Goal: Task Accomplishment & Management: Manage account settings

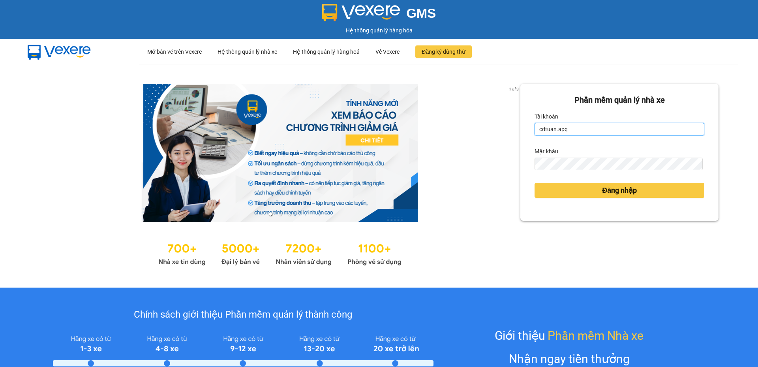
drag, startPoint x: 564, startPoint y: 133, endPoint x: 526, endPoint y: 128, distance: 38.9
click at [526, 128] on div "Phần mềm quản lý nhà xe Tài khoản cdtuan.apq Mật khẩu Đăng nhập" at bounding box center [619, 152] width 198 height 137
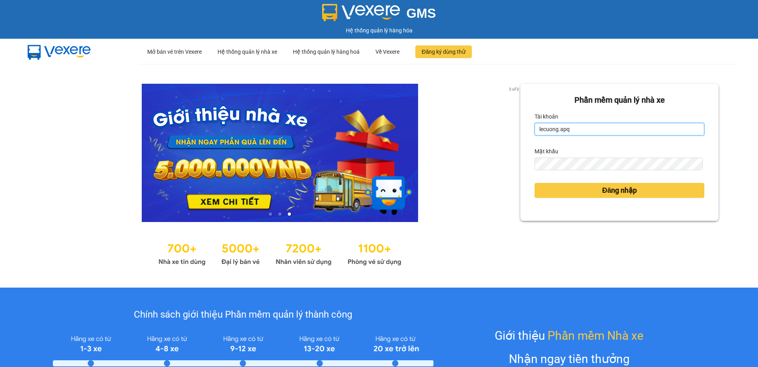
type input "lecuong.apq"
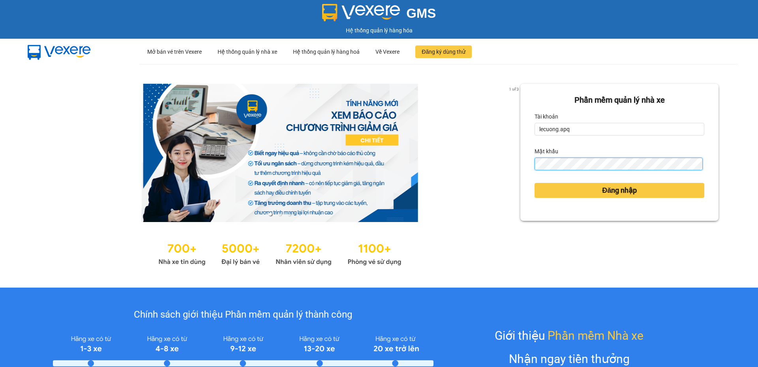
click at [534, 183] on button "Đăng nhập" at bounding box center [619, 190] width 170 height 15
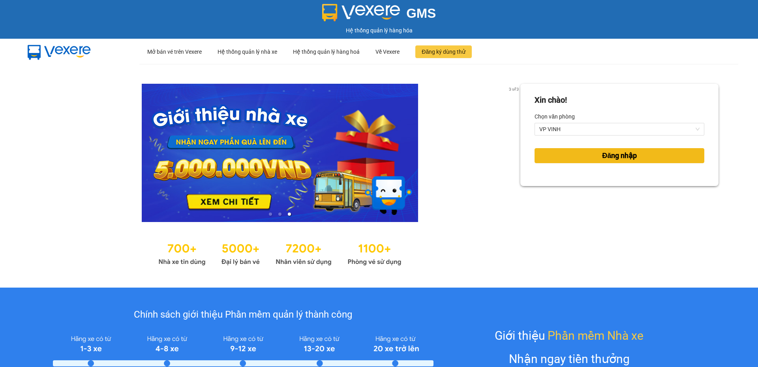
click at [607, 157] on span "Đăng nhập" at bounding box center [619, 155] width 35 height 11
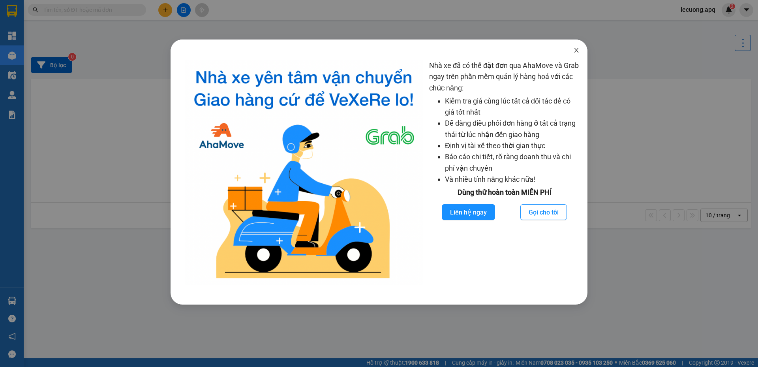
click at [578, 48] on span "Close" at bounding box center [576, 50] width 22 height 22
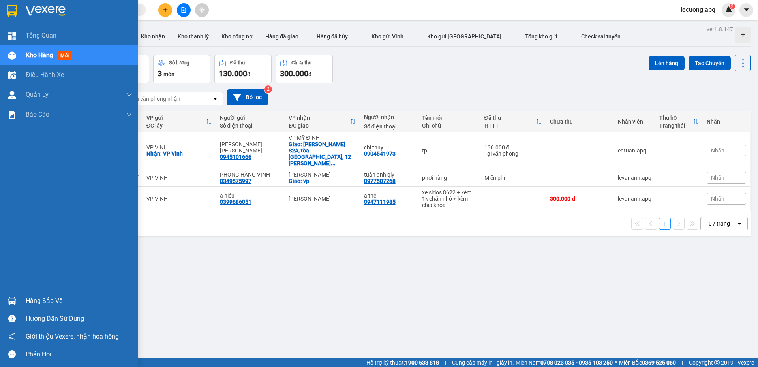
click at [19, 296] on div "Hàng sắp về" at bounding box center [69, 301] width 138 height 18
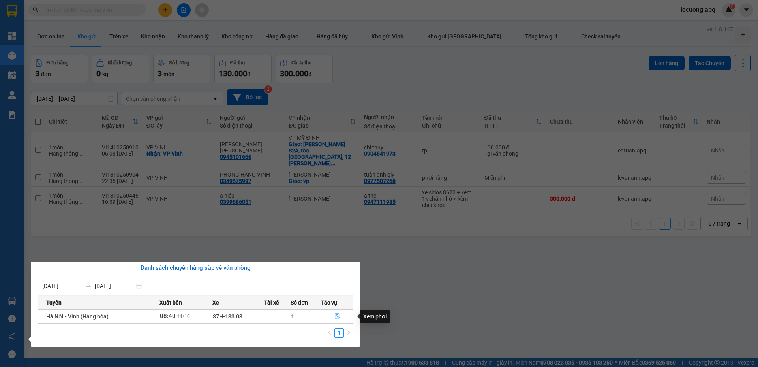
click at [334, 315] on icon "file-done" at bounding box center [337, 316] width 6 height 6
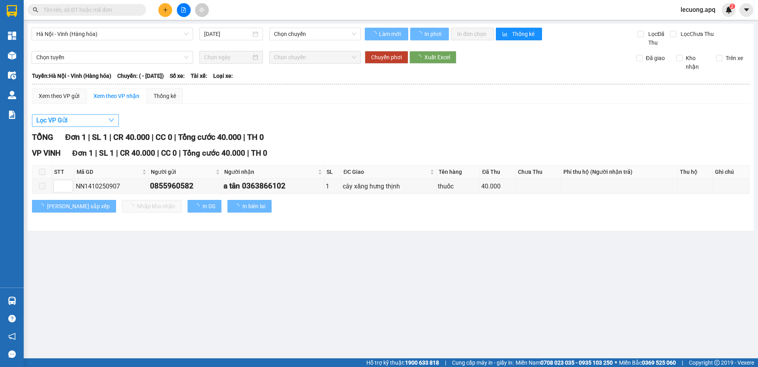
type input "[DATE]"
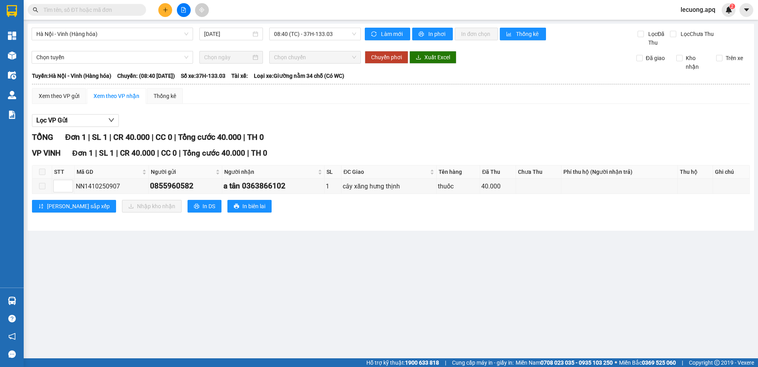
click at [43, 173] on span at bounding box center [42, 172] width 6 height 6
drag, startPoint x: 118, startPoint y: 186, endPoint x: 77, endPoint y: 189, distance: 41.5
click at [77, 189] on div "NN1410250907" at bounding box center [111, 186] width 71 height 10
copy div "NN1410250907"
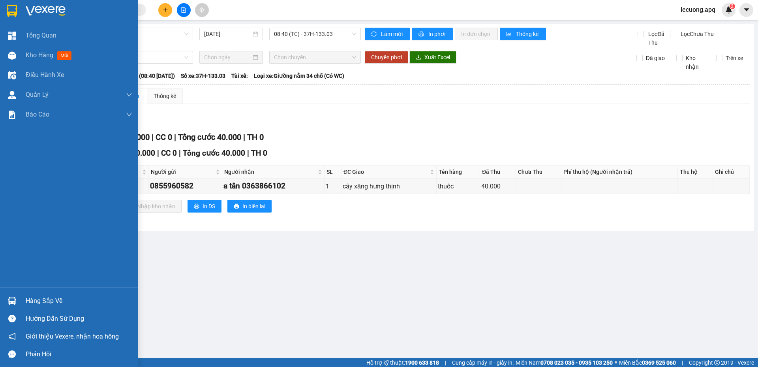
click at [22, 298] on div "Hàng sắp về" at bounding box center [69, 301] width 138 height 18
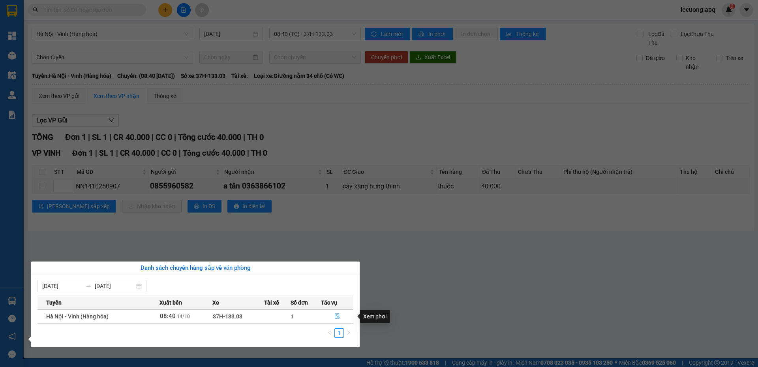
click at [337, 317] on icon "file-done" at bounding box center [337, 316] width 6 height 6
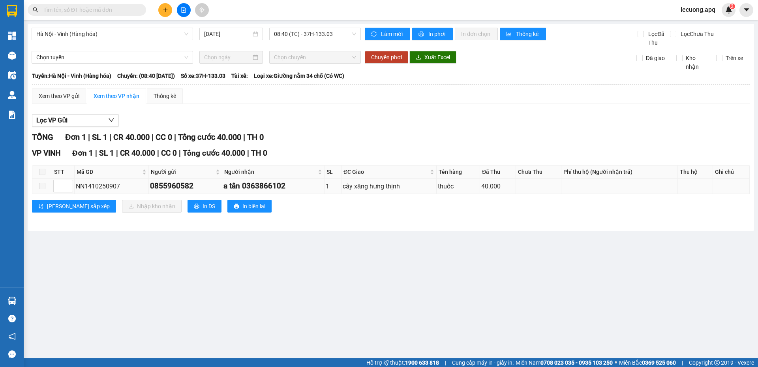
click at [43, 186] on span at bounding box center [42, 186] width 6 height 6
type input "1"
click at [64, 186] on span "Decrease Value" at bounding box center [68, 188] width 9 height 7
click at [268, 215] on div "VP VINH Đơn 1 | SL 1 | CR 40.000 | CC 0 | Tổng cước 40.000 | TH 0 STT Mã GD Ngư…" at bounding box center [391, 182] width 718 height 71
click at [306, 133] on div "TỔNG Đơn 1 | SL 1 | CR 40.000 | CC 0 | Tổng cước 40.000 | TH 0" at bounding box center [391, 137] width 718 height 12
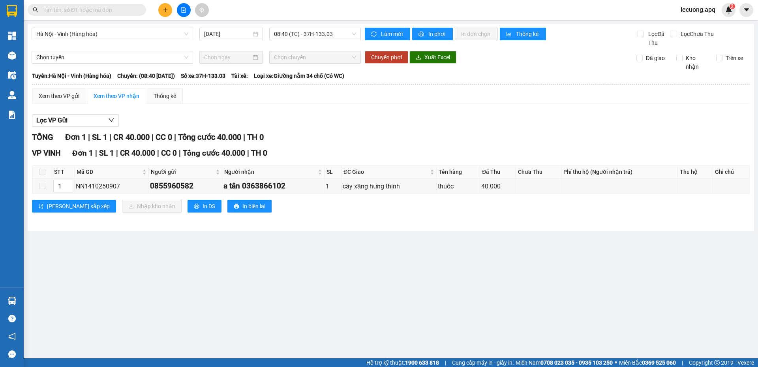
click at [90, 9] on input "text" at bounding box center [89, 10] width 93 height 9
click at [85, 9] on input "text" at bounding box center [89, 10] width 93 height 9
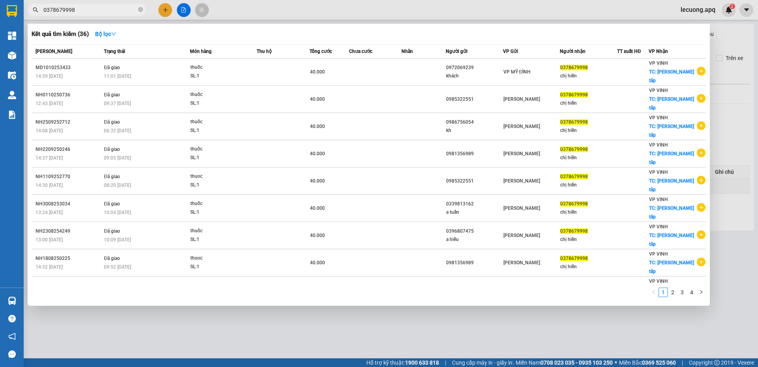
type input "0378679998"
click at [272, 11] on div at bounding box center [379, 183] width 758 height 367
click at [140, 11] on icon "close-circle" at bounding box center [140, 9] width 5 height 5
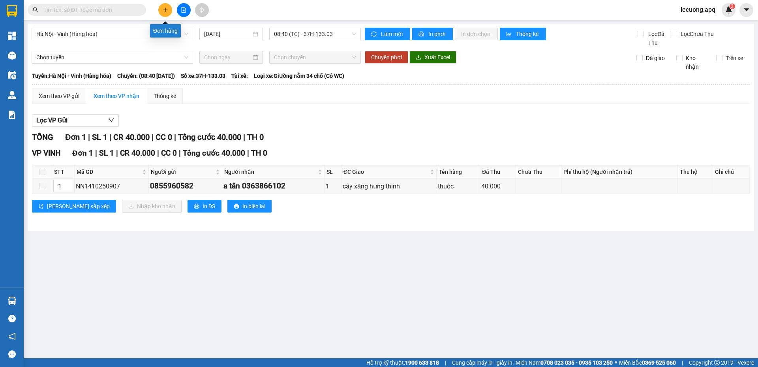
click at [163, 12] on icon "plus" at bounding box center [166, 10] width 6 height 6
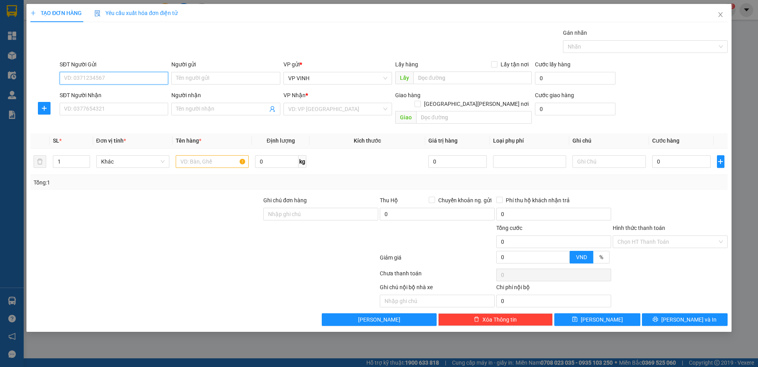
drag, startPoint x: 96, startPoint y: 76, endPoint x: 447, endPoint y: 65, distance: 351.0
click at [97, 76] on input "SĐT Người Gửi" at bounding box center [114, 78] width 109 height 13
type input "0823622288"
click at [203, 74] on input "Người gửi" at bounding box center [225, 78] width 109 height 13
type input "d"
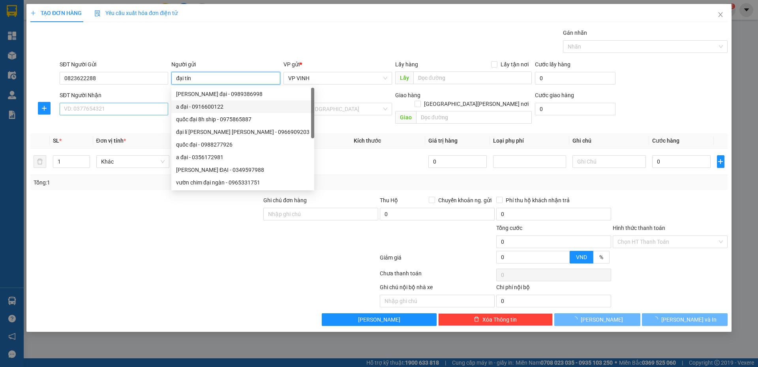
type input "đại tín"
click at [130, 110] on input "SĐT Người Nhận" at bounding box center [114, 109] width 109 height 13
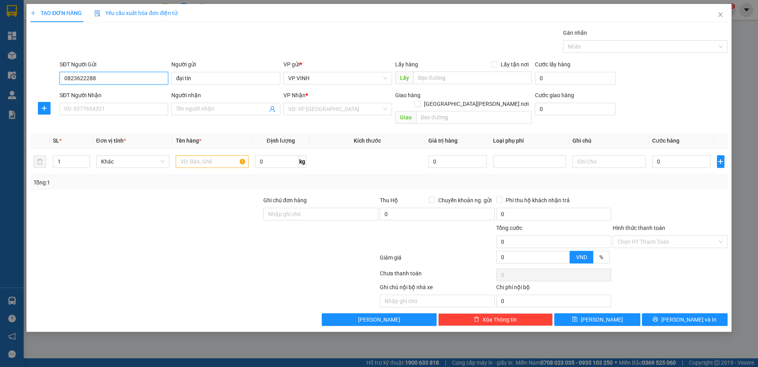
drag, startPoint x: 130, startPoint y: 77, endPoint x: 45, endPoint y: 77, distance: 84.9
click at [45, 77] on div "SĐT Người Gửi 0823622288 0823622288 Người gửi đại tín VP gửi * VP VINH Lấy hàng…" at bounding box center [379, 74] width 699 height 28
click at [719, 16] on icon "close" at bounding box center [720, 14] width 4 height 5
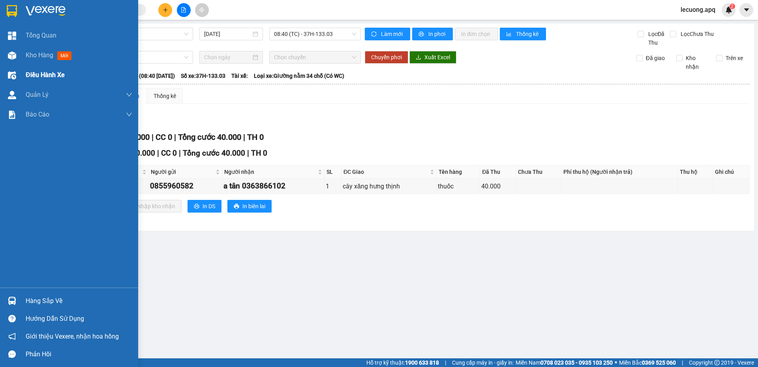
click at [39, 82] on div "Điều hành xe" at bounding box center [79, 75] width 107 height 20
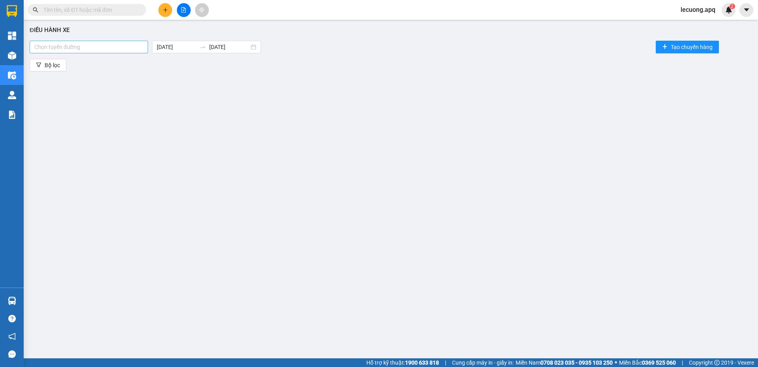
click at [124, 50] on div at bounding box center [89, 46] width 114 height 9
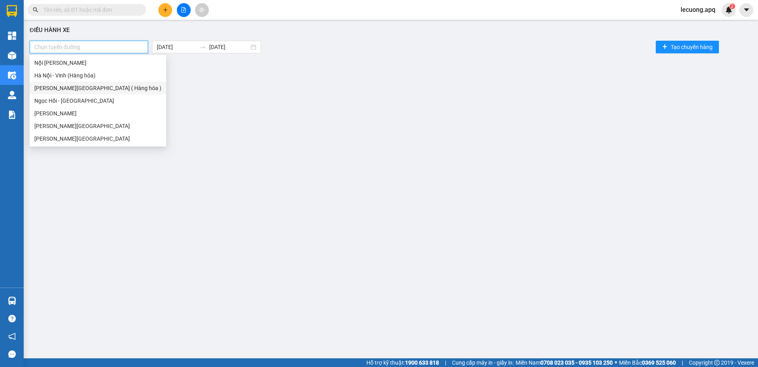
click at [92, 85] on div "Vinh - Hà Nội ( Hàng hóa )" at bounding box center [97, 88] width 127 height 9
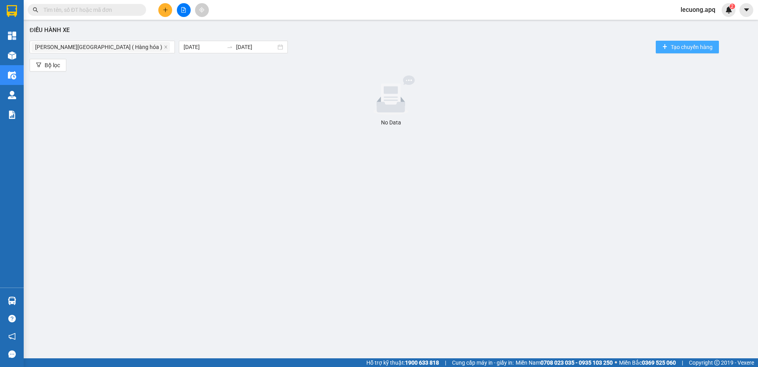
click at [688, 47] on span "Tạo chuyến hàng" at bounding box center [692, 47] width 42 height 9
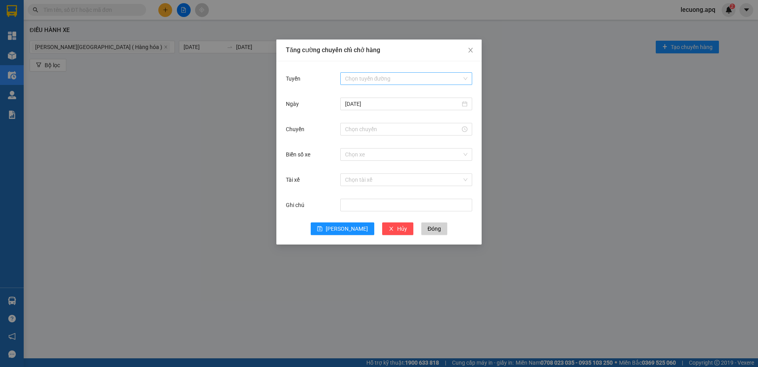
click at [402, 80] on input "Tuyến" at bounding box center [403, 79] width 117 height 12
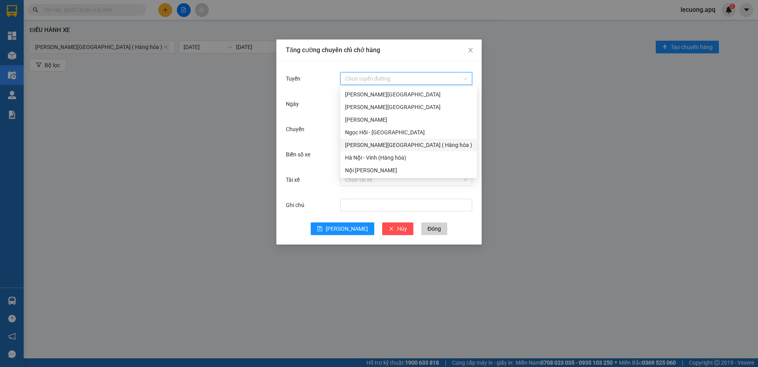
click at [390, 146] on div "Vinh - Hà Nội ( Hàng hóa )" at bounding box center [408, 145] width 127 height 9
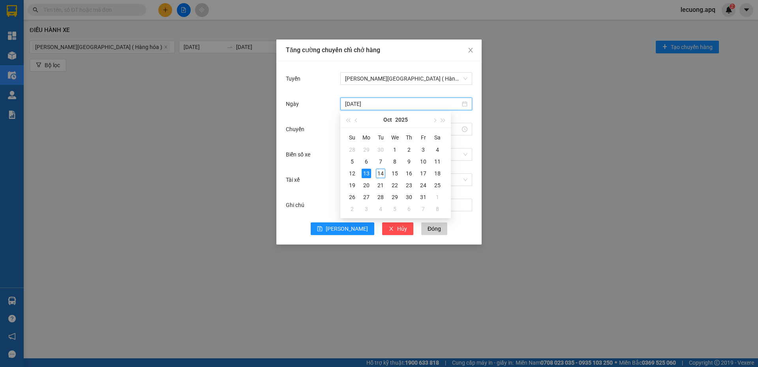
drag, startPoint x: 350, startPoint y: 101, endPoint x: 345, endPoint y: 102, distance: 5.5
click at [345, 102] on input "13/10/2025" at bounding box center [402, 103] width 115 height 9
type input "[DATE]"
click at [378, 172] on div "14" at bounding box center [380, 173] width 9 height 9
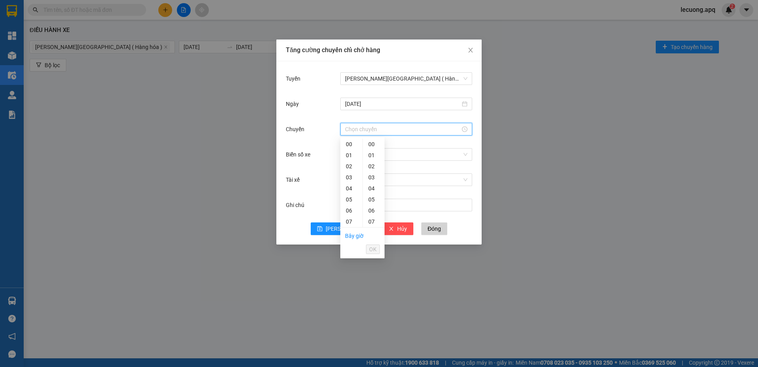
click at [362, 129] on input "Chuyến" at bounding box center [402, 129] width 115 height 9
click at [350, 193] on div "08" at bounding box center [351, 192] width 22 height 11
click at [372, 162] on div "30" at bounding box center [374, 159] width 22 height 11
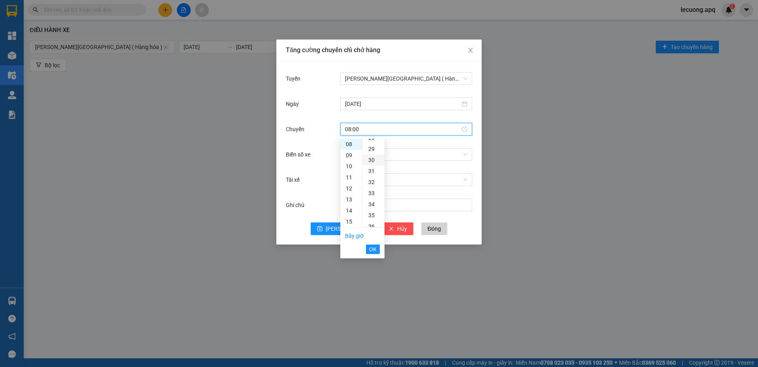
type input "08:30"
click at [424, 147] on div "Chọn xe" at bounding box center [406, 154] width 132 height 16
click at [375, 126] on input "Chuyến" at bounding box center [402, 129] width 115 height 9
click at [348, 144] on div "08" at bounding box center [351, 144] width 22 height 11
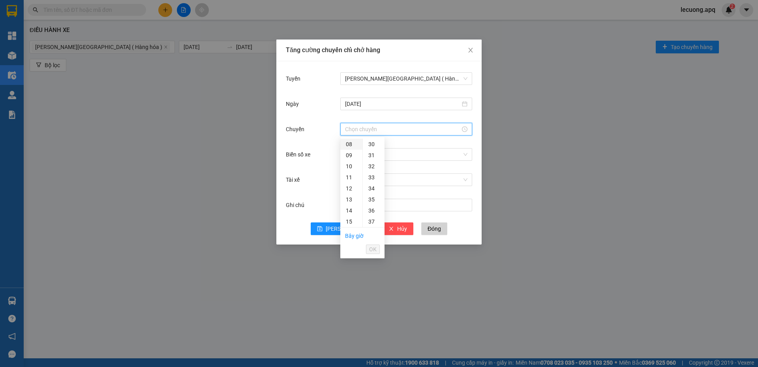
type input "08:00"
click at [367, 142] on div "00" at bounding box center [374, 144] width 22 height 11
click at [368, 249] on button "OK" at bounding box center [373, 248] width 14 height 9
click at [350, 154] on input "Biển số xe" at bounding box center [403, 154] width 117 height 12
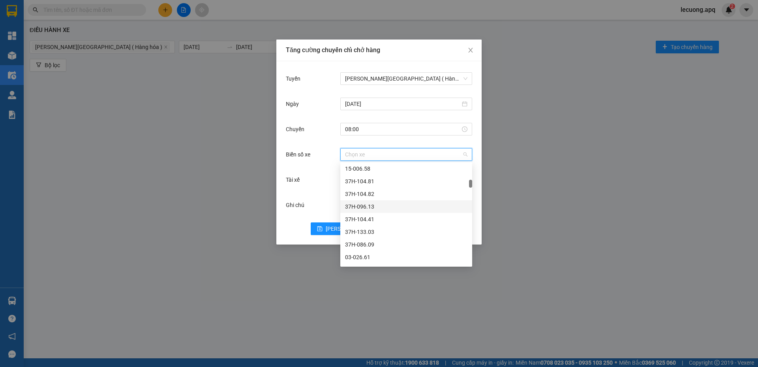
scroll to position [316, 0]
drag, startPoint x: 355, startPoint y: 169, endPoint x: 370, endPoint y: 173, distance: 15.5
click at [370, 173] on div "12-023.65" at bounding box center [406, 170] width 122 height 9
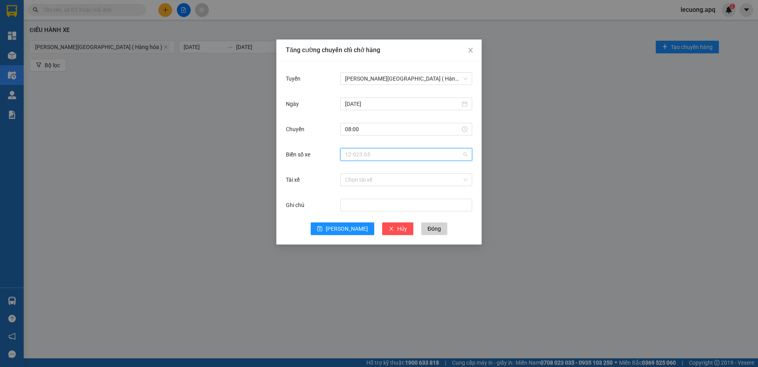
click at [368, 156] on span "12-023.65" at bounding box center [406, 154] width 122 height 12
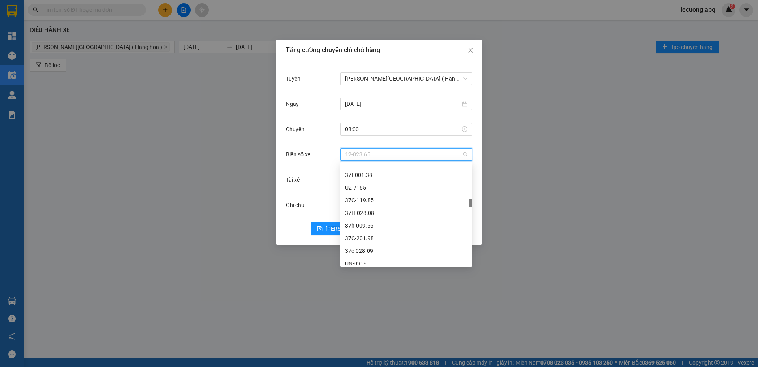
scroll to position [908, 0]
click at [361, 152] on span "12-023.65" at bounding box center [406, 154] width 122 height 12
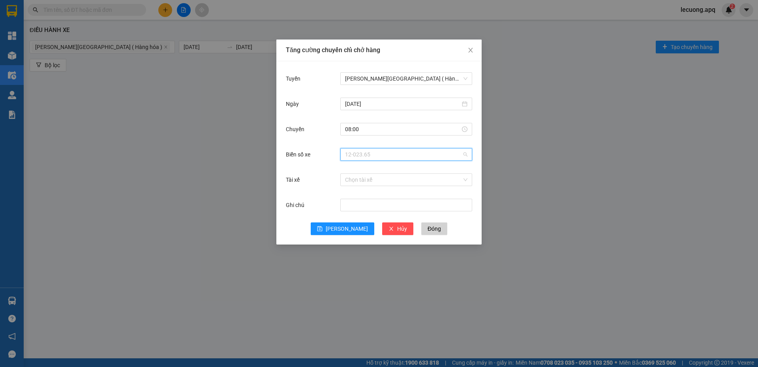
scroll to position [316, 0]
click at [465, 154] on span "12-023.65" at bounding box center [406, 154] width 122 height 12
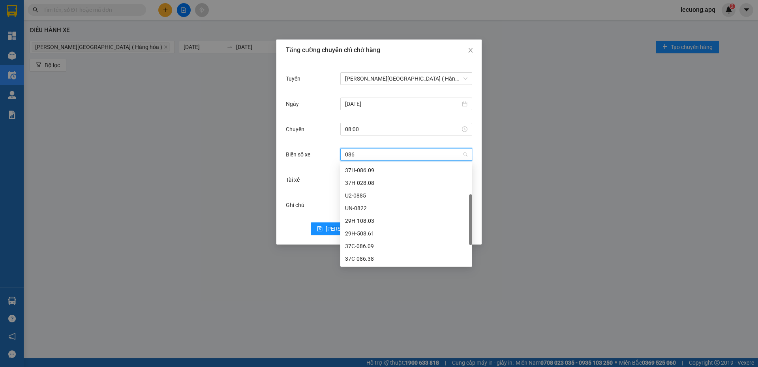
scroll to position [0, 0]
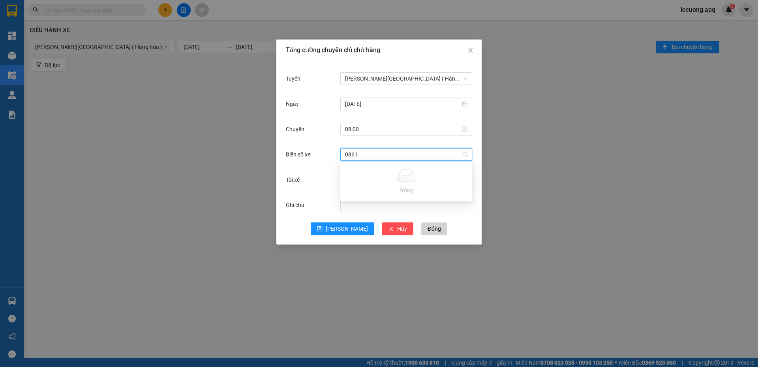
type input "08612"
click at [342, 154] on div at bounding box center [406, 154] width 132 height 13
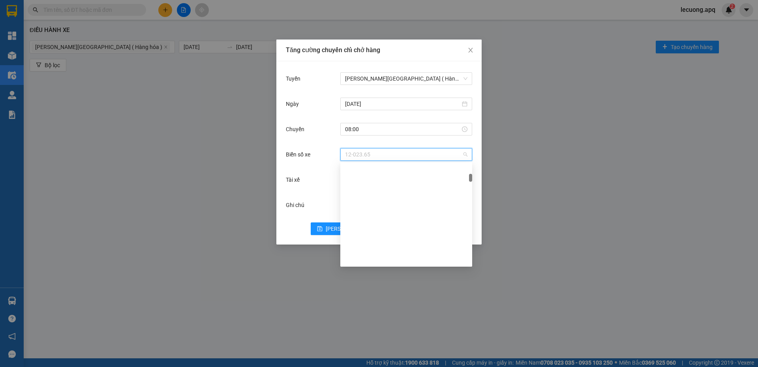
click at [371, 156] on span "12-023.65" at bounding box center [406, 154] width 122 height 12
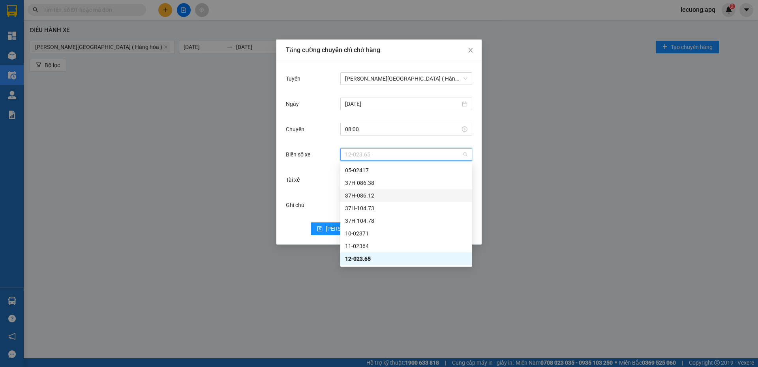
click at [383, 194] on div "37H-086.12" at bounding box center [406, 195] width 122 height 9
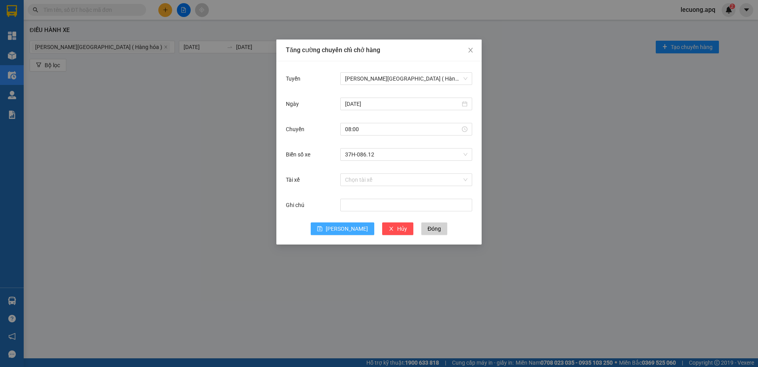
click at [343, 227] on span "Lưu" at bounding box center [347, 228] width 42 height 9
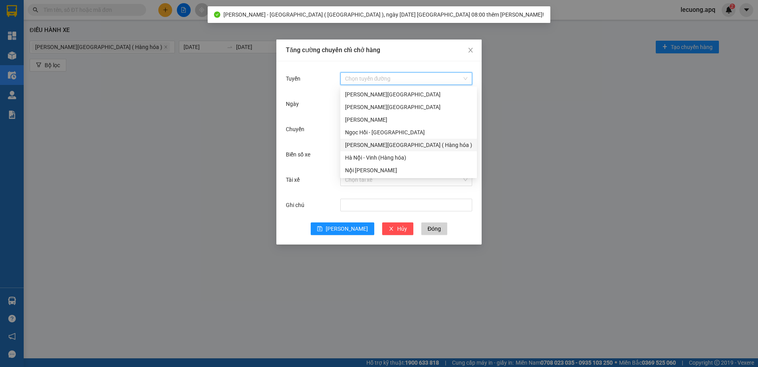
click at [362, 79] on input "Tuyến" at bounding box center [403, 79] width 117 height 12
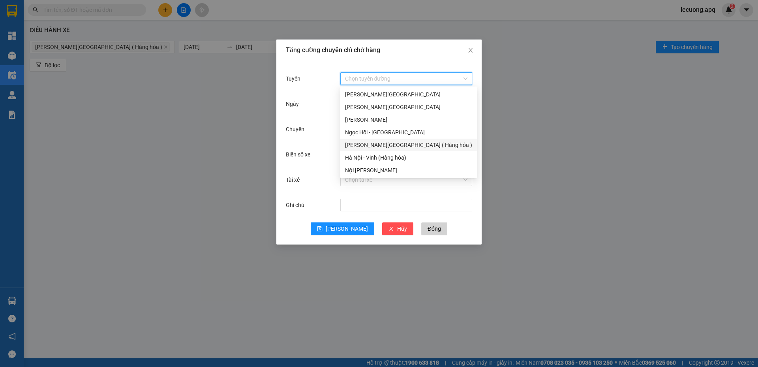
click at [364, 144] on div "Vinh - Hà Nội ( Hàng hóa )" at bounding box center [408, 145] width 127 height 9
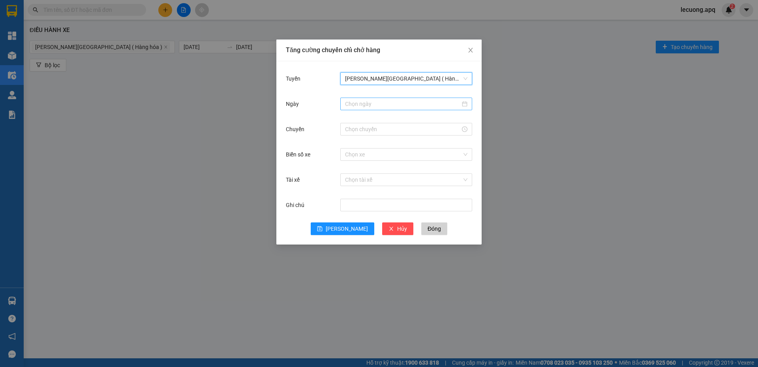
click at [363, 102] on input "Ngày" at bounding box center [402, 103] width 115 height 9
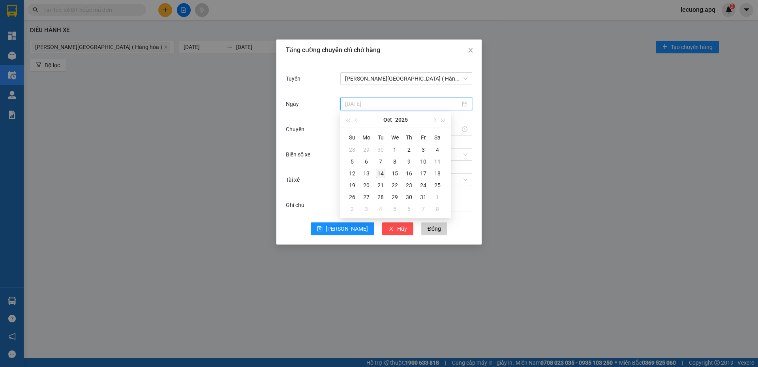
type input "[DATE]"
click at [379, 172] on div "14" at bounding box center [380, 173] width 9 height 9
click at [366, 129] on input "Chuyến" at bounding box center [402, 129] width 115 height 9
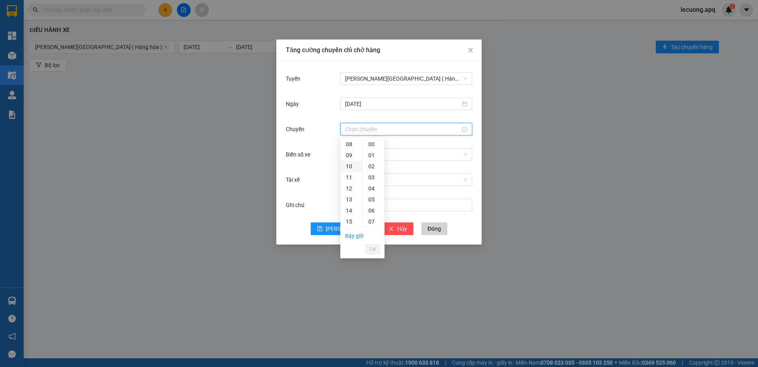
click at [349, 170] on div "10" at bounding box center [351, 166] width 22 height 11
type input "10:00"
click at [371, 142] on div "00" at bounding box center [374, 144] width 22 height 11
click at [374, 250] on span "OK" at bounding box center [372, 249] width 7 height 9
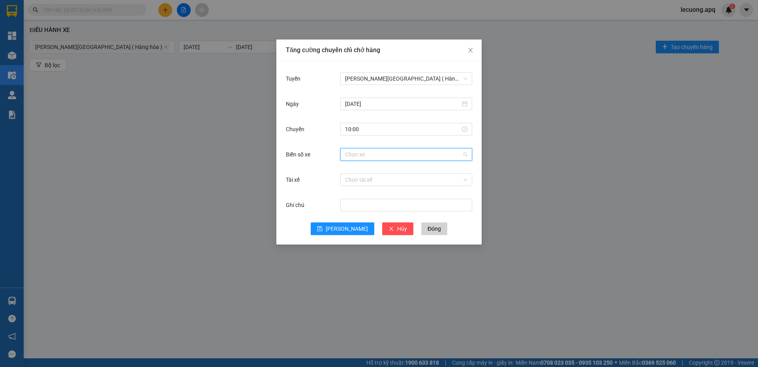
click at [382, 158] on input "Biển số xe" at bounding box center [403, 154] width 117 height 12
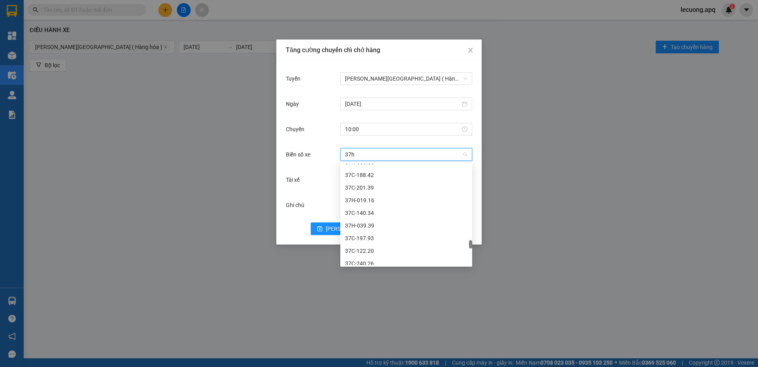
scroll to position [392, 0]
type input "37h-10"
click at [374, 208] on div "37H-104.73" at bounding box center [406, 208] width 122 height 9
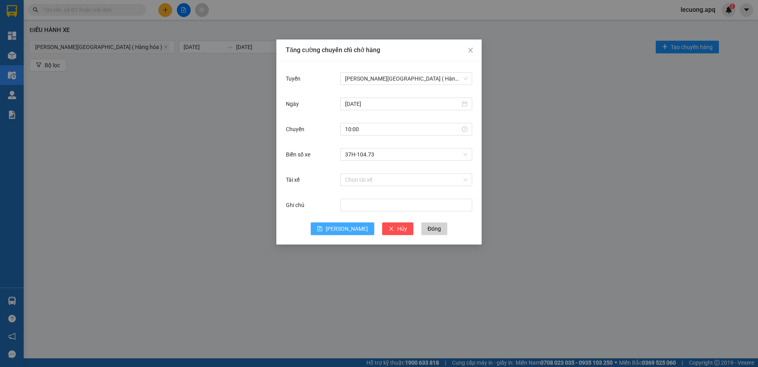
click at [349, 229] on span "Lưu" at bounding box center [347, 228] width 42 height 9
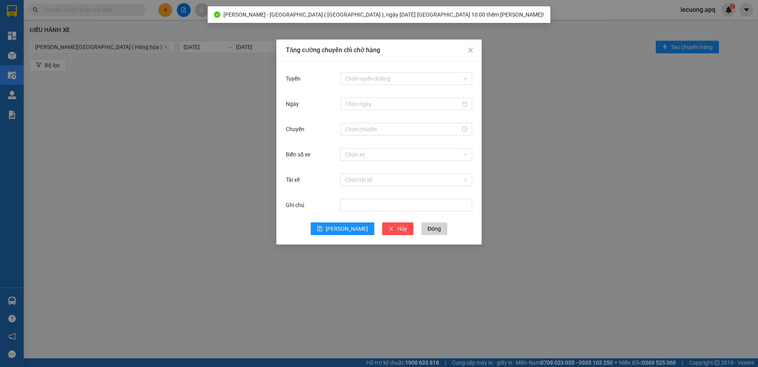
click at [375, 72] on div "Chọn tuyến đường" at bounding box center [406, 79] width 132 height 16
click at [373, 77] on input "Tuyến" at bounding box center [403, 79] width 117 height 12
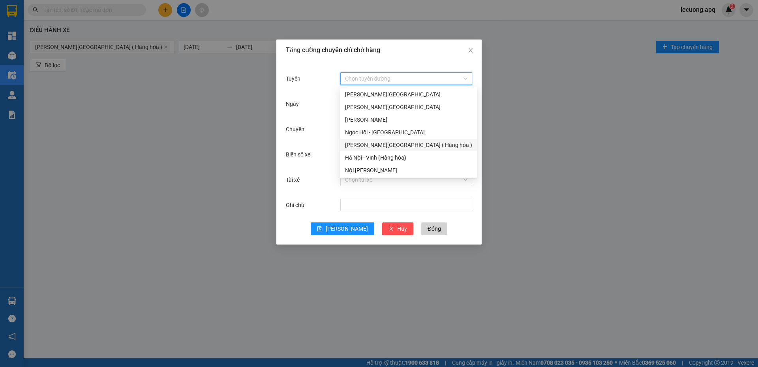
click at [364, 141] on div "Vinh - Hà Nội ( Hàng hóa )" at bounding box center [408, 145] width 127 height 9
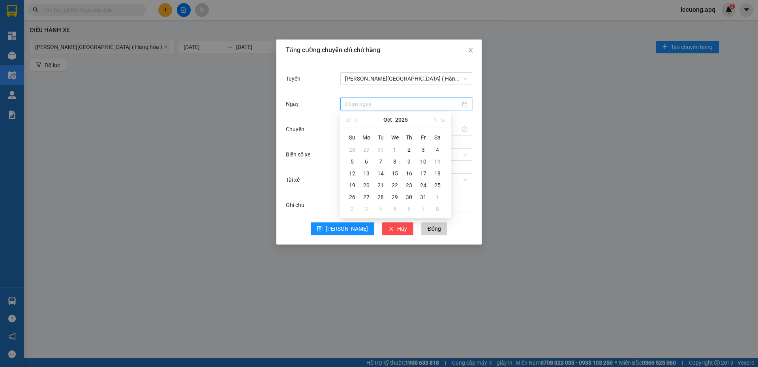
click at [370, 106] on input "Ngày" at bounding box center [402, 103] width 115 height 9
type input "[DATE]"
click at [380, 169] on div "14" at bounding box center [380, 173] width 9 height 9
click at [371, 130] on input "Chuyến" at bounding box center [402, 129] width 115 height 9
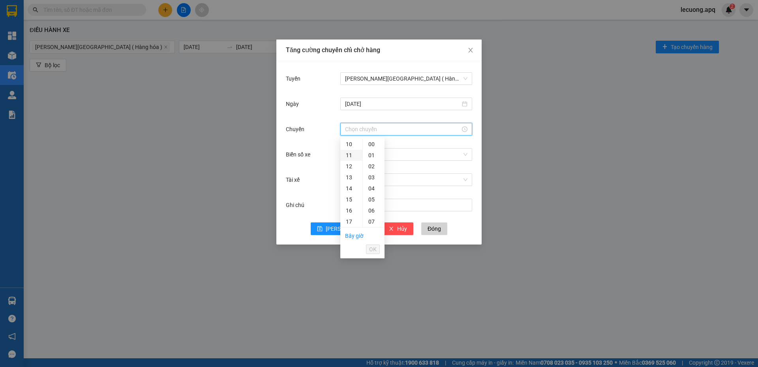
click at [349, 157] on div "11" at bounding box center [351, 155] width 22 height 11
type input "11:00"
drag, startPoint x: 370, startPoint y: 248, endPoint x: 377, endPoint y: 224, distance: 25.0
click at [371, 248] on span "OK" at bounding box center [372, 249] width 7 height 9
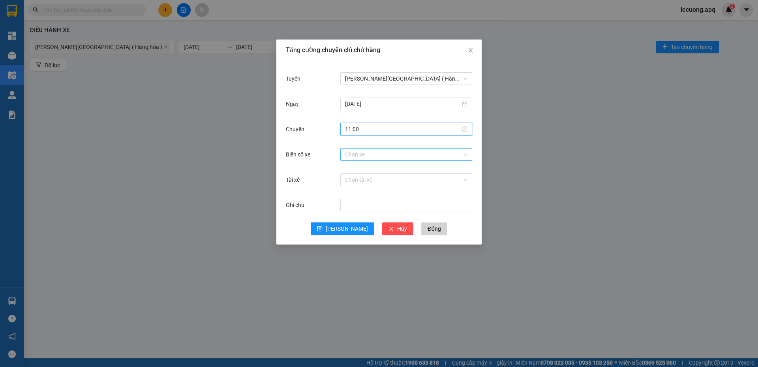
click at [392, 156] on input "Biển số xe" at bounding box center [403, 154] width 117 height 12
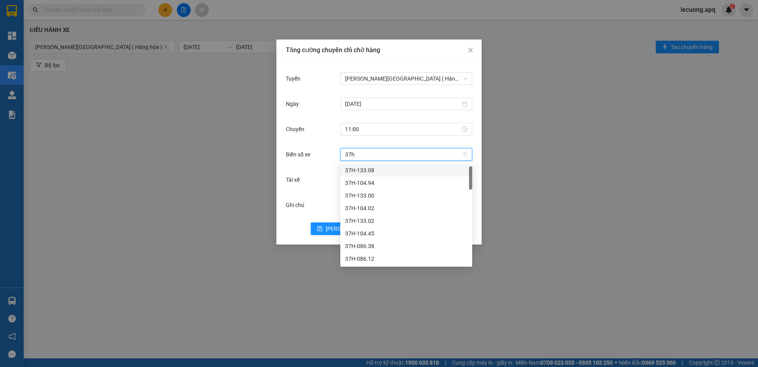
type input "37h-"
click at [358, 222] on div "37H-094.24" at bounding box center [406, 220] width 122 height 9
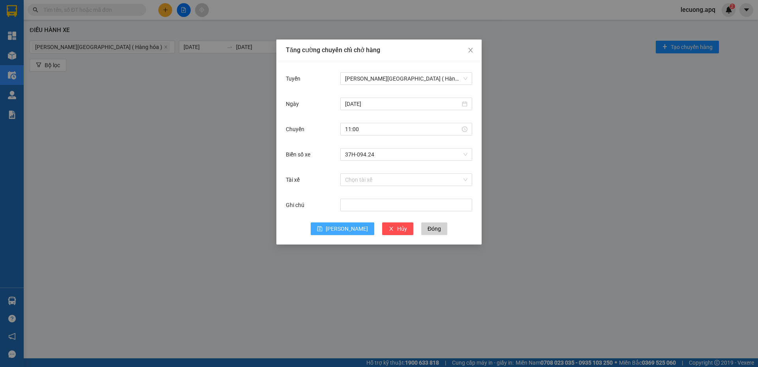
drag, startPoint x: 344, startPoint y: 229, endPoint x: 373, endPoint y: 164, distance: 70.5
click at [372, 166] on form "Tuyến Vinh - Hà Nội ( Hàng hóa ) Ngày 14/10/2025 Chuyến 11:00 Biển số xe 37H-09…" at bounding box center [379, 153] width 186 height 164
click at [378, 156] on span "37H-094.24" at bounding box center [406, 154] width 122 height 12
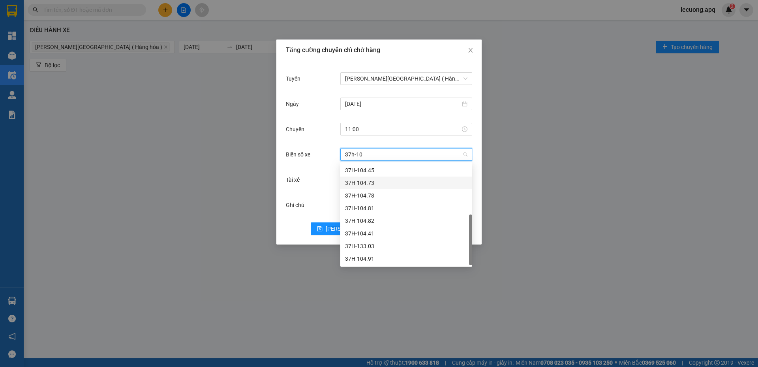
scroll to position [13, 0]
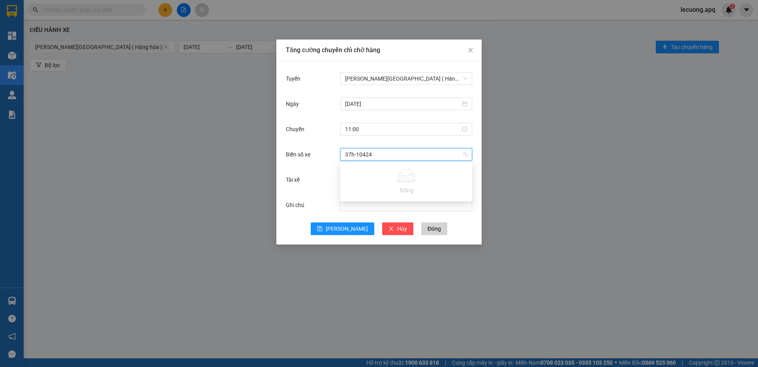
click at [387, 153] on input "37h-10424" at bounding box center [403, 154] width 117 height 12
type input "37h-10424"
click at [387, 208] on input "Ghi chú" at bounding box center [406, 205] width 132 height 13
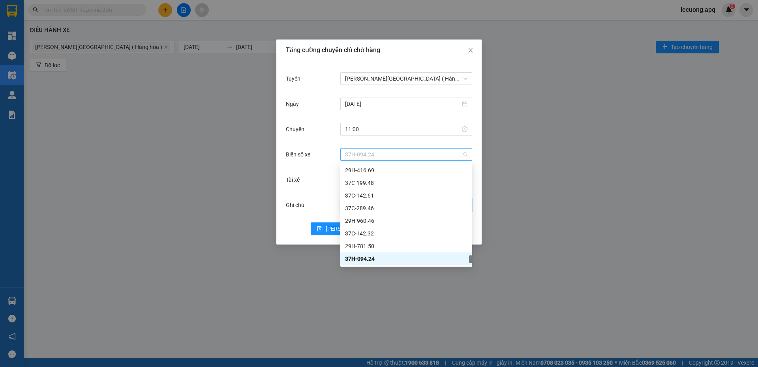
click at [382, 157] on span "37H-094.24" at bounding box center [406, 154] width 122 height 12
click at [383, 157] on span "37H-094.24" at bounding box center [406, 154] width 122 height 12
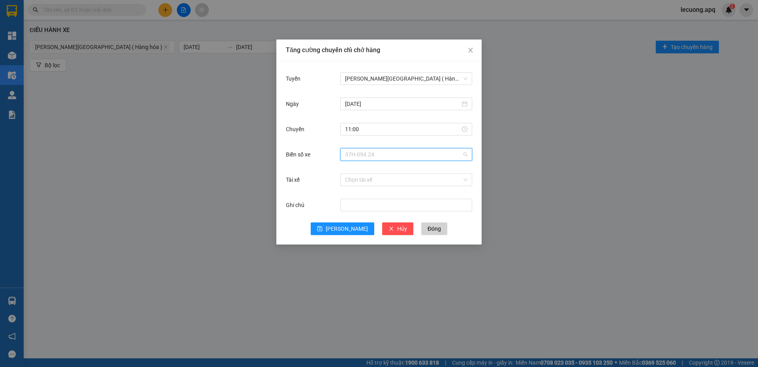
scroll to position [2602, 0]
click at [380, 157] on span "37H-094.24" at bounding box center [406, 154] width 122 height 12
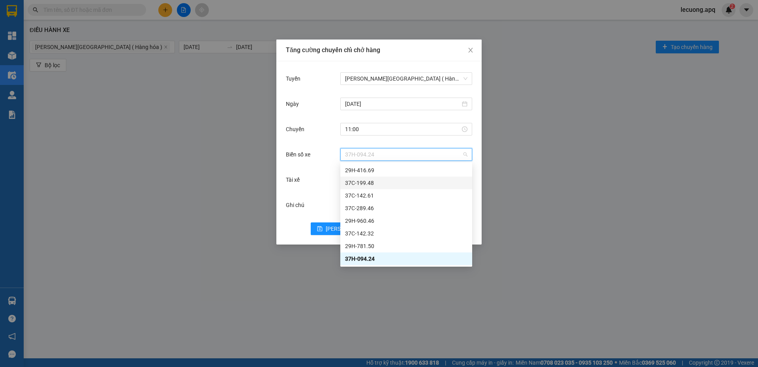
scroll to position [2444, 0]
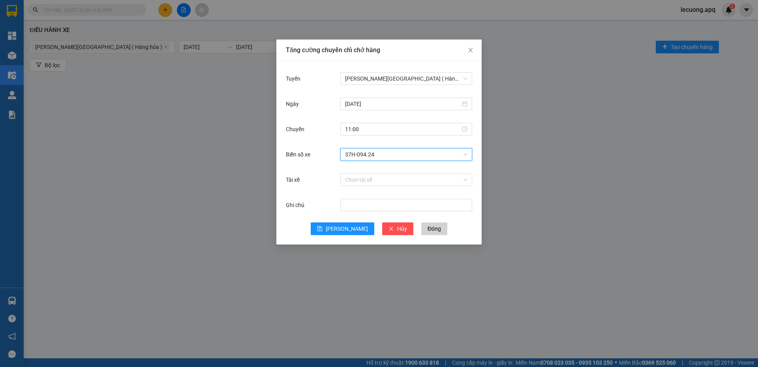
click at [387, 156] on span "37H-094.24" at bounding box center [406, 154] width 122 height 12
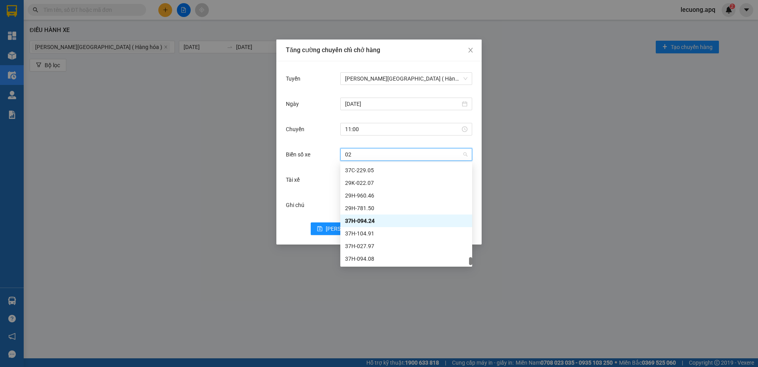
scroll to position [164, 0]
type input "023"
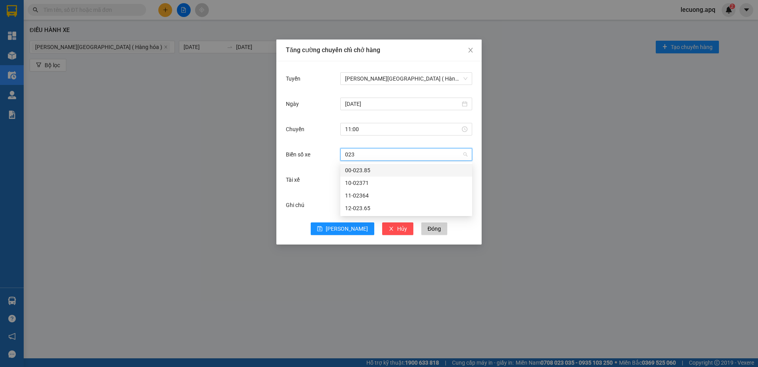
click at [371, 169] on div "00-023.85" at bounding box center [406, 170] width 122 height 9
click at [376, 152] on span "00-023.85" at bounding box center [406, 154] width 122 height 12
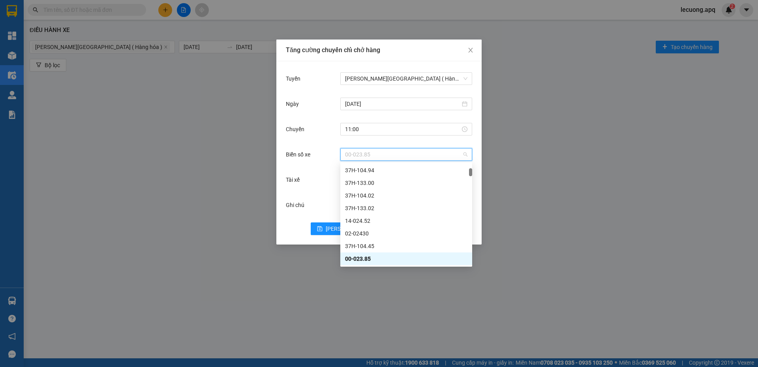
click at [372, 151] on span "00-023.85" at bounding box center [406, 154] width 122 height 12
click at [371, 152] on span "00-023.85" at bounding box center [406, 154] width 122 height 12
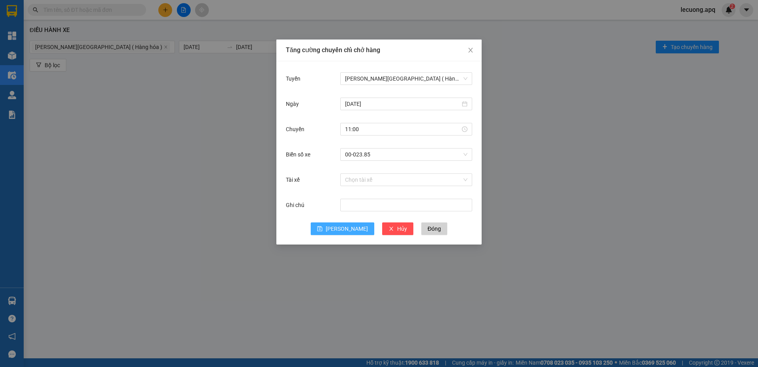
click at [348, 228] on span "Lưu" at bounding box center [347, 228] width 42 height 9
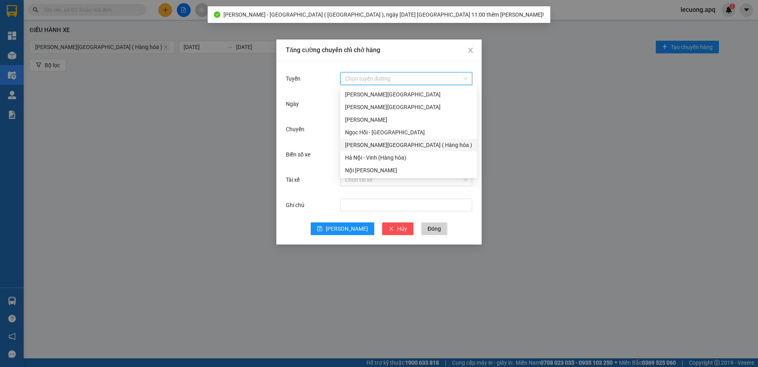
click at [369, 74] on input "Tuyến" at bounding box center [403, 79] width 117 height 12
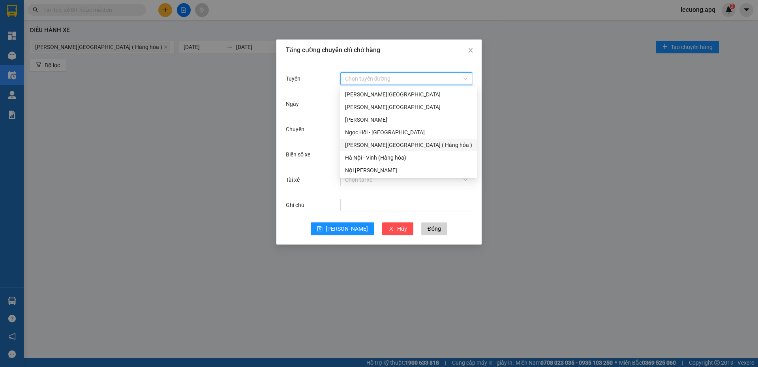
click at [360, 141] on div "Vinh - Hà Nội ( Hàng hóa )" at bounding box center [408, 145] width 127 height 9
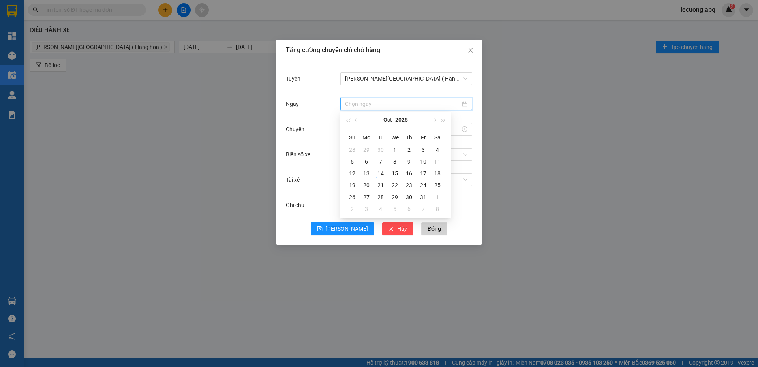
click at [362, 105] on input "Ngày" at bounding box center [402, 103] width 115 height 9
type input "[DATE]"
click at [378, 178] on td "14" at bounding box center [380, 173] width 14 height 12
click at [378, 131] on input "Chuyến" at bounding box center [402, 129] width 115 height 9
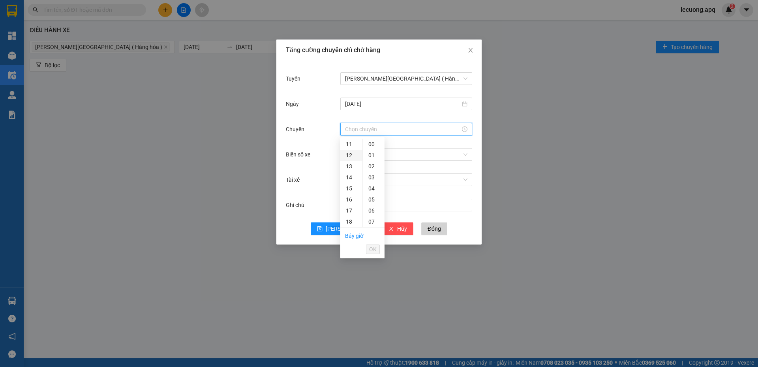
click at [351, 156] on div "12" at bounding box center [351, 155] width 22 height 11
type input "12:00"
click at [375, 144] on div "00" at bounding box center [374, 144] width 22 height 11
click at [372, 250] on span "OK" at bounding box center [372, 249] width 7 height 9
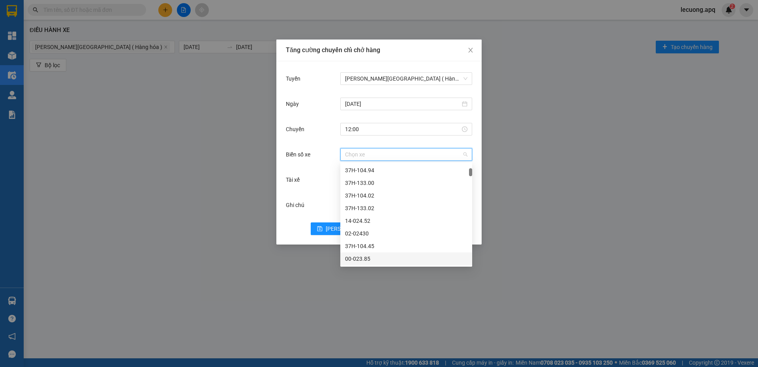
click at [378, 157] on input "Biển số xe" at bounding box center [403, 154] width 117 height 12
type input "37h-"
click at [370, 184] on div "37H-104.81" at bounding box center [406, 182] width 122 height 9
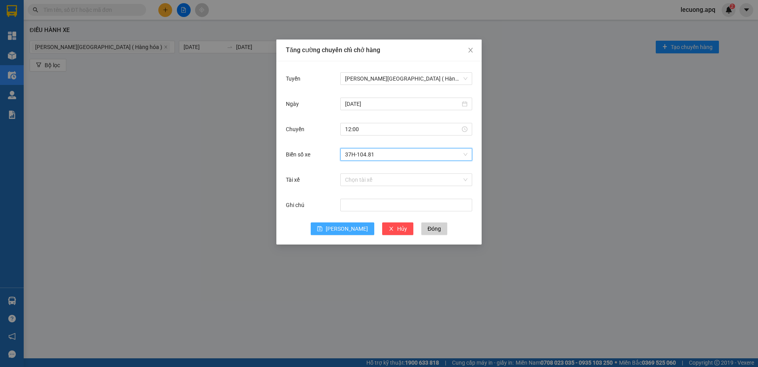
click at [349, 230] on span "Lưu" at bounding box center [347, 228] width 42 height 9
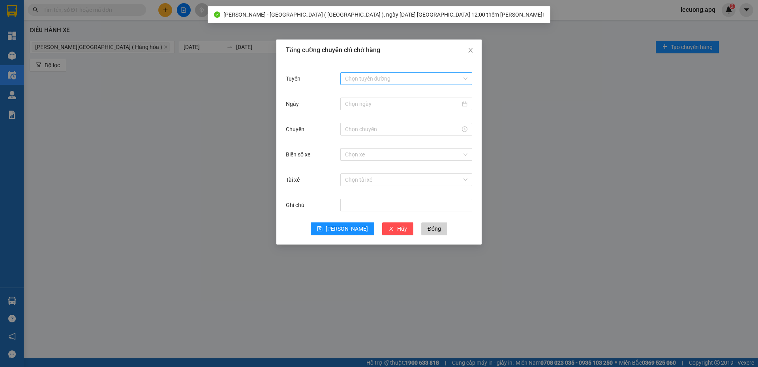
click at [371, 76] on input "Tuyến" at bounding box center [403, 79] width 117 height 12
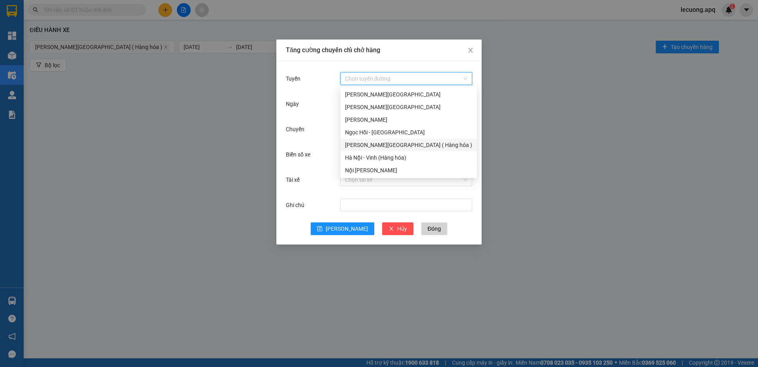
click at [368, 141] on div "Vinh - Hà Nội ( Hàng hóa )" at bounding box center [408, 145] width 127 height 9
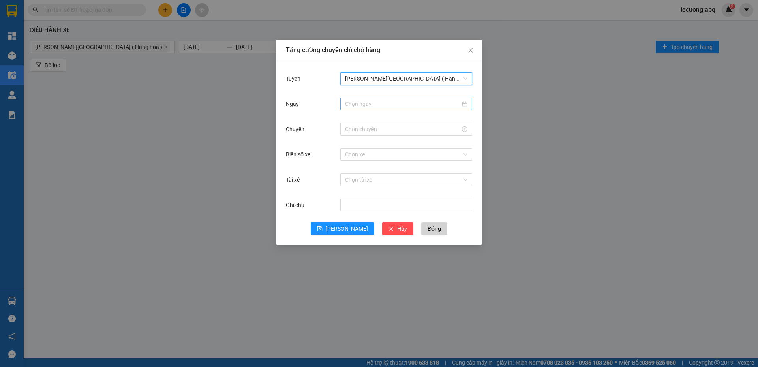
click at [376, 105] on input "Ngày" at bounding box center [402, 103] width 115 height 9
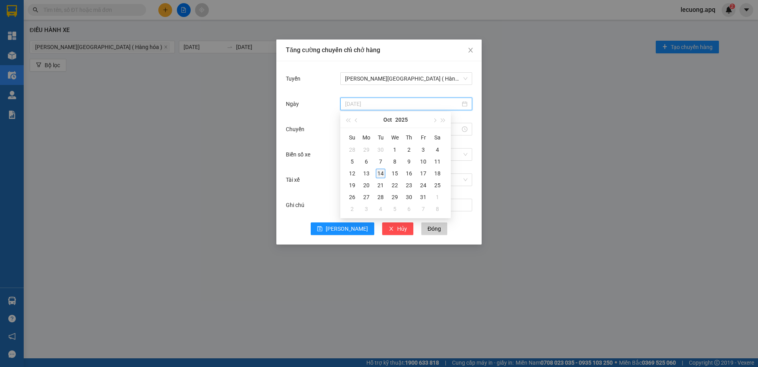
type input "[DATE]"
click at [379, 176] on div "14" at bounding box center [380, 173] width 9 height 9
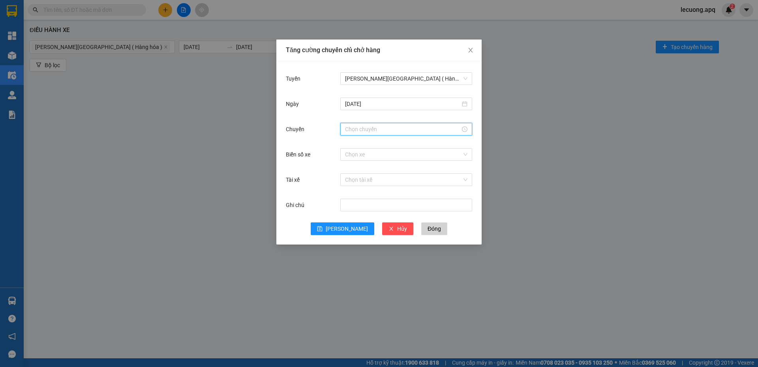
click at [376, 130] on input "Chuyến" at bounding box center [402, 129] width 115 height 9
click at [350, 146] on div "12" at bounding box center [351, 144] width 22 height 11
type input "12:00"
click at [371, 144] on div "00" at bounding box center [374, 144] width 22 height 11
click at [373, 248] on span "OK" at bounding box center [372, 249] width 7 height 9
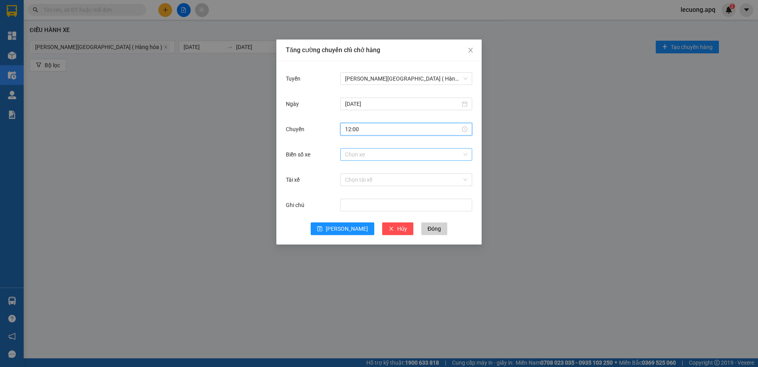
click at [377, 158] on input "Biển số xe" at bounding box center [403, 154] width 117 height 12
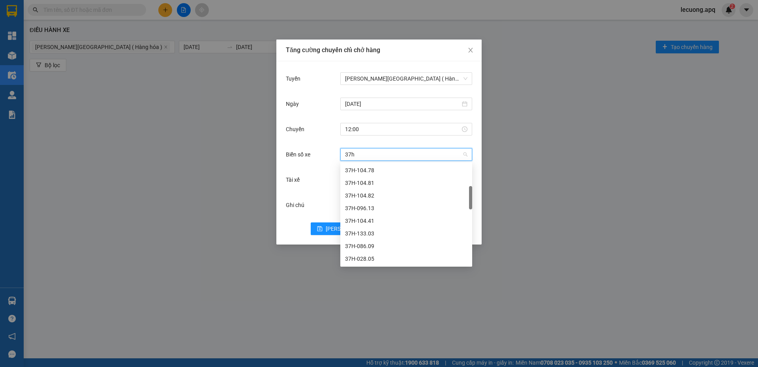
type input "37h-"
click at [369, 175] on div "37H-133.00" at bounding box center [406, 173] width 122 height 9
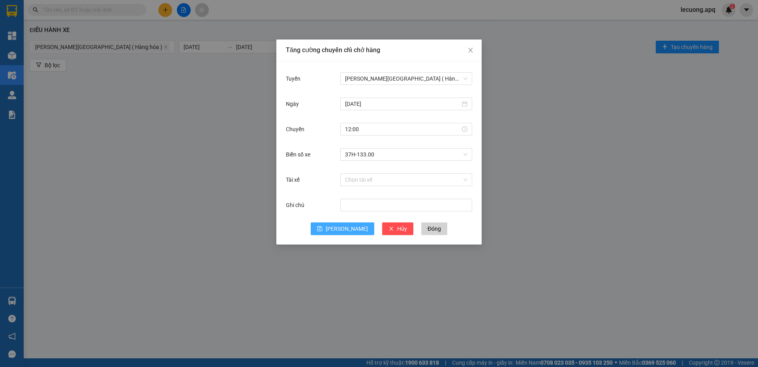
click at [351, 228] on button "Lưu" at bounding box center [343, 228] width 64 height 13
click at [238, 130] on div "Tăng cường chuyến chỉ chở hàng Tuyến Vinh - Hà Nội ( Hàng hóa ) Ngày 14/10/2025…" at bounding box center [379, 183] width 758 height 367
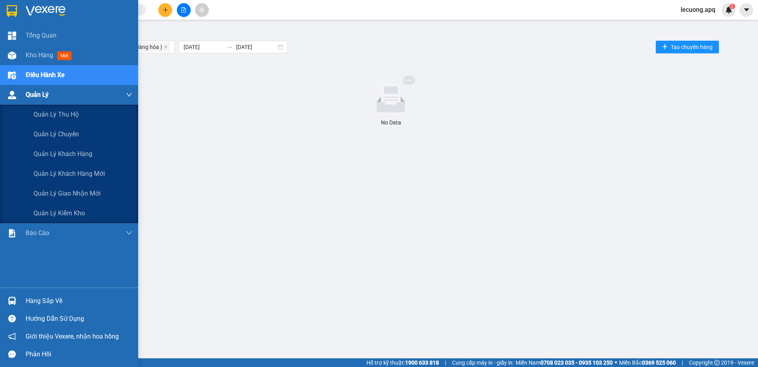
click at [38, 92] on span "Quản Lý" at bounding box center [37, 95] width 23 height 10
click at [54, 132] on span "Quản lý chuyến" at bounding box center [57, 134] width 46 height 10
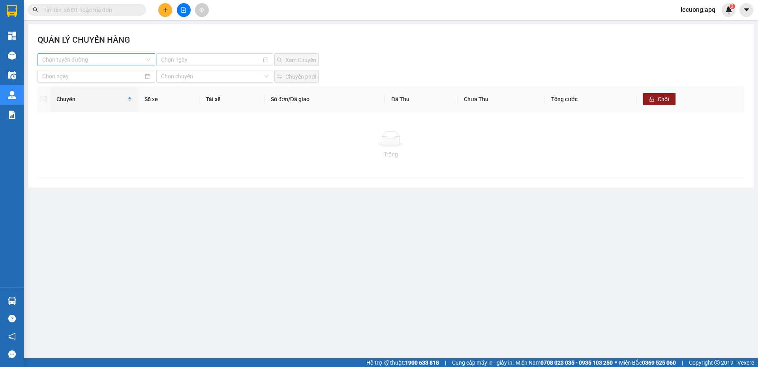
click at [114, 61] on input "search" at bounding box center [93, 60] width 103 height 12
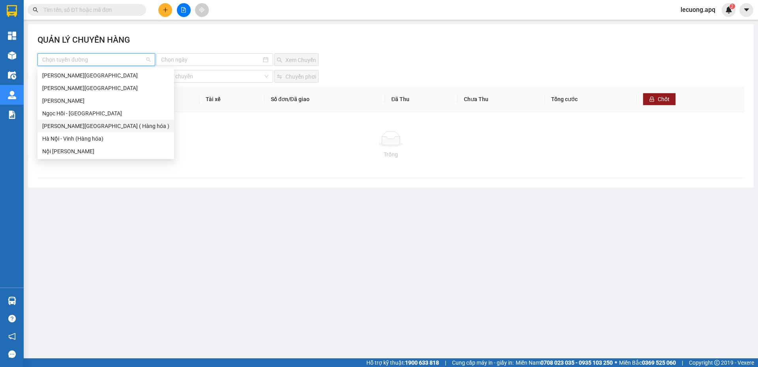
click at [94, 124] on div "Vinh - Hà Nội ( Hàng hóa )" at bounding box center [105, 126] width 127 height 9
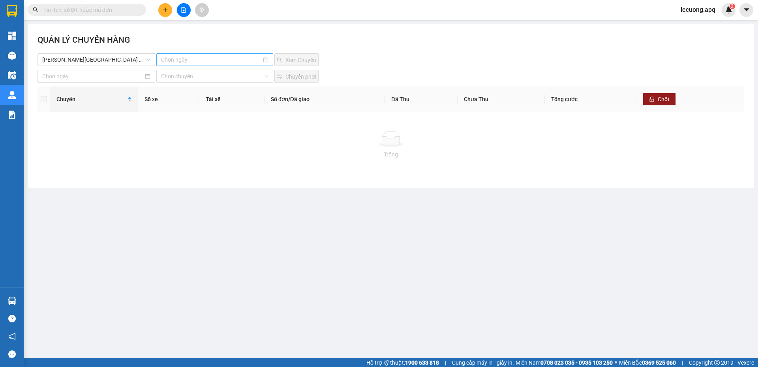
click at [186, 65] on div at bounding box center [214, 59] width 116 height 13
type input "14-10-2025"
click at [195, 125] on div "14" at bounding box center [196, 128] width 9 height 9
click at [284, 58] on button "Xem Chuyến" at bounding box center [296, 59] width 44 height 13
click at [243, 61] on input "14-10-2025" at bounding box center [211, 59] width 100 height 9
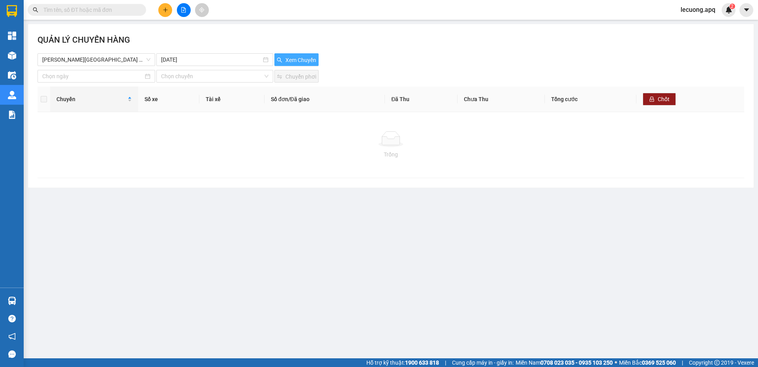
click at [295, 61] on span "Xem Chuyến" at bounding box center [300, 60] width 31 height 9
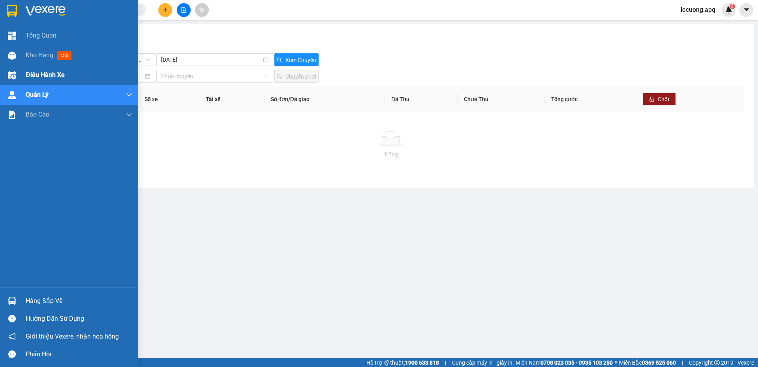
click at [32, 77] on span "Điều hành xe" at bounding box center [45, 75] width 39 height 10
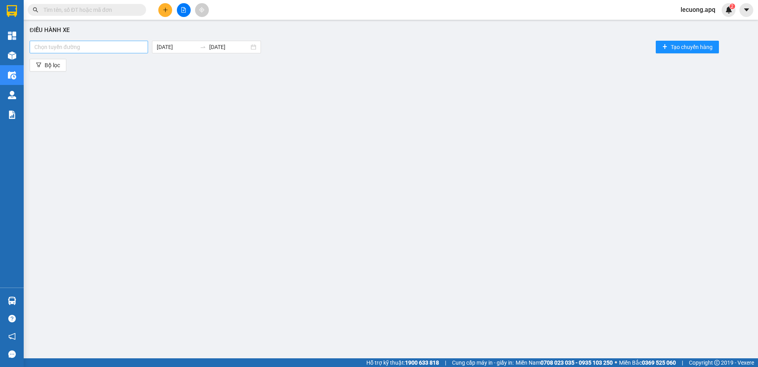
click at [118, 50] on div at bounding box center [89, 46] width 114 height 9
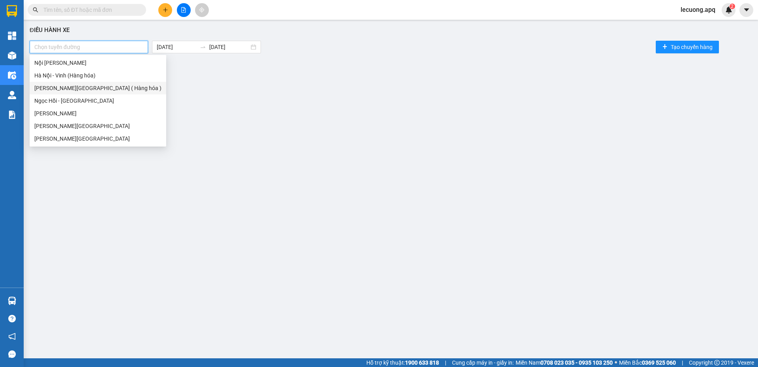
click at [90, 90] on div "Vinh - Hà Nội ( Hàng hóa )" at bounding box center [97, 88] width 127 height 9
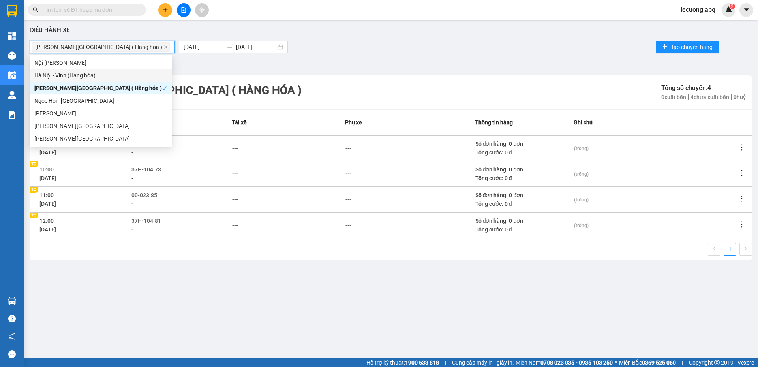
click at [229, 60] on div "Bộ lọc" at bounding box center [391, 65] width 722 height 13
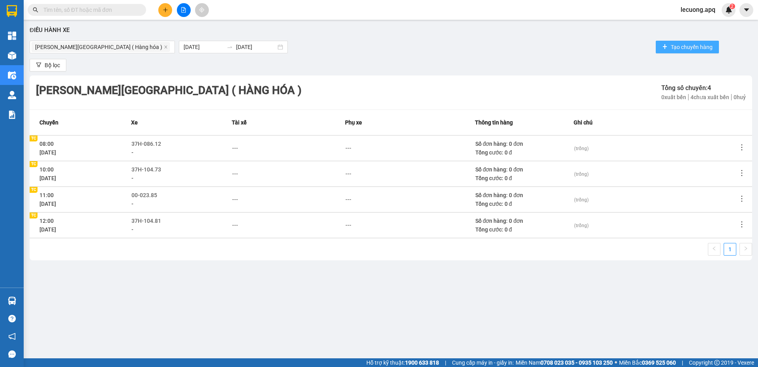
click at [682, 47] on span "Tạo chuyến hàng" at bounding box center [692, 47] width 42 height 9
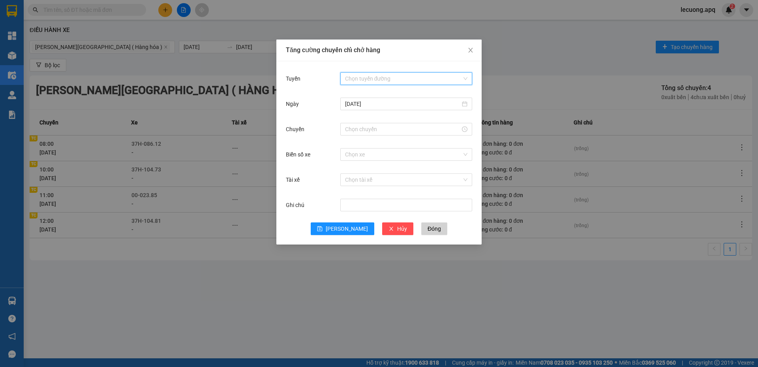
click at [366, 79] on input "Tuyến" at bounding box center [403, 79] width 117 height 12
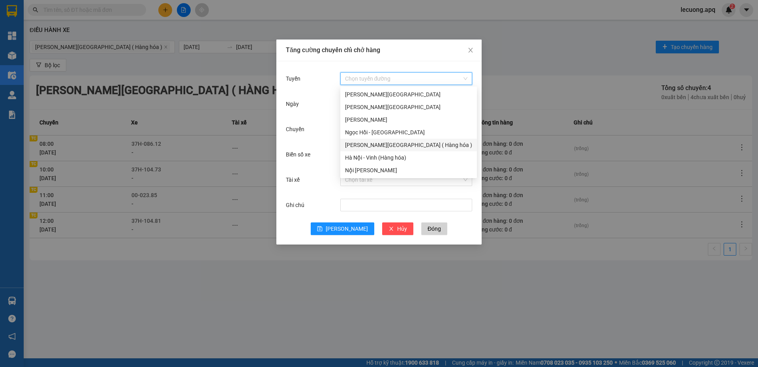
click at [361, 147] on div "Vinh - Hà Nội ( Hàng hóa )" at bounding box center [408, 145] width 127 height 9
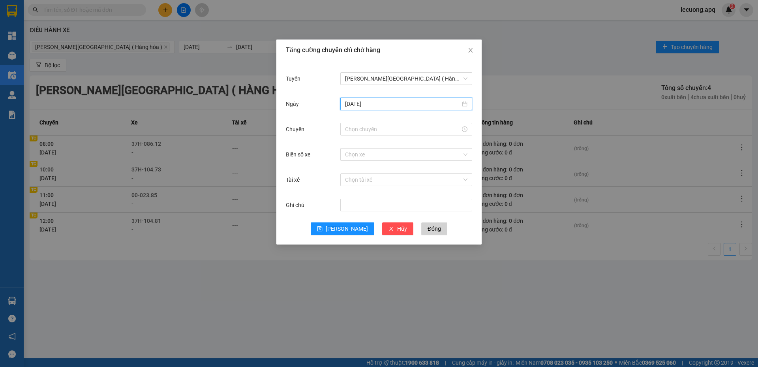
click at [361, 107] on input "13/10/2025" at bounding box center [402, 103] width 115 height 9
type input "[DATE]"
click at [378, 172] on div "14" at bounding box center [380, 173] width 9 height 9
click at [369, 128] on input "Chuyến" at bounding box center [402, 129] width 115 height 9
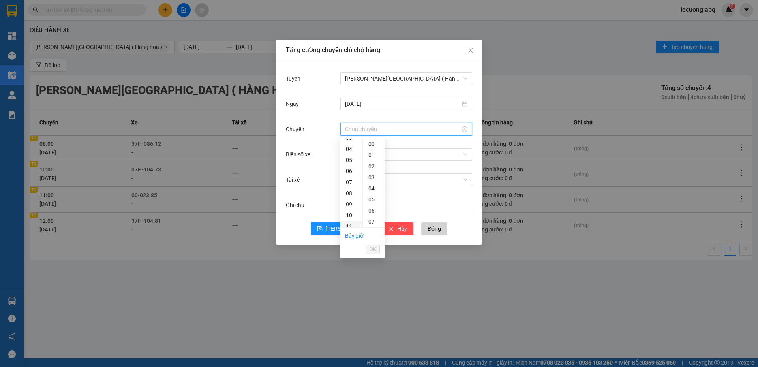
scroll to position [79, 0]
click at [350, 208] on div "13" at bounding box center [351, 208] width 22 height 11
type input "13:00"
click at [369, 145] on div "00" at bounding box center [374, 144] width 22 height 11
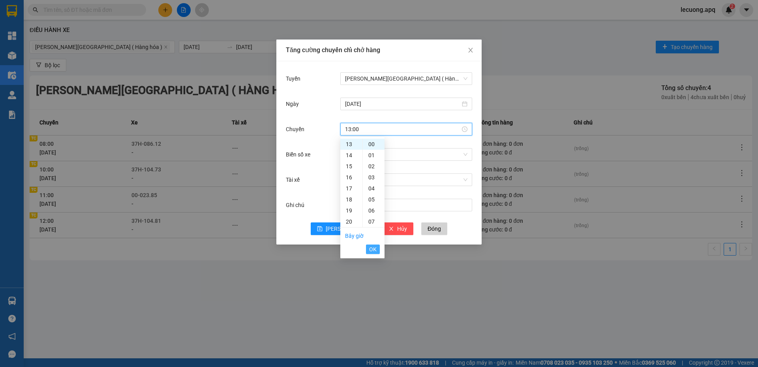
click at [372, 250] on span "OK" at bounding box center [372, 249] width 7 height 9
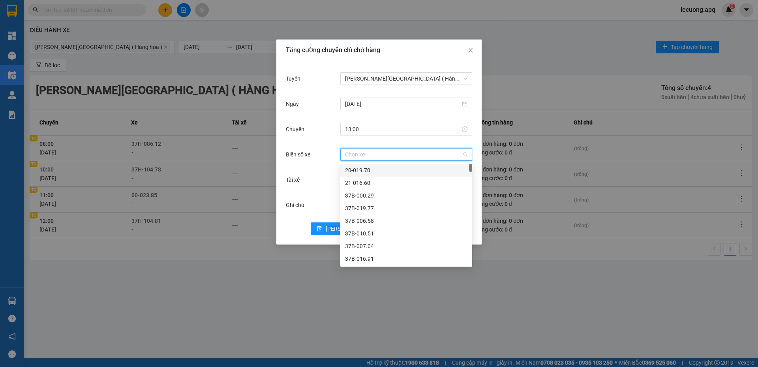
click at [363, 157] on input "Biển số xe" at bounding box center [403, 154] width 117 height 12
type input "37h-"
click at [375, 208] on div "37H-133.00" at bounding box center [406, 208] width 122 height 9
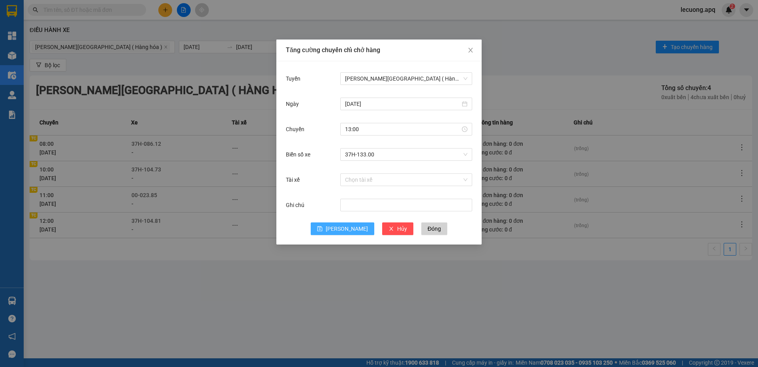
click at [347, 225] on span "Lưu" at bounding box center [347, 228] width 42 height 9
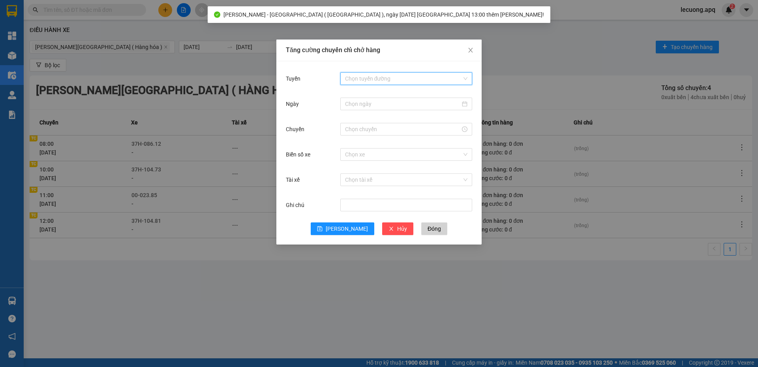
click at [371, 82] on input "Tuyến" at bounding box center [403, 79] width 117 height 12
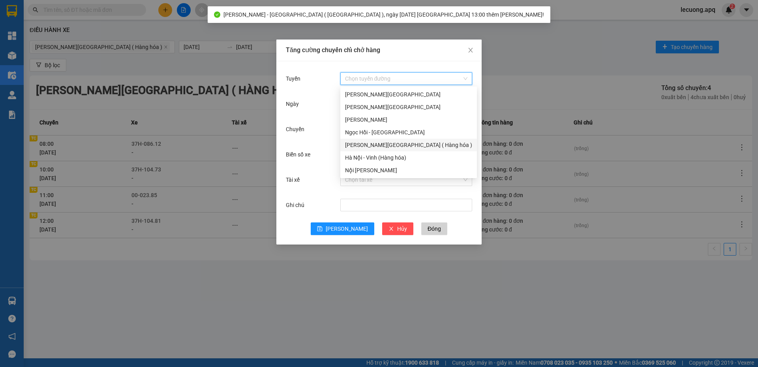
click at [369, 142] on div "Vinh - Hà Nội ( Hàng hóa )" at bounding box center [408, 145] width 127 height 9
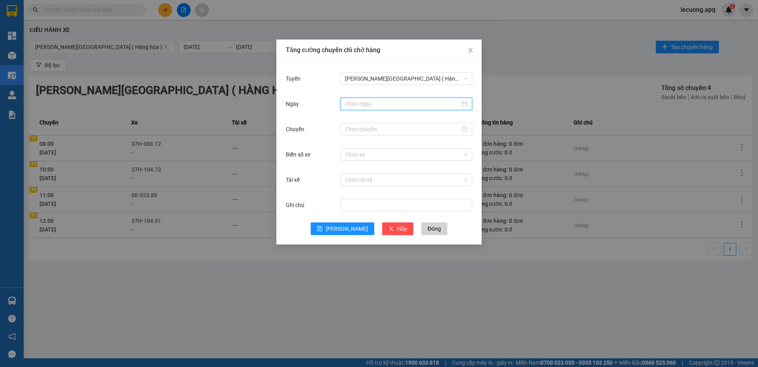
click at [377, 105] on input "Ngày" at bounding box center [402, 103] width 115 height 9
type input "[DATE]"
click at [380, 175] on div "14" at bounding box center [380, 173] width 9 height 9
click at [365, 131] on input "Chuyến" at bounding box center [402, 129] width 115 height 9
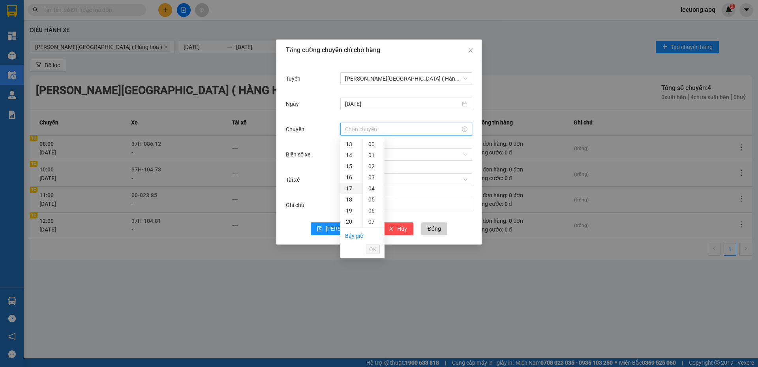
click at [346, 188] on div "17" at bounding box center [351, 188] width 22 height 11
type input "17:00"
click at [373, 146] on div "00" at bounding box center [374, 144] width 22 height 11
click at [374, 250] on span "OK" at bounding box center [372, 249] width 7 height 9
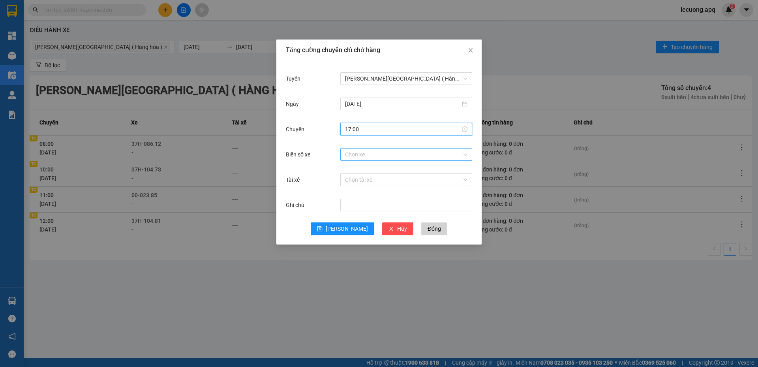
click at [375, 157] on input "Biển số xe" at bounding box center [403, 154] width 117 height 12
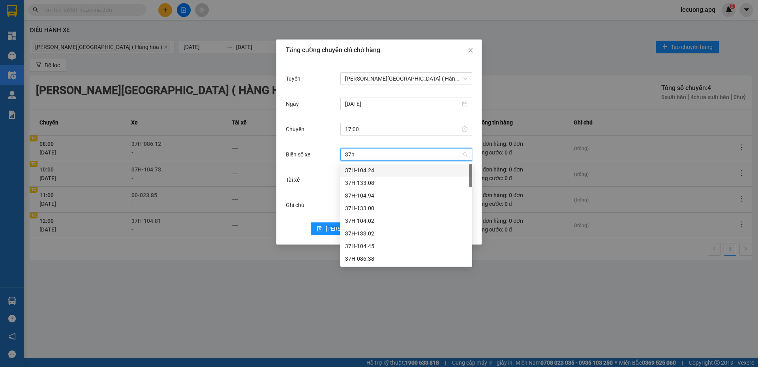
type input "37h-"
click at [365, 208] on div "37H-104.82" at bounding box center [406, 208] width 122 height 9
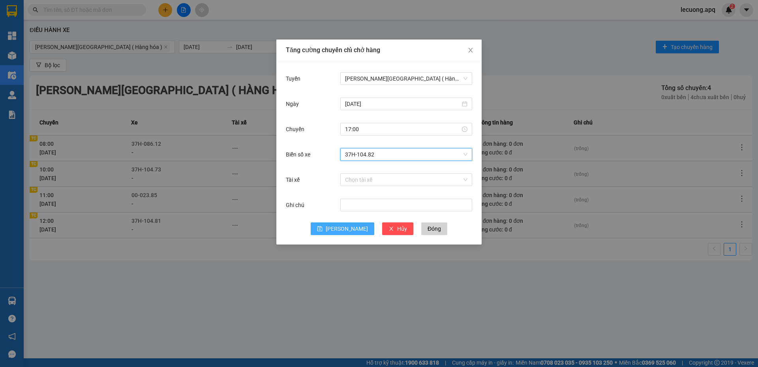
click at [345, 229] on span "Lưu" at bounding box center [347, 228] width 42 height 9
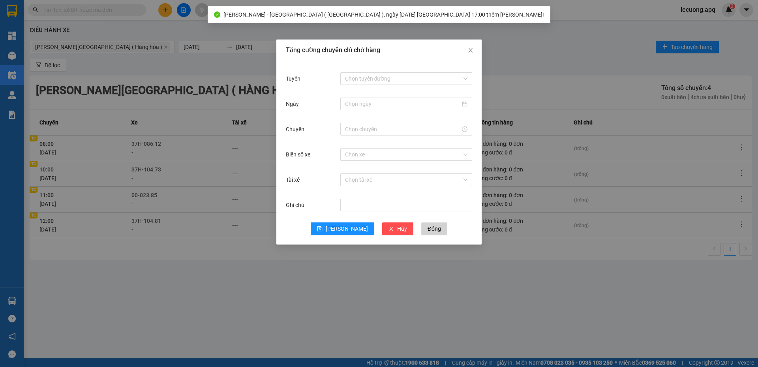
click at [174, 184] on div "Tăng cường chuyến chỉ chở hàng Tuyến Chọn tuyến đường Ngày Chuyến Biển số xe Ch…" at bounding box center [379, 183] width 758 height 367
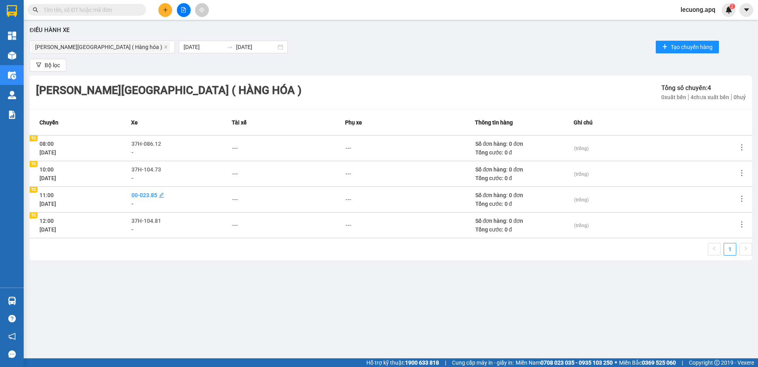
click at [136, 196] on span "00-023.85" at bounding box center [144, 195] width 26 height 6
click at [103, 201] on div "[DATE]" at bounding box center [84, 203] width 90 height 9
click at [140, 197] on span "00-023.85" at bounding box center [144, 195] width 26 height 6
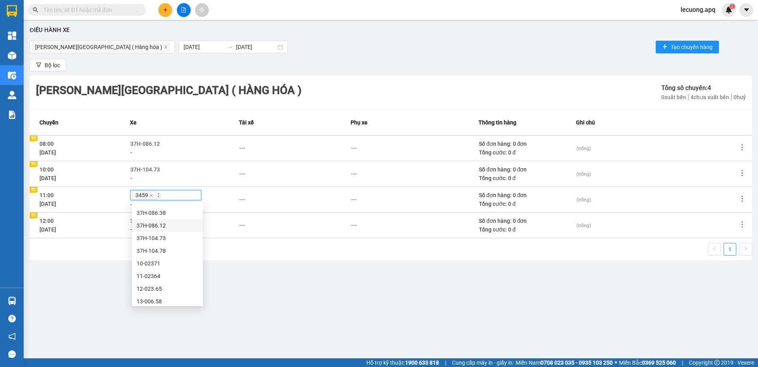
scroll to position [0, 0]
type input "37h-"
drag, startPoint x: 159, startPoint y: 194, endPoint x: 171, endPoint y: 197, distance: 12.2
click at [170, 197] on input "37h-" at bounding box center [163, 195] width 13 height 6
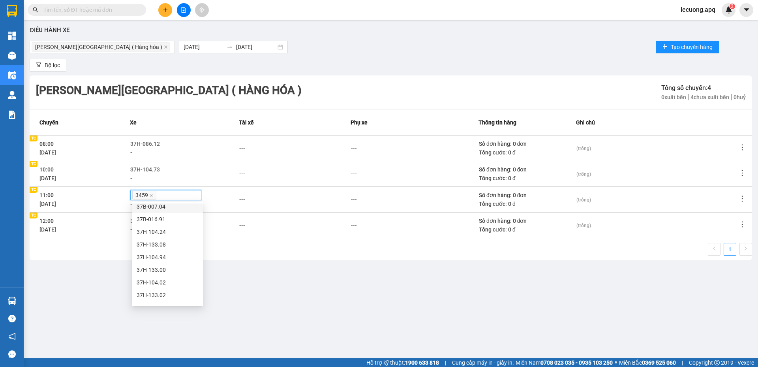
drag, startPoint x: 201, startPoint y: 211, endPoint x: 201, endPoint y: 206, distance: 4.7
click at [201, 206] on div "37B-007.04" at bounding box center [167, 206] width 71 height 13
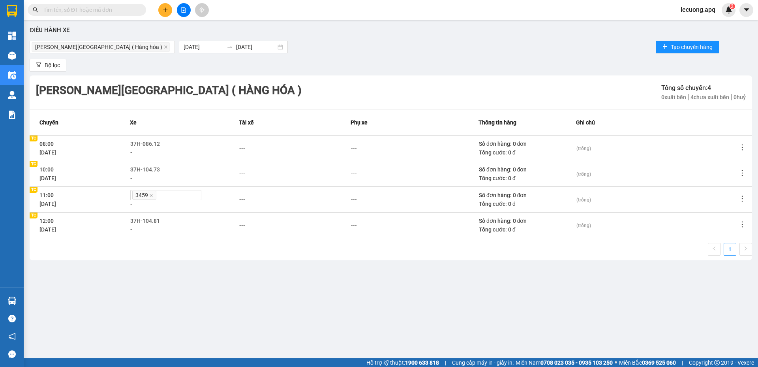
click at [128, 12] on input "text" at bounding box center [89, 10] width 93 height 9
click at [225, 62] on div "Bộ lọc" at bounding box center [391, 65] width 722 height 13
click at [309, 39] on div "Vinh - Hà Nội ( Hàng hóa ) 14/10/2025 14/10/2025 Tạo chuyến hàng" at bounding box center [391, 47] width 722 height 16
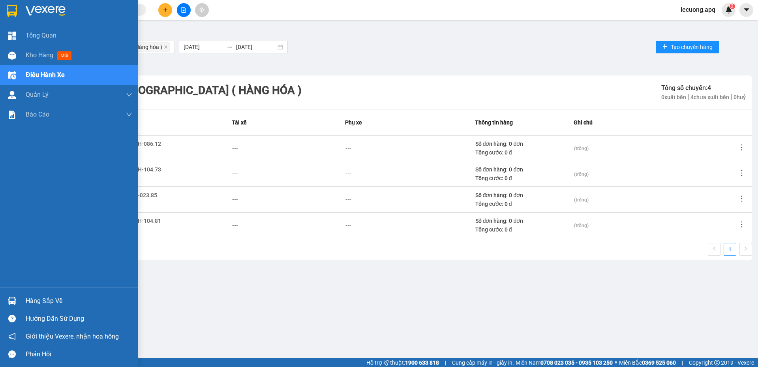
click at [39, 73] on span "Điều hành xe" at bounding box center [45, 75] width 39 height 10
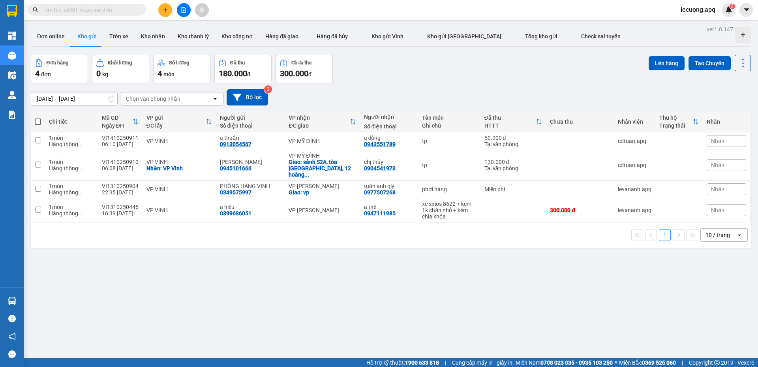
paste input "NN1410250907"
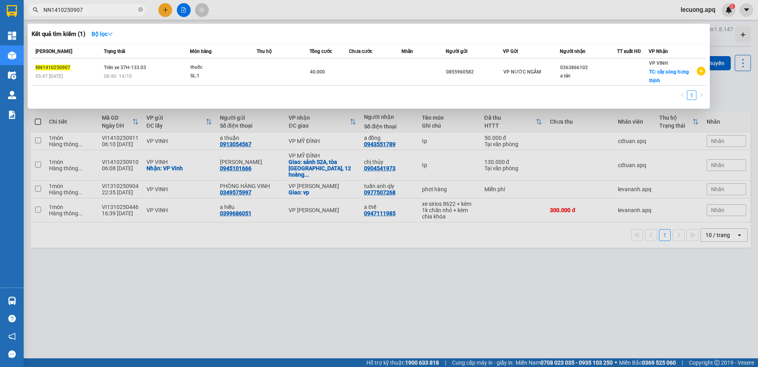
type input "NN1410250907"
click at [47, 249] on div at bounding box center [379, 183] width 758 height 367
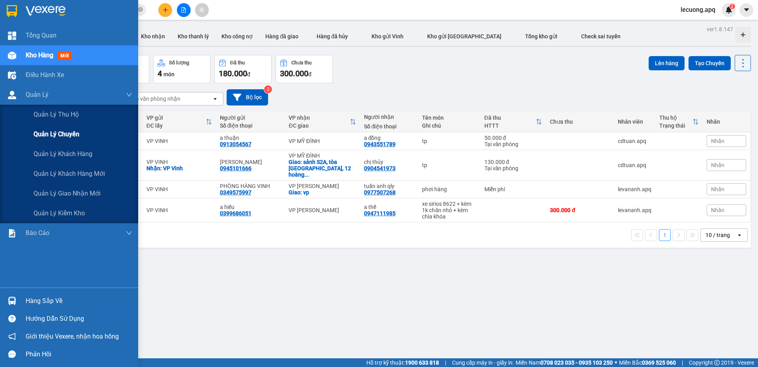
click at [43, 137] on span "Quản lý chuyến" at bounding box center [57, 134] width 46 height 10
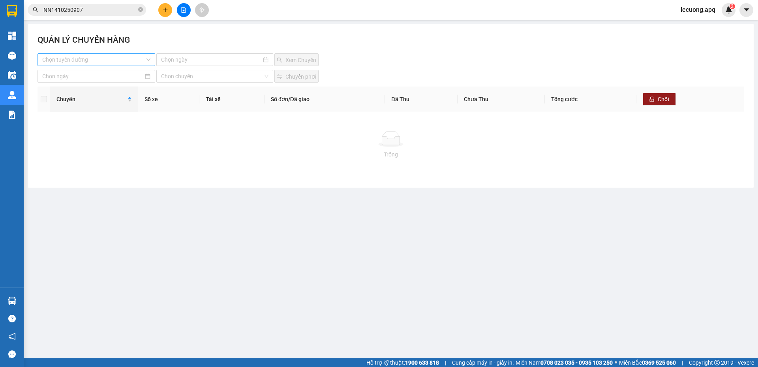
click at [132, 54] on input "search" at bounding box center [93, 60] width 103 height 12
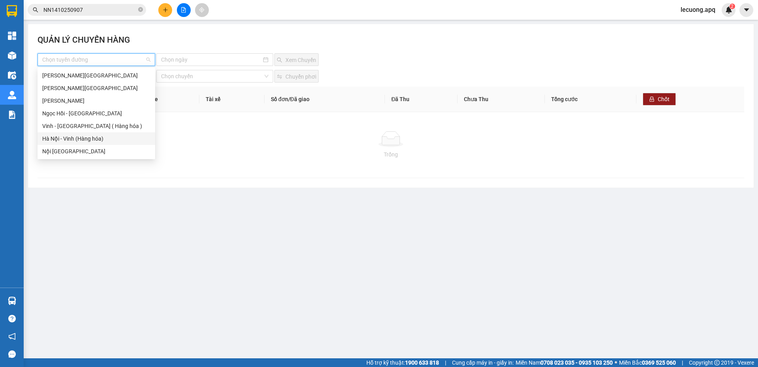
click at [96, 138] on div "Hà Nội - Vinh (Hàng hóa)" at bounding box center [96, 138] width 108 height 9
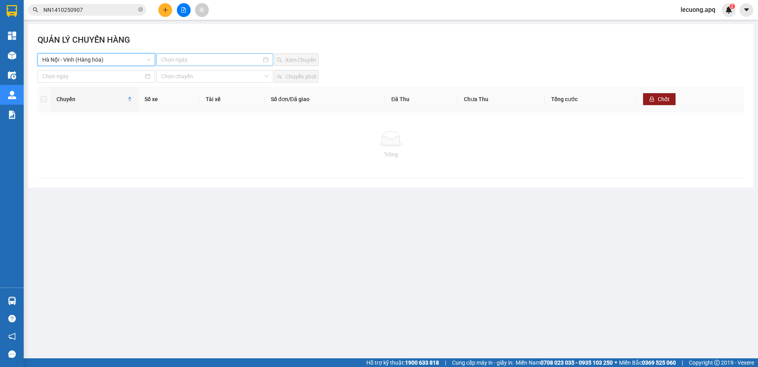
click at [185, 62] on input at bounding box center [211, 59] width 100 height 9
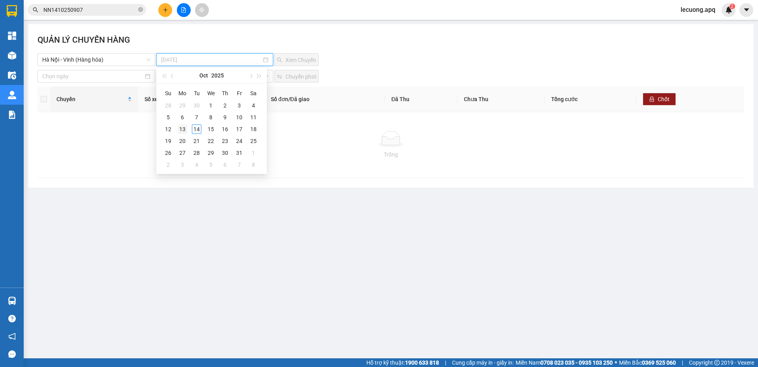
type input "13-10-2025"
click at [186, 132] on div "13" at bounding box center [182, 128] width 9 height 9
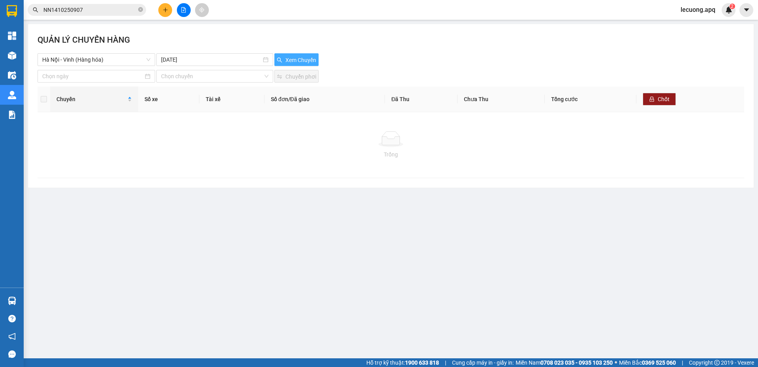
click at [293, 63] on span "Xem Chuyến" at bounding box center [300, 60] width 31 height 9
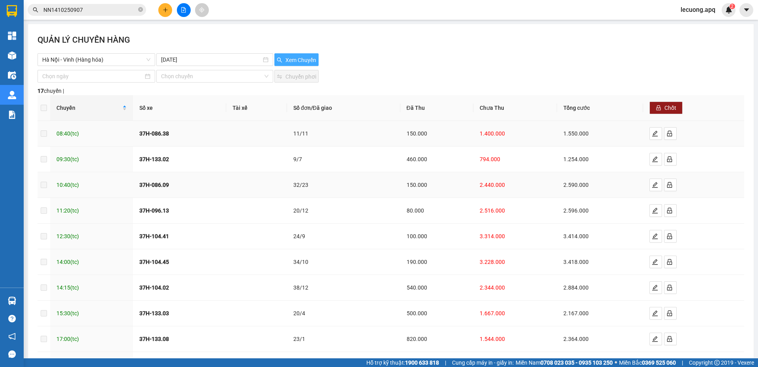
scroll to position [62, 0]
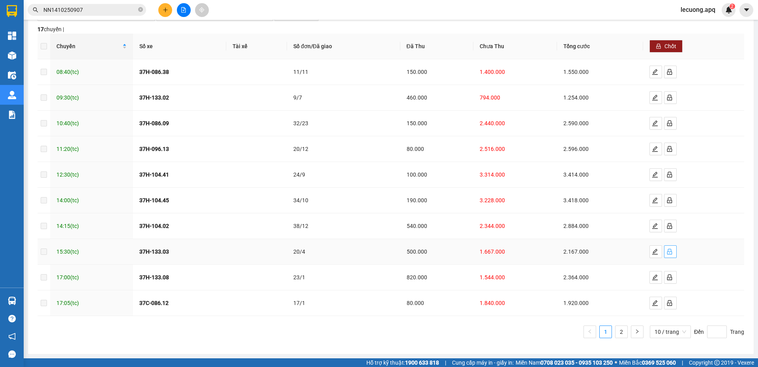
click at [667, 251] on icon "lock" at bounding box center [669, 252] width 5 height 6
click at [42, 252] on input "checkbox" at bounding box center [44, 251] width 6 height 6
checkbox input "true"
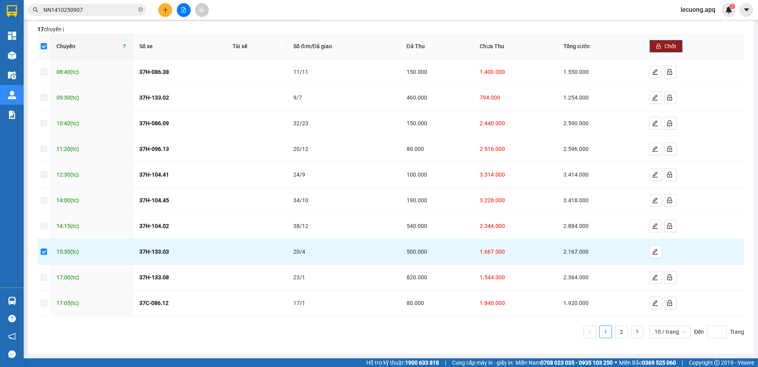
click at [669, 43] on span "Chốt" at bounding box center [670, 46] width 12 height 9
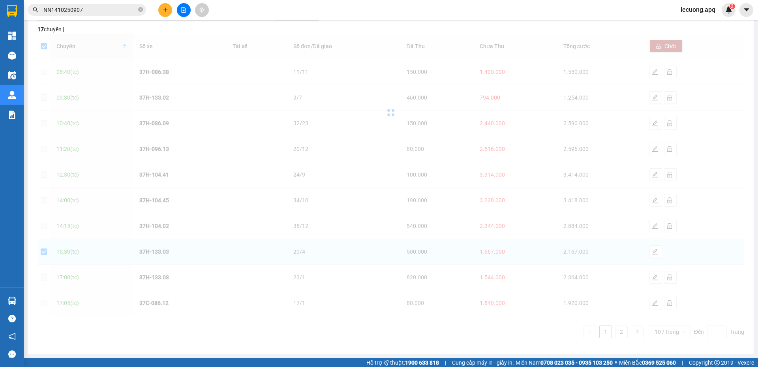
checkbox input "false"
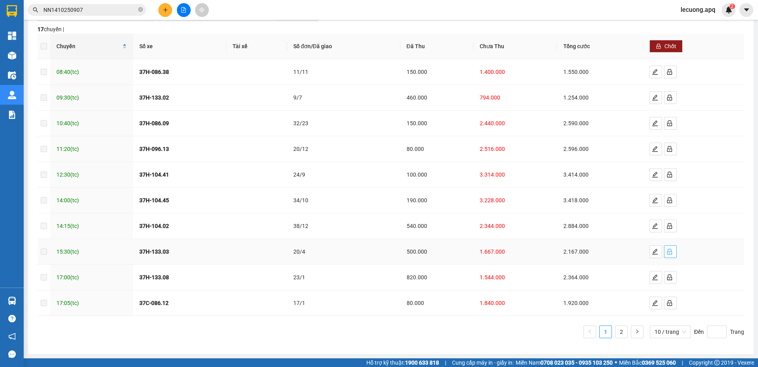
click at [666, 250] on icon "lock" at bounding box center [669, 251] width 6 height 6
click at [40, 252] on td at bounding box center [43, 252] width 13 height 26
click at [41, 251] on input "checkbox" at bounding box center [44, 251] width 6 height 6
checkbox input "true"
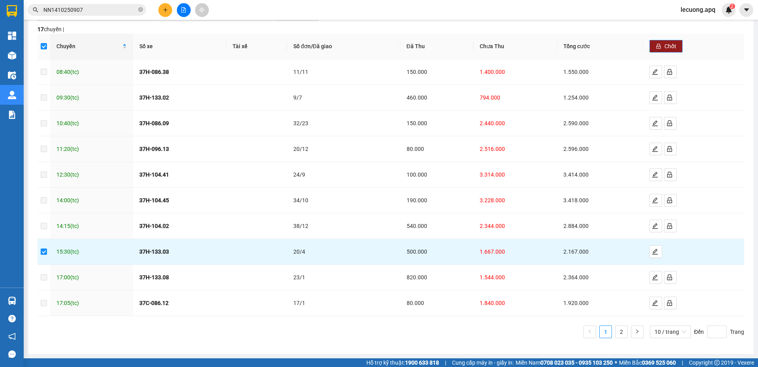
click at [650, 42] on button "Chốt" at bounding box center [665, 46] width 33 height 13
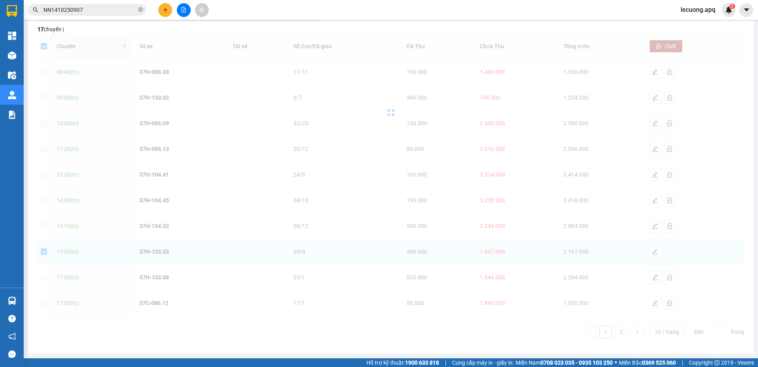
checkbox input "false"
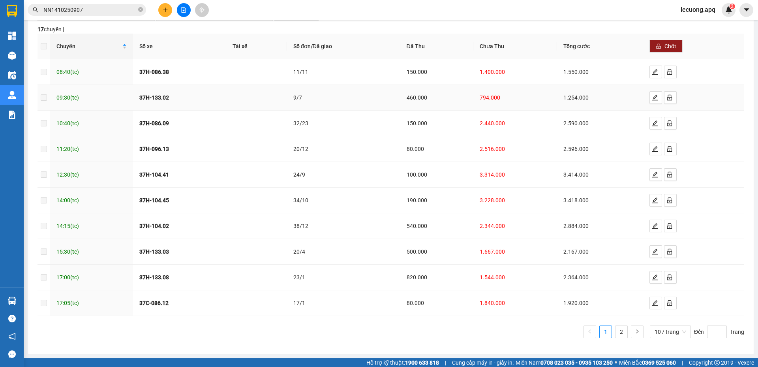
drag, startPoint x: 175, startPoint y: 91, endPoint x: 161, endPoint y: 97, distance: 15.8
click at [165, 94] on td "37H-133.02" at bounding box center [179, 98] width 93 height 26
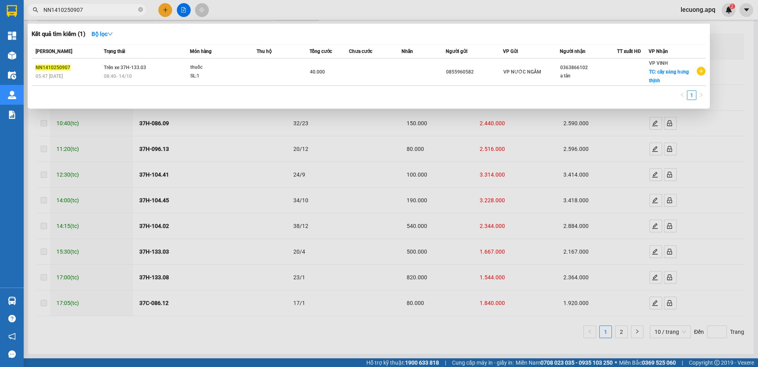
click at [98, 10] on input "NN1410250907" at bounding box center [89, 10] width 93 height 9
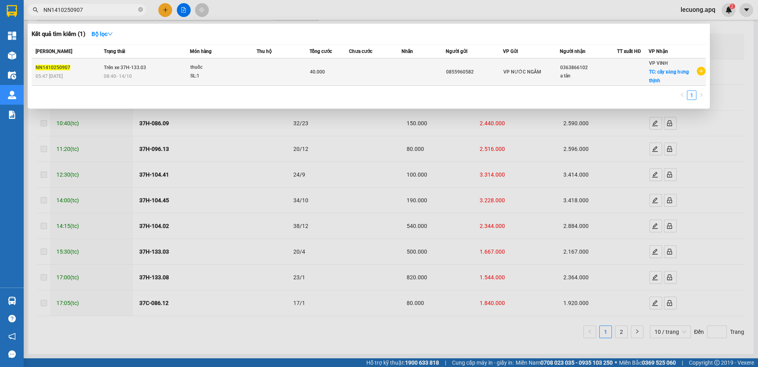
click at [151, 79] on div "08:40 - 14/10" at bounding box center [147, 76] width 86 height 9
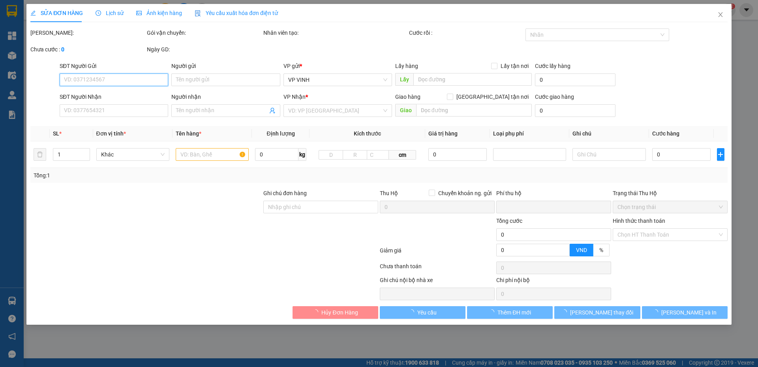
type input "0855960582"
type input "0363866102"
type input "a tân"
checkbox input "true"
type input "cây xăng hưng thịnh"
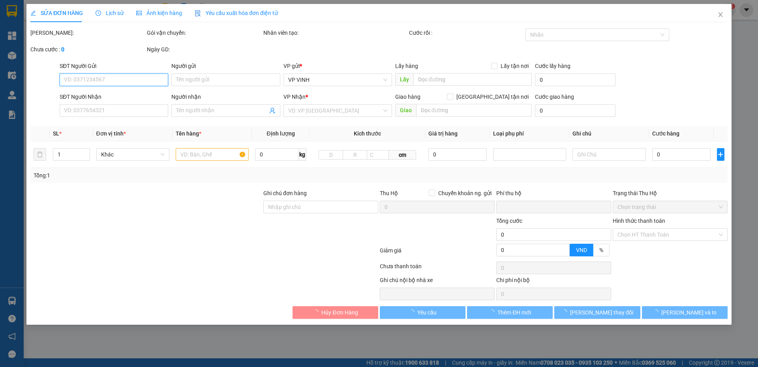
type input "0"
type input "40.000"
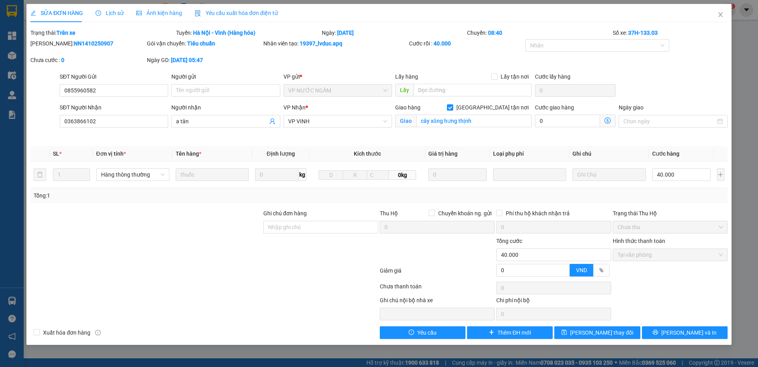
click at [111, 13] on span "Lịch sử" at bounding box center [110, 13] width 28 height 6
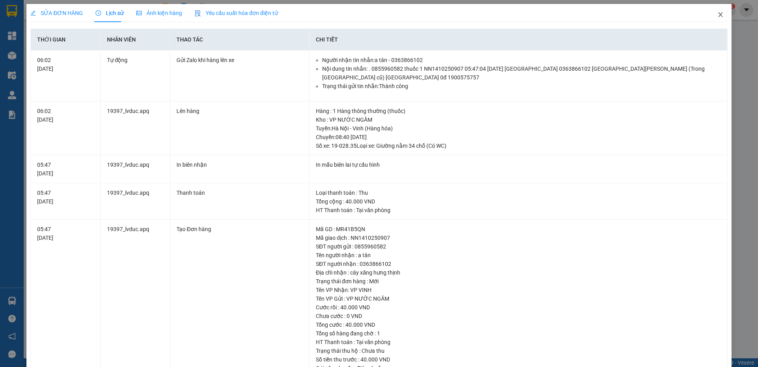
click at [717, 14] on icon "close" at bounding box center [720, 14] width 6 height 6
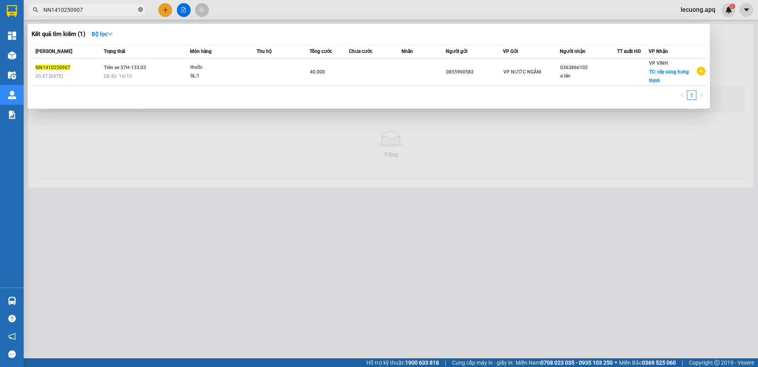
click at [139, 9] on icon "close-circle" at bounding box center [140, 9] width 5 height 5
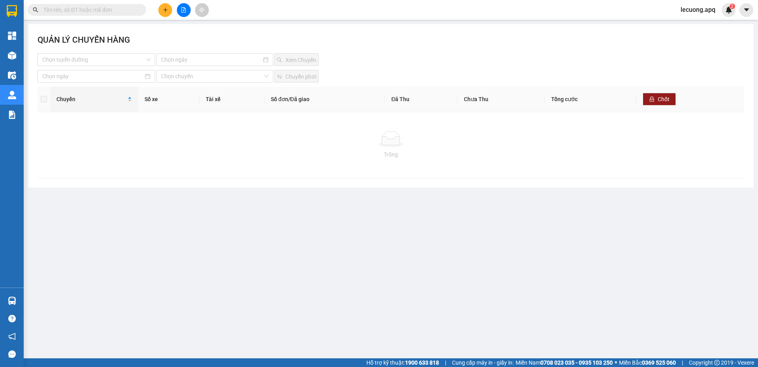
click at [128, 8] on input "text" at bounding box center [89, 10] width 93 height 9
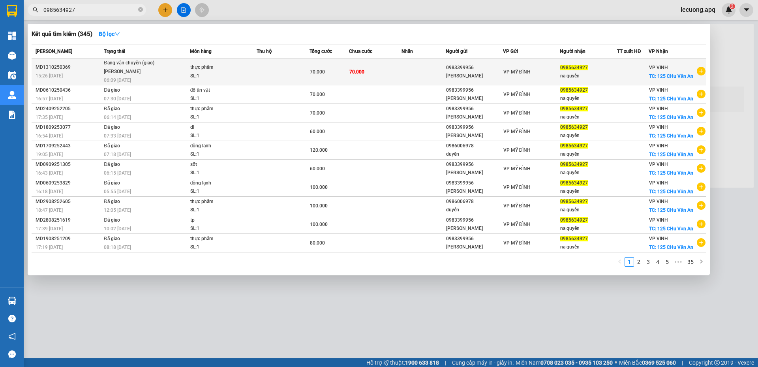
type input "0985634927"
click at [254, 72] on span "thực phẩm SL: 1" at bounding box center [223, 71] width 66 height 17
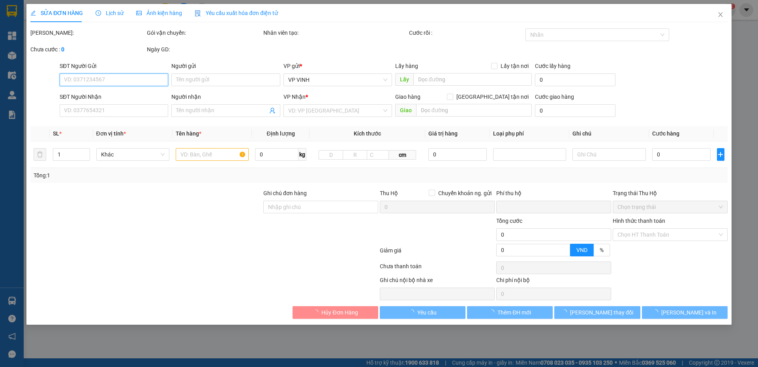
type input "0983399956"
type input "phương vũ"
type input "0985634927"
type input "na quyền"
checkbox input "true"
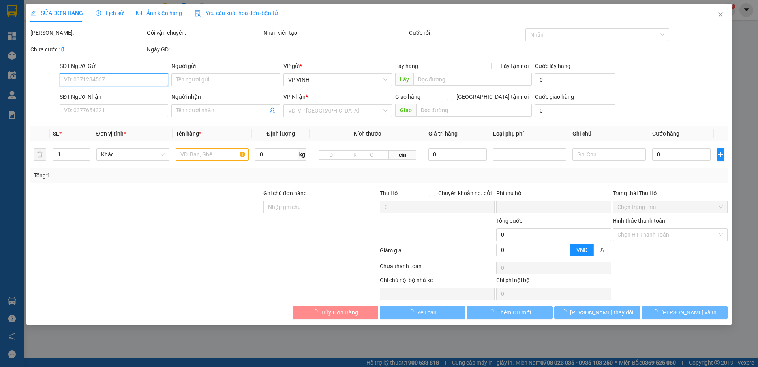
type input "125 CHu Văn An"
type input "0"
type input "70.000"
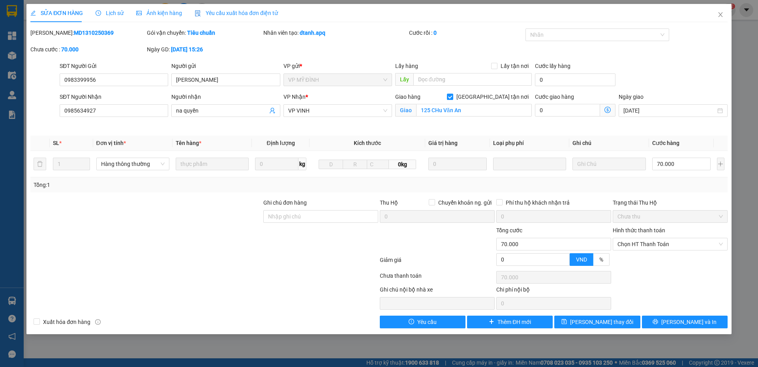
click at [110, 13] on span "Lịch sử" at bounding box center [110, 13] width 28 height 6
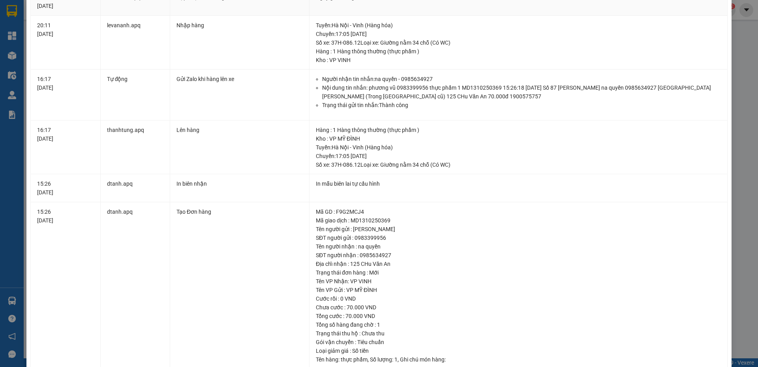
scroll to position [136, 0]
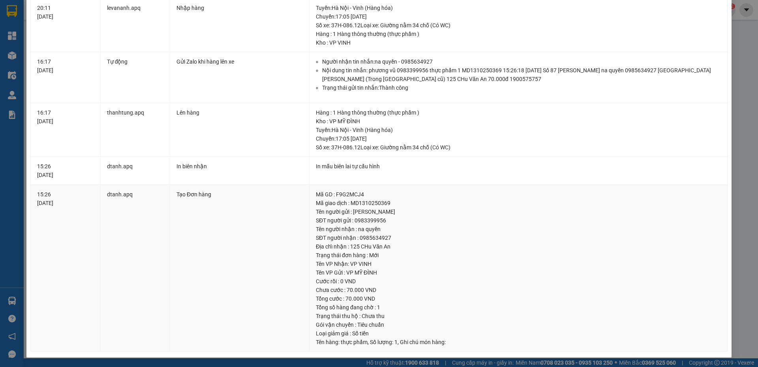
click at [349, 246] on div "Địa chỉ nhận : 125 CHu Văn An" at bounding box center [518, 246] width 405 height 9
click at [390, 248] on div "Địa chỉ nhận : 125 CHu Văn An" at bounding box center [518, 246] width 405 height 9
click at [386, 245] on div "Địa chỉ nhận : 125 CHu Văn An" at bounding box center [518, 246] width 405 height 9
click at [347, 246] on div "Địa chỉ nhận : 125 CHu Văn An" at bounding box center [518, 246] width 405 height 9
click at [340, 245] on div "Địa chỉ nhận : 125 CHu Văn An" at bounding box center [518, 246] width 405 height 9
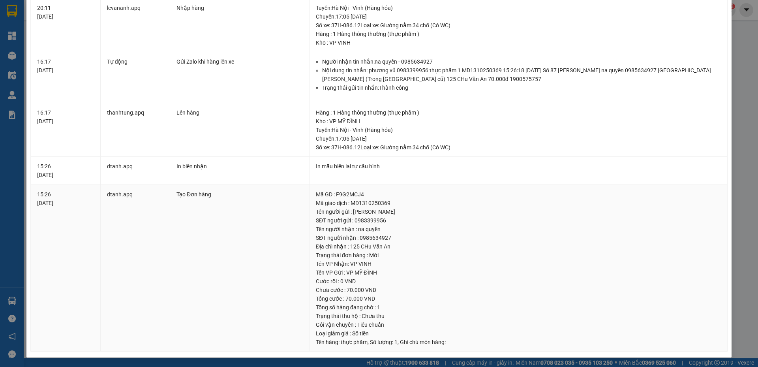
click at [309, 246] on td "Mã GD : F9G2MCJ4 Mã giao dịch : MD1310250369 Tên người gửi : phương vũ SĐT ngườ…" at bounding box center [518, 268] width 418 height 167
click at [316, 246] on div "Địa chỉ nhận : 125 CHu Văn An" at bounding box center [518, 246] width 405 height 9
click at [343, 247] on div "Địa chỉ nhận : 125 CHu Văn An" at bounding box center [518, 246] width 405 height 9
click at [349, 247] on div "Địa chỉ nhận : 125 CHu Văn An" at bounding box center [518, 246] width 405 height 9
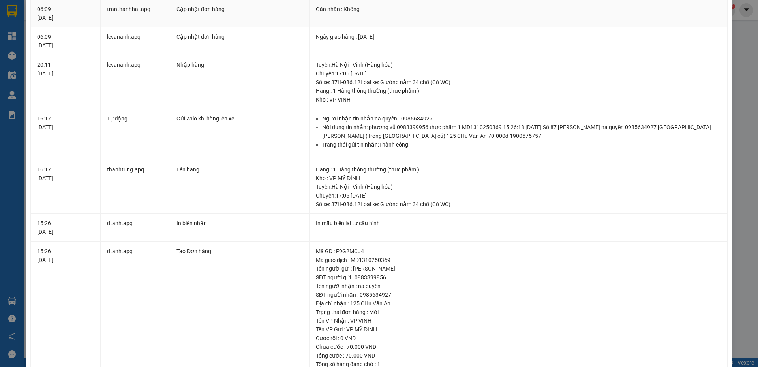
scroll to position [0, 0]
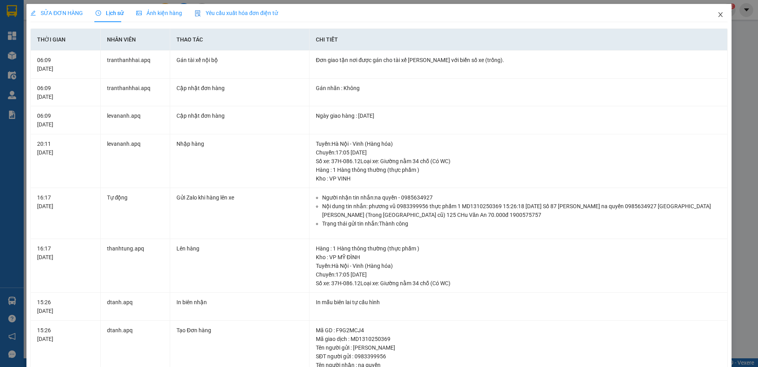
click at [717, 15] on icon "close" at bounding box center [720, 14] width 6 height 6
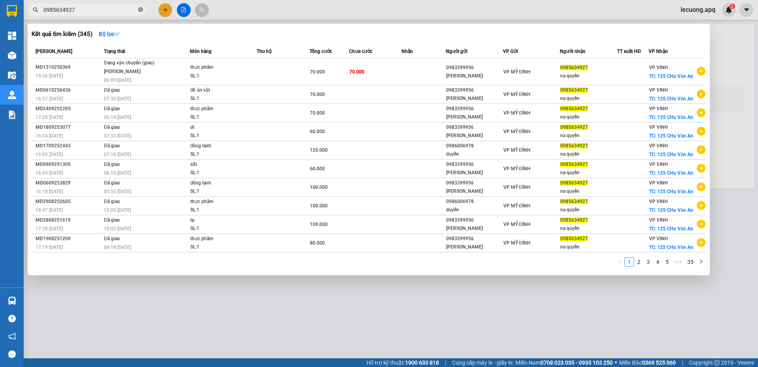
click at [139, 7] on span at bounding box center [140, 9] width 5 height 7
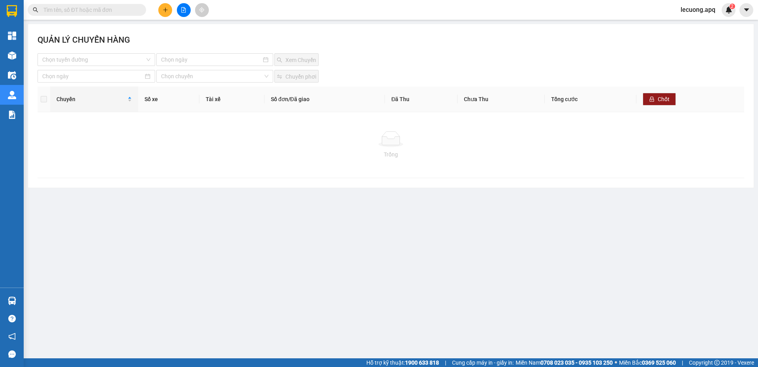
paste input "0823622288"
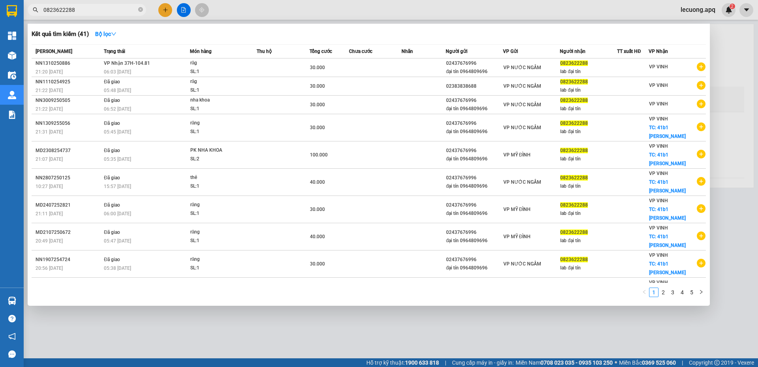
type input "0823622288"
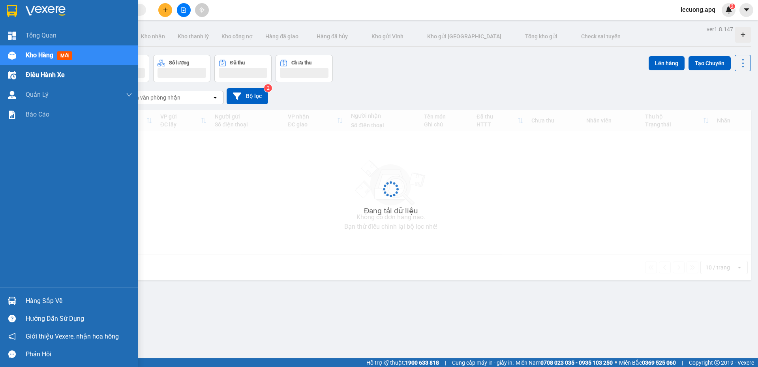
click at [31, 73] on span "Điều hành xe" at bounding box center [45, 75] width 39 height 10
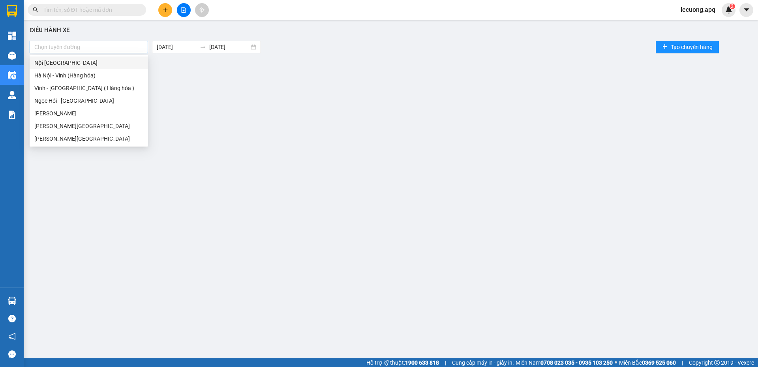
click at [99, 52] on div "Chọn tuyến đường" at bounding box center [89, 47] width 118 height 13
click at [91, 91] on div "Vinh - Hà Nội ( Hàng hóa )" at bounding box center [88, 88] width 109 height 9
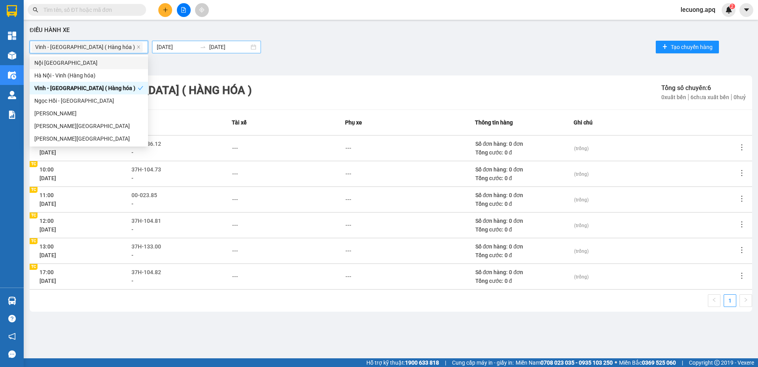
click at [169, 49] on input "[DATE]" at bounding box center [177, 47] width 40 height 9
type input "[DATE]"
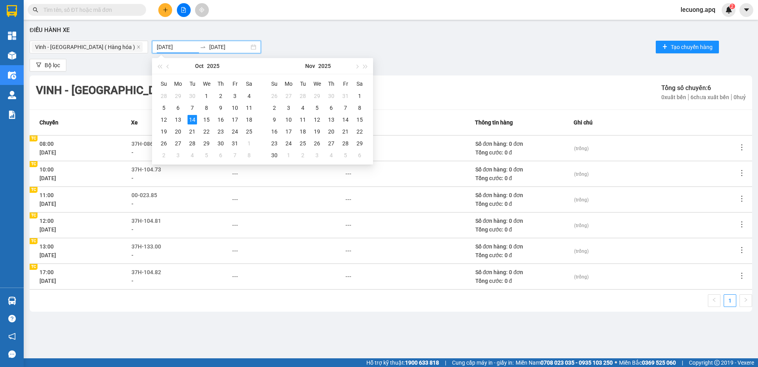
click at [298, 43] on div "Vinh - Hà Nội ( Hàng hóa ) 14/10/2025 14/10/2025 Tạo chuyến hàng" at bounding box center [391, 47] width 722 height 16
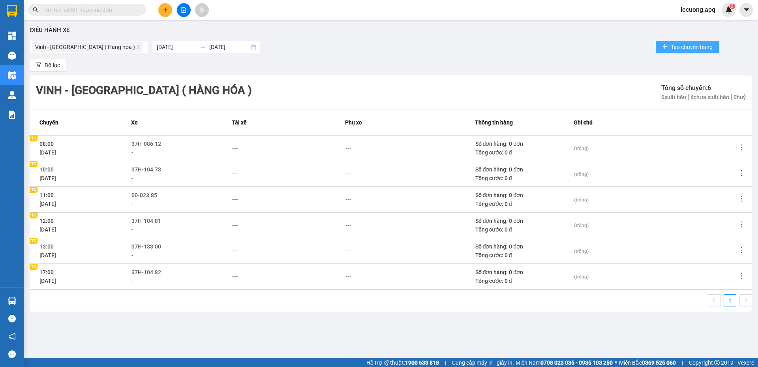
click at [664, 43] on button "Tạo chuyến hàng" at bounding box center [687, 47] width 63 height 13
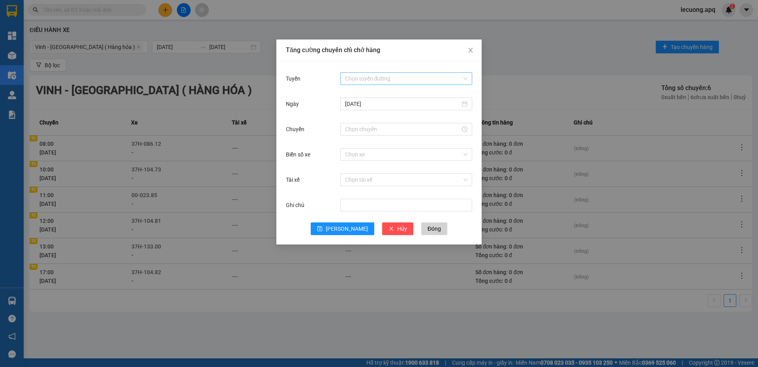
click at [422, 77] on input "Tuyến" at bounding box center [403, 79] width 117 height 12
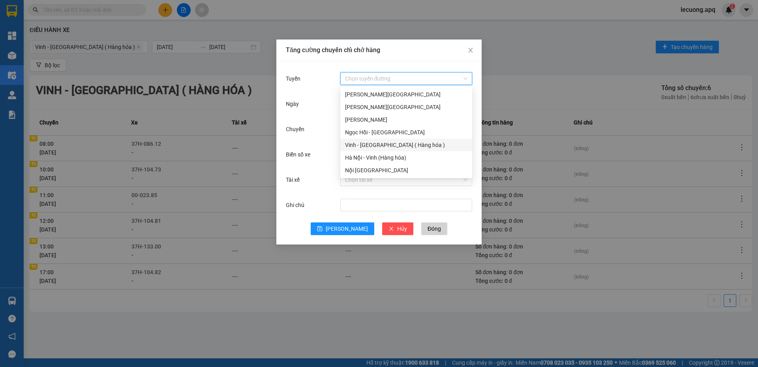
click at [395, 145] on div "Vinh - Hà Nội ( Hàng hóa )" at bounding box center [406, 145] width 122 height 9
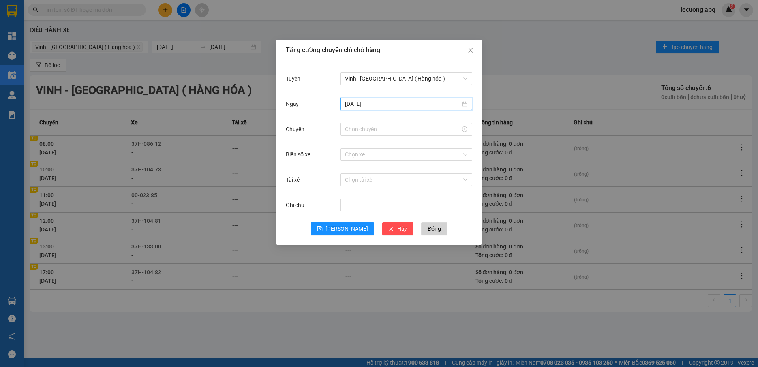
click at [369, 106] on input "13/10/2025" at bounding box center [402, 103] width 115 height 9
type input "[DATE]"
click at [383, 170] on div "14" at bounding box center [380, 173] width 9 height 9
click at [387, 126] on input "Chuyến" at bounding box center [402, 129] width 115 height 9
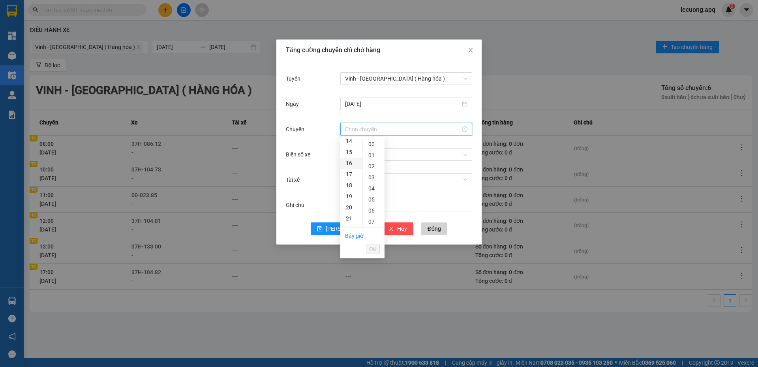
scroll to position [197, 0]
click at [348, 158] on div "19" at bounding box center [351, 156] width 22 height 11
click at [367, 156] on div "01" at bounding box center [374, 155] width 22 height 11
type input "19:01"
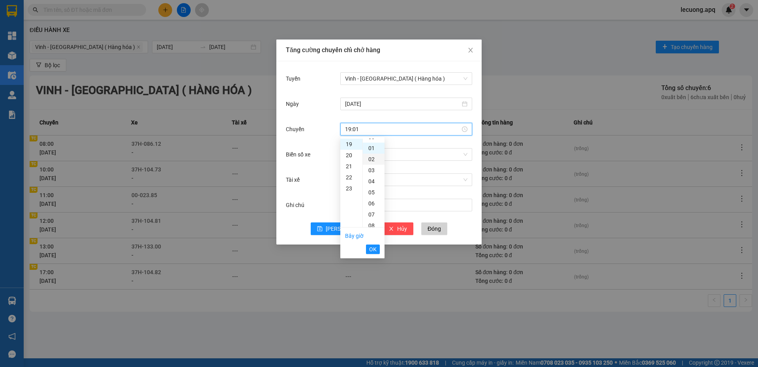
scroll to position [11, 0]
click at [375, 251] on span "OK" at bounding box center [372, 249] width 7 height 9
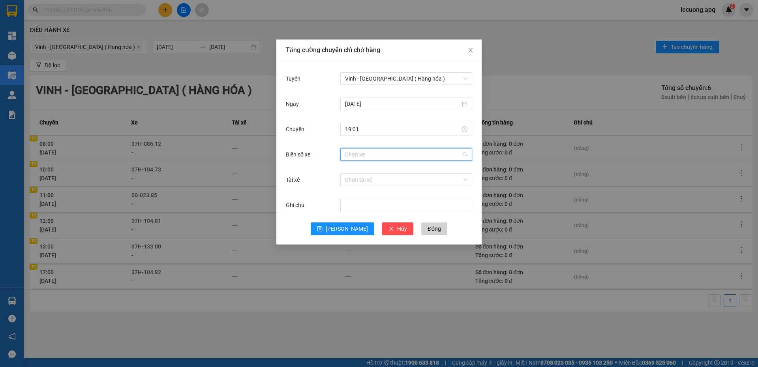
click at [362, 154] on input "Biển số xe" at bounding box center [403, 154] width 117 height 12
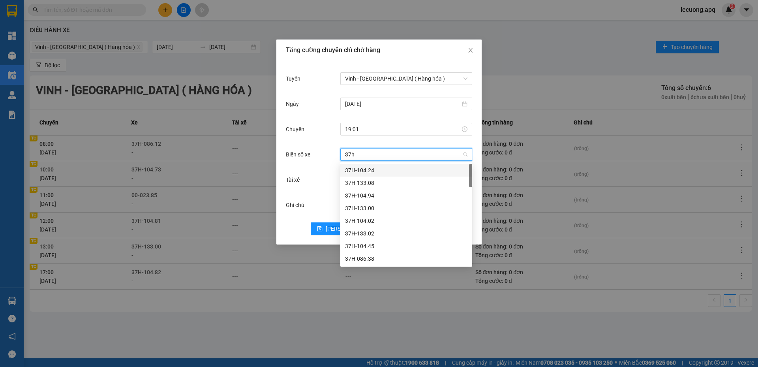
type input "37h-"
click at [367, 181] on div "37H-104.78" at bounding box center [406, 178] width 122 height 9
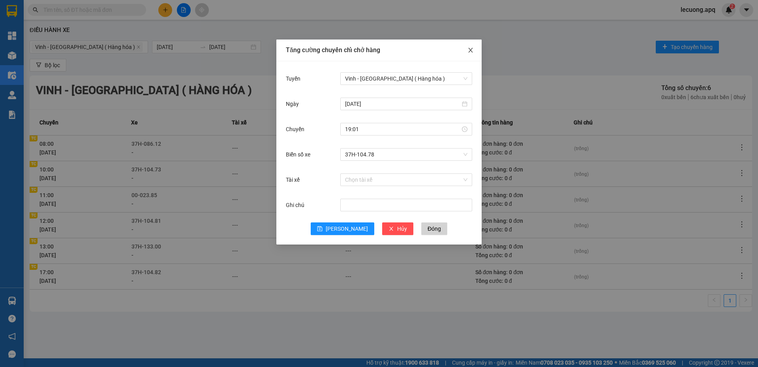
click at [471, 48] on icon "close" at bounding box center [470, 50] width 6 height 6
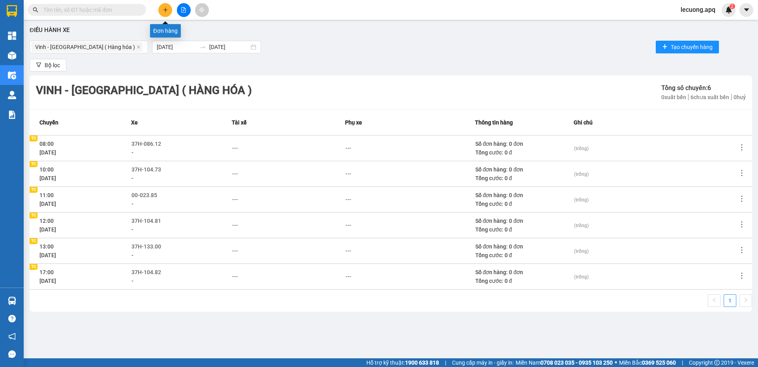
click at [163, 9] on icon "plus" at bounding box center [166, 10] width 6 height 6
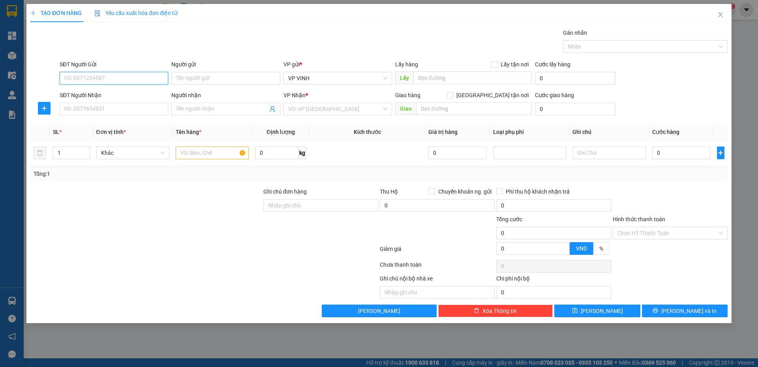
click at [135, 79] on input "SĐT Người Gửi" at bounding box center [114, 78] width 109 height 13
type input "000000000000000"
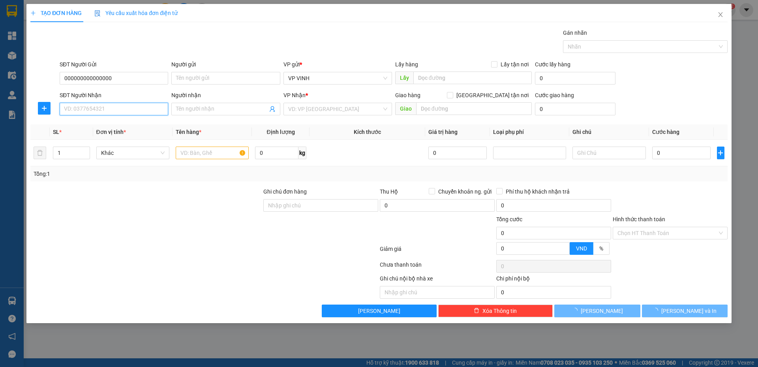
click at [136, 105] on input "SĐT Người Nhận" at bounding box center [114, 109] width 109 height 13
type input "000000000000000000"
click at [201, 78] on input "Người gửi" at bounding box center [225, 78] width 109 height 13
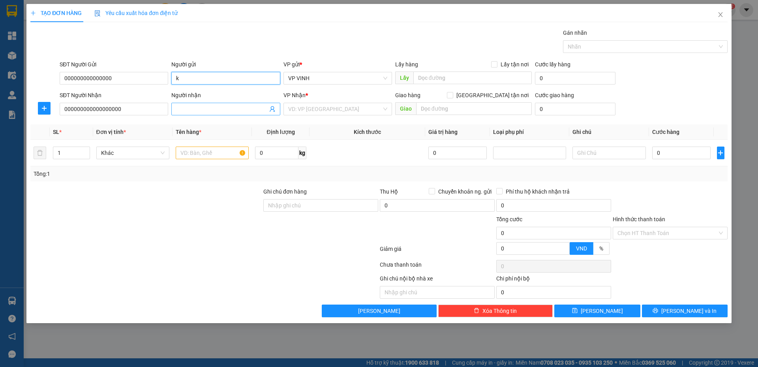
type input "k"
click at [206, 105] on input "Người nhận" at bounding box center [221, 109] width 91 height 9
type input "k"
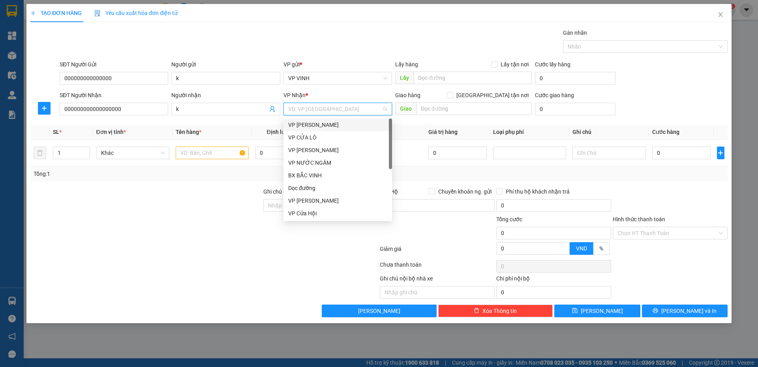
click at [303, 108] on input "search" at bounding box center [335, 109] width 94 height 12
click at [305, 153] on div "VP [PERSON_NAME]" at bounding box center [337, 150] width 99 height 9
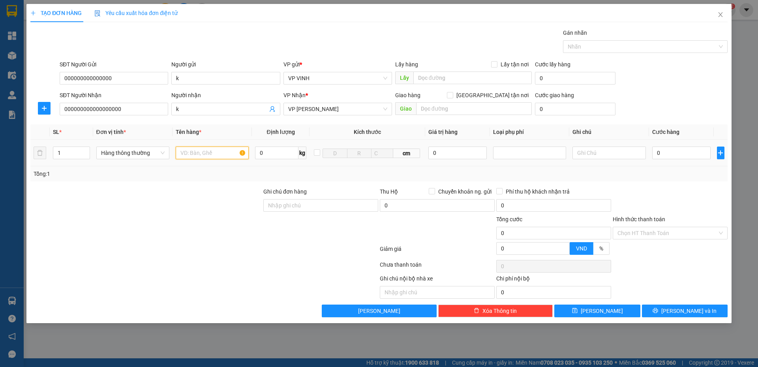
click at [196, 151] on input "text" at bounding box center [212, 152] width 73 height 13
click at [446, 154] on input "0" at bounding box center [457, 152] width 59 height 13
click at [516, 152] on div at bounding box center [529, 152] width 69 height 9
type input "5.000.000"
click at [512, 172] on div "Hàng giá trị cao" at bounding box center [530, 168] width 64 height 9
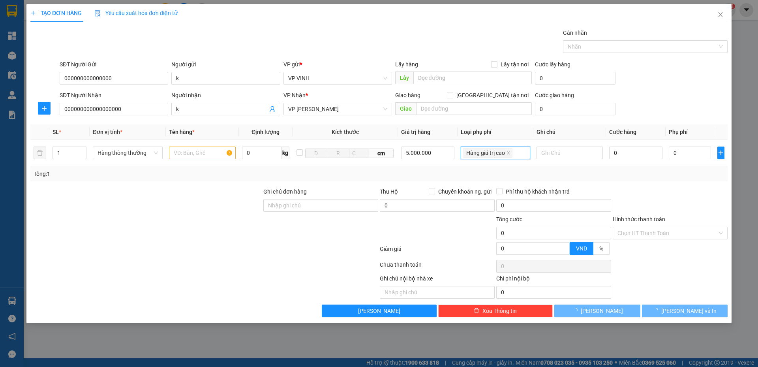
type input "25.000"
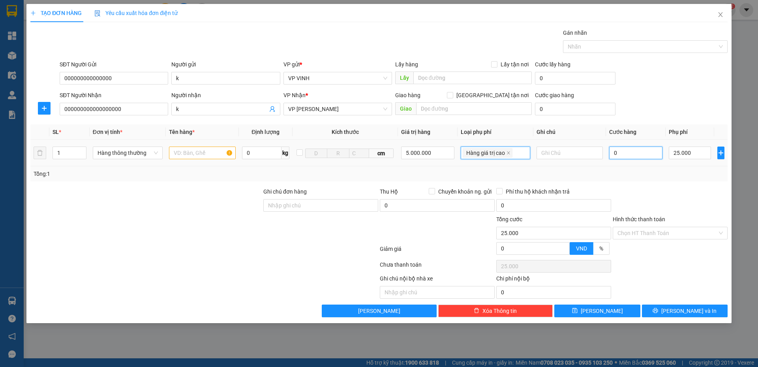
click at [623, 151] on input "0" at bounding box center [636, 152] width 54 height 13
type input "6"
type input "25.006"
type input "60"
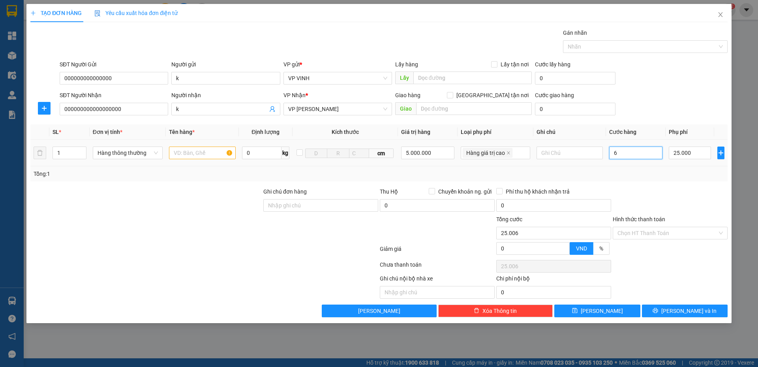
type input "25.060"
type input "600"
type input "25.600"
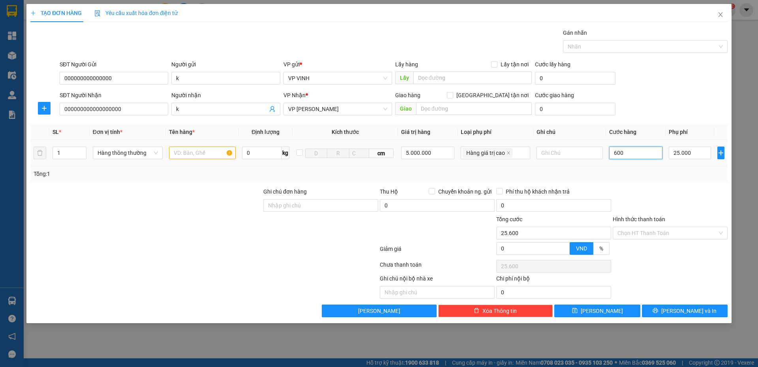
type input "60"
type input "25.060"
type input "60.000"
type input "85.000"
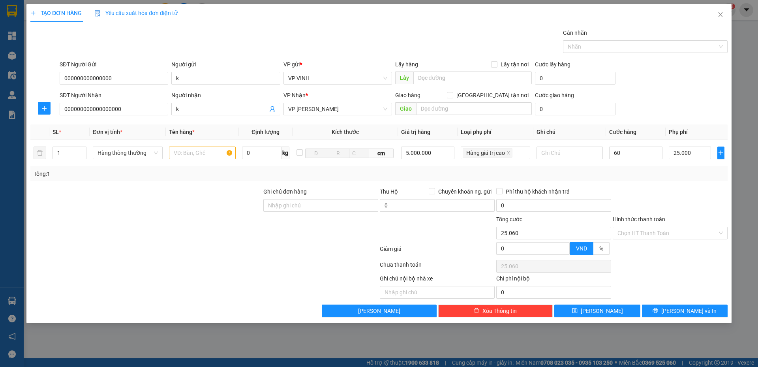
type input "85.000"
click at [630, 184] on div "Transit Pickup Surcharge Ids Transit Deliver Surcharge Ids Transit Deliver Surc…" at bounding box center [378, 172] width 697 height 289
click at [650, 234] on input "Hình thức thanh toán" at bounding box center [667, 233] width 100 height 12
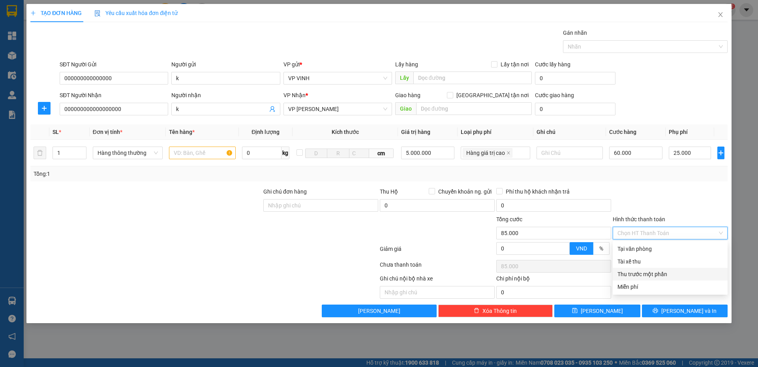
click at [636, 274] on div "Thu trước một phần" at bounding box center [669, 274] width 105 height 9
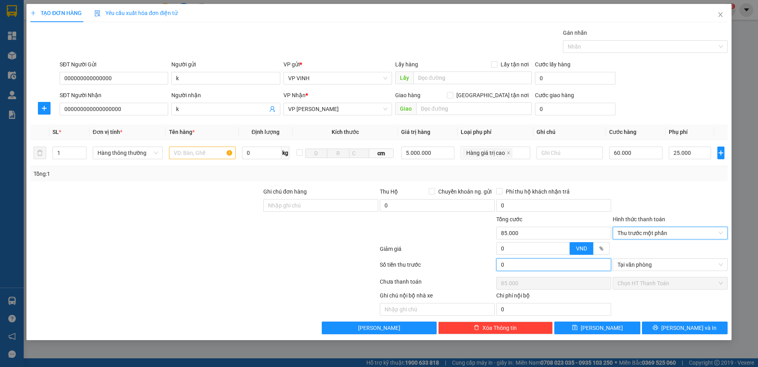
click at [521, 263] on input "0" at bounding box center [553, 264] width 115 height 13
type input "2"
type input "84.998"
type input "25"
type input "84.975"
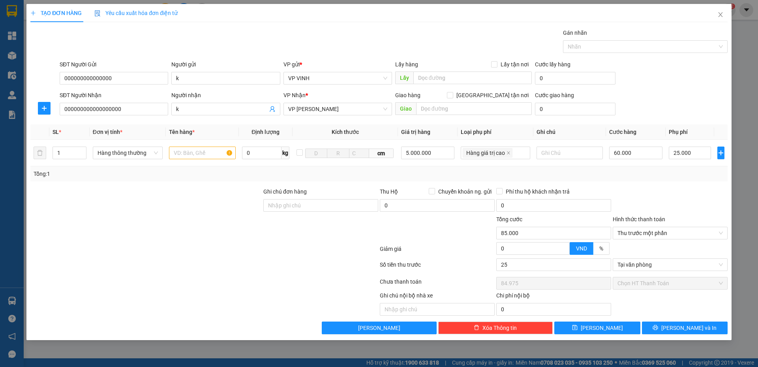
type input "25.000"
type input "60.000"
click at [718, 14] on icon "close" at bounding box center [720, 14] width 6 height 6
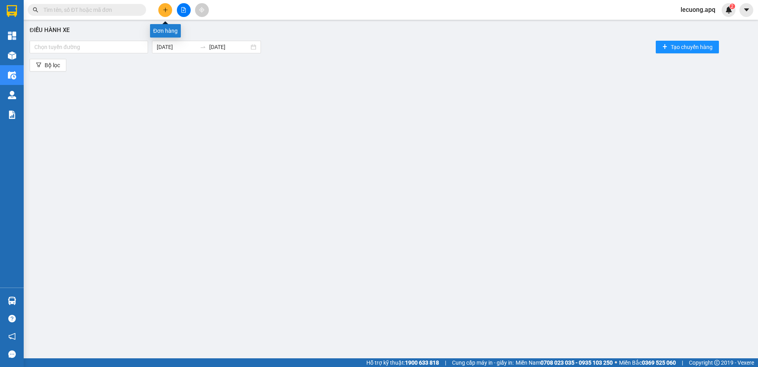
click at [163, 10] on icon "plus" at bounding box center [165, 9] width 4 height 0
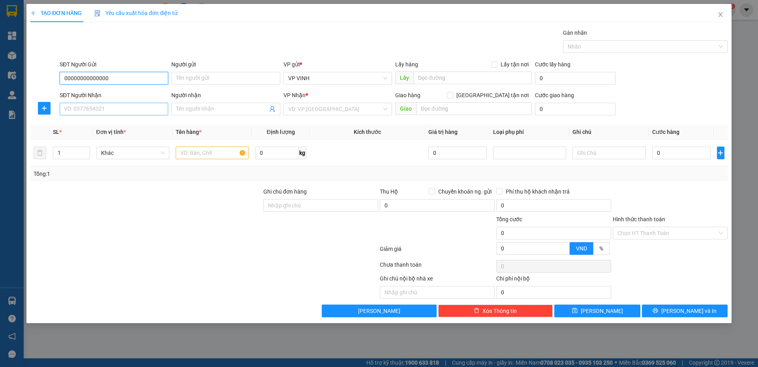
type input "00000000000000"
click at [148, 111] on input "SĐT Người Nhận" at bounding box center [114, 109] width 109 height 13
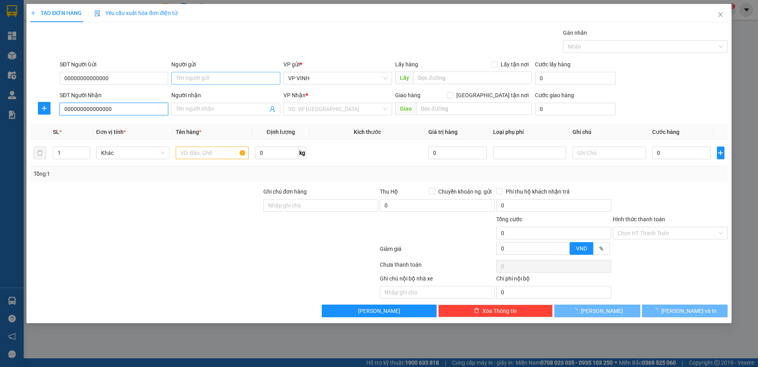
type input "000000000000000"
click at [202, 77] on input "Người gửi" at bounding box center [225, 78] width 109 height 13
type input "k"
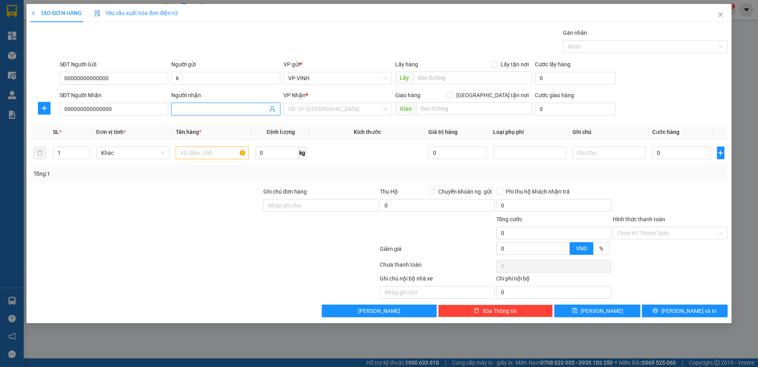
click at [199, 105] on input "Người nhận" at bounding box center [221, 109] width 91 height 9
type input "k"
click at [295, 110] on input "search" at bounding box center [335, 109] width 94 height 12
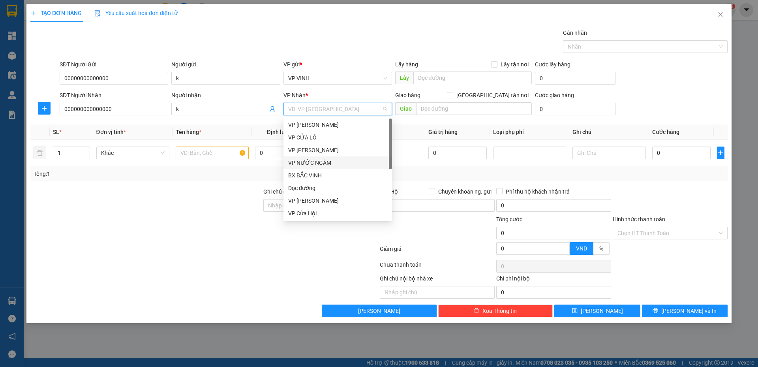
click at [309, 159] on div "VP NƯỚC NGẦM" at bounding box center [337, 162] width 99 height 9
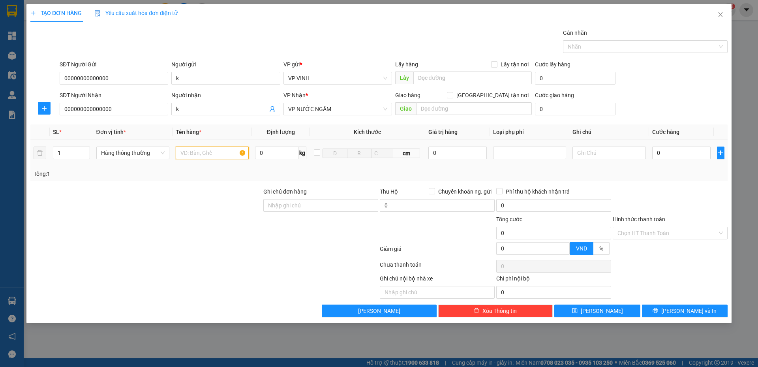
click at [191, 154] on input "text" at bounding box center [212, 152] width 73 height 13
click at [464, 204] on input "0" at bounding box center [437, 205] width 115 height 13
type input "5.000.000"
type input "30.000"
click at [467, 221] on div at bounding box center [437, 229] width 116 height 28
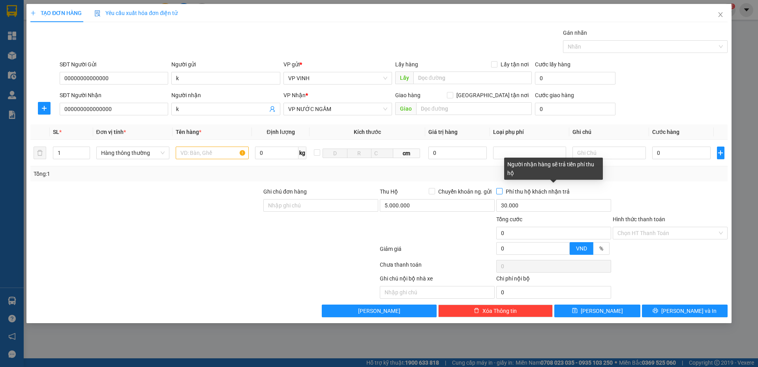
click at [499, 192] on input "Phí thu hộ khách nhận trả" at bounding box center [499, 191] width 6 height 6
checkbox input "true"
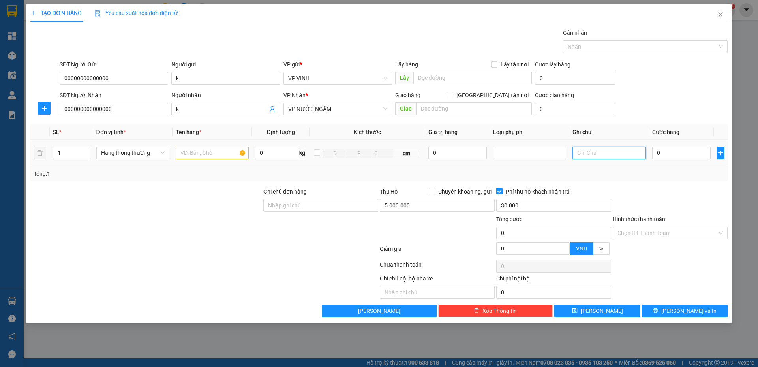
click at [580, 150] on input "text" at bounding box center [608, 152] width 73 height 13
click at [655, 156] on input "0" at bounding box center [681, 152] width 59 height 13
click at [439, 106] on input "text" at bounding box center [474, 108] width 116 height 13
type input "87 dương khuê"
click at [452, 96] on input "[GEOGRAPHIC_DATA] tận nơi" at bounding box center [450, 95] width 6 height 6
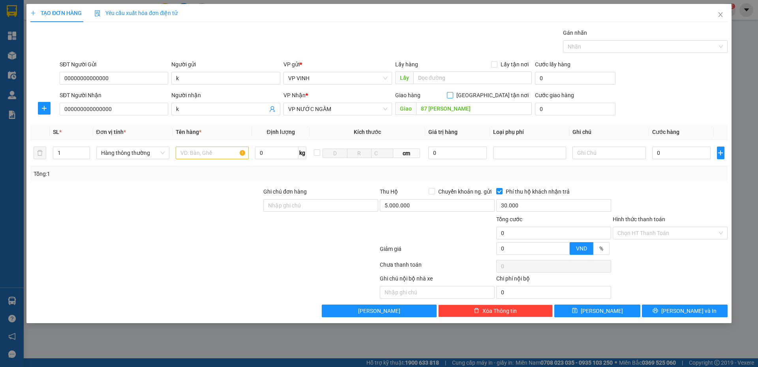
checkbox input "true"
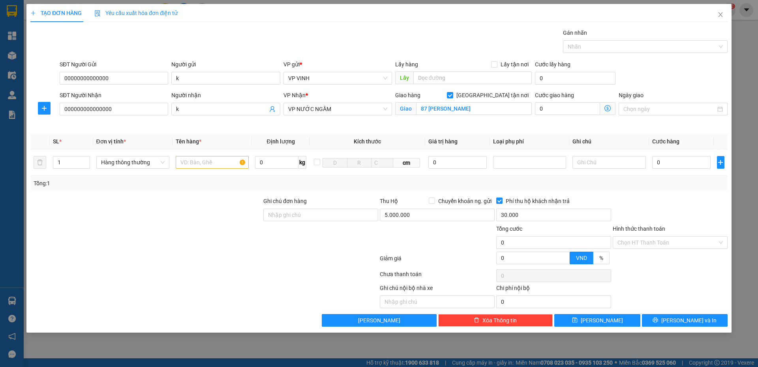
click at [605, 108] on icon "dollar-circle" at bounding box center [607, 108] width 6 height 6
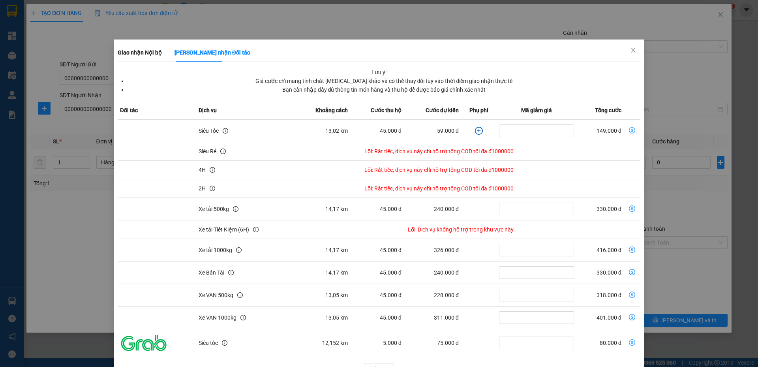
scroll to position [22, 0]
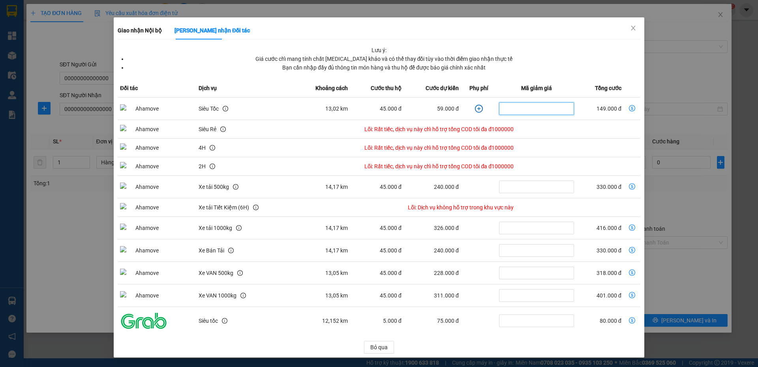
click at [502, 108] on input "dollar-circle" at bounding box center [536, 108] width 75 height 13
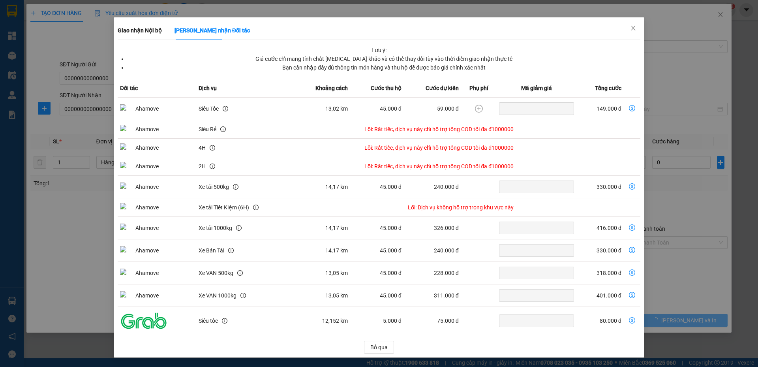
click at [629, 109] on icon "dollar-circle" at bounding box center [632, 108] width 6 height 6
type input "149.000"
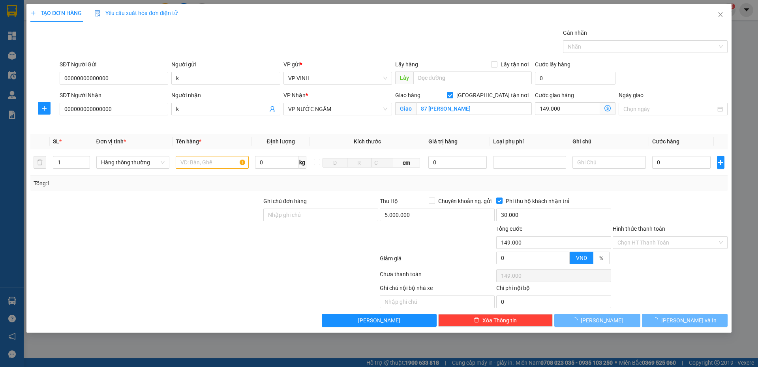
scroll to position [0, 0]
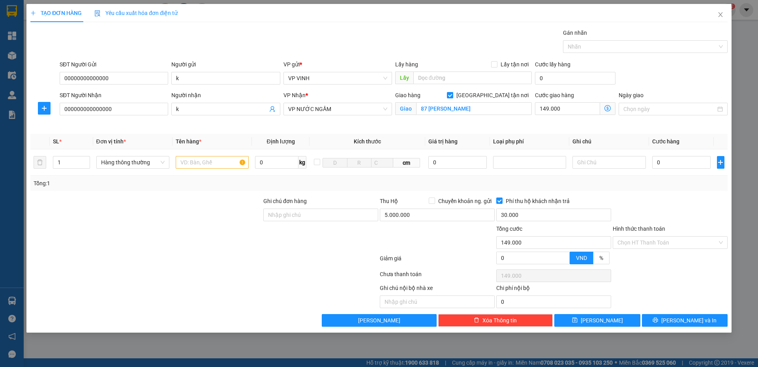
click at [607, 108] on icon "dollar-circle" at bounding box center [607, 108] width 6 height 6
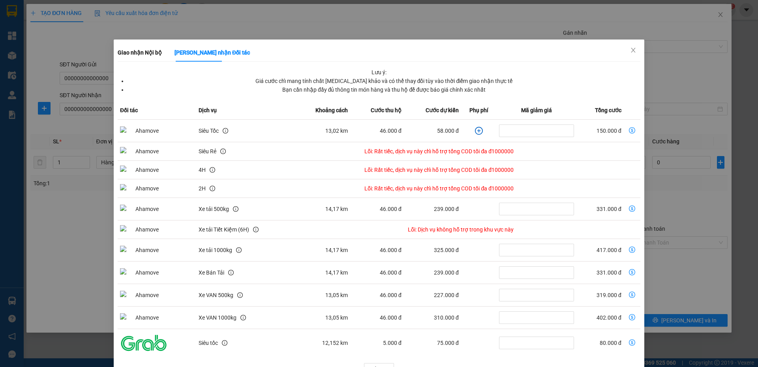
scroll to position [22, 0]
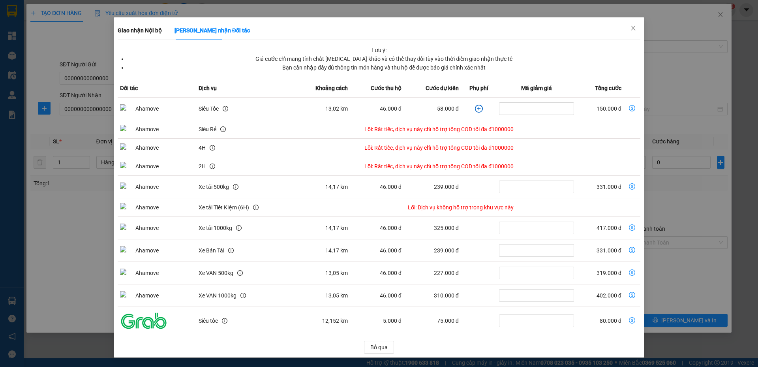
click at [475, 108] on icon "plus-circle" at bounding box center [479, 109] width 8 height 8
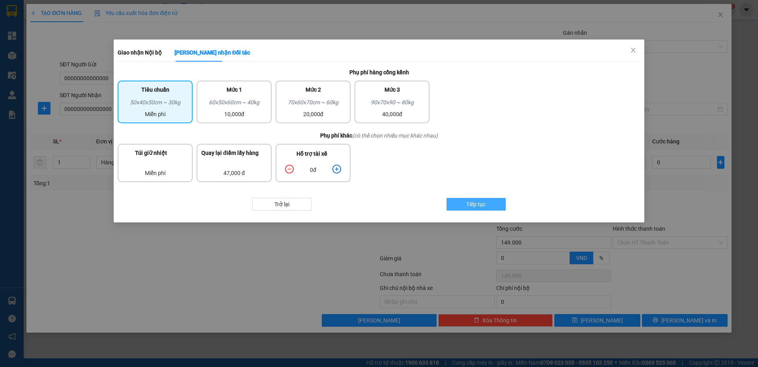
click at [472, 207] on span "Tiếp tục" at bounding box center [475, 204] width 19 height 9
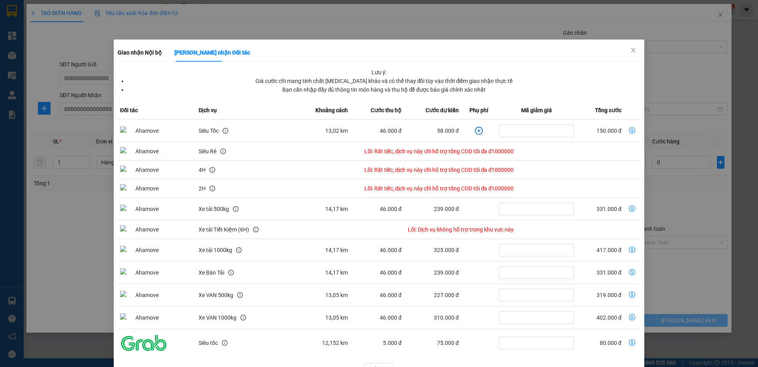
click at [629, 129] on icon "dollar-circle" at bounding box center [632, 130] width 6 height 6
type input "150.000"
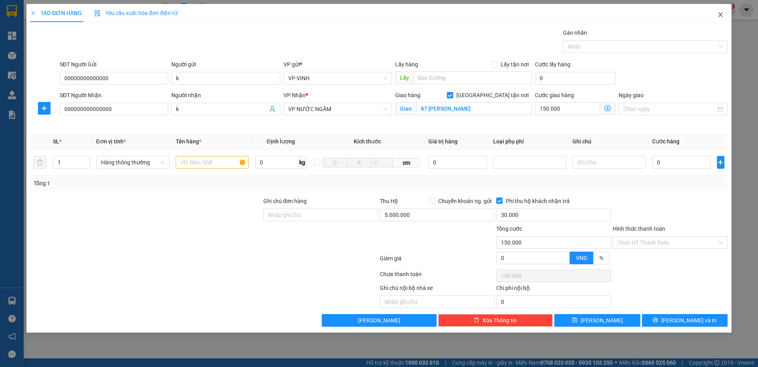
click at [719, 16] on icon "close" at bounding box center [720, 14] width 4 height 5
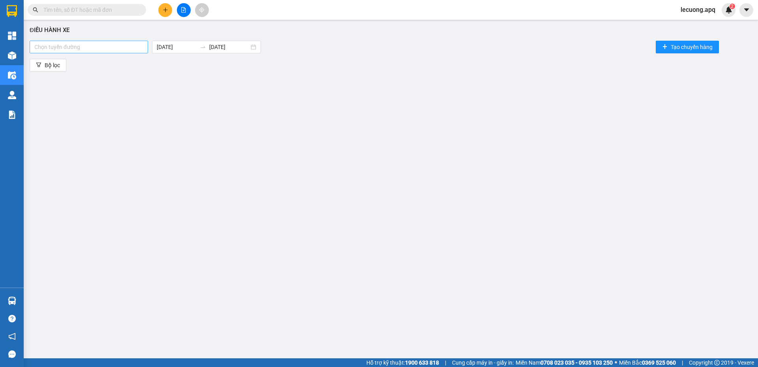
click at [114, 47] on div at bounding box center [89, 46] width 114 height 9
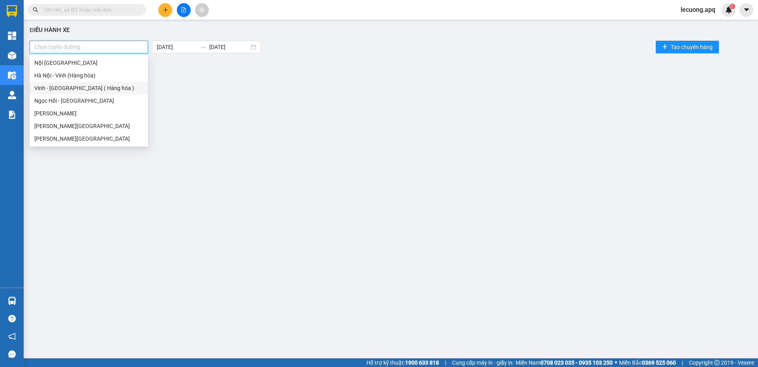
click at [96, 85] on div "Vinh - Hà Nội ( Hàng hóa )" at bounding box center [88, 88] width 109 height 9
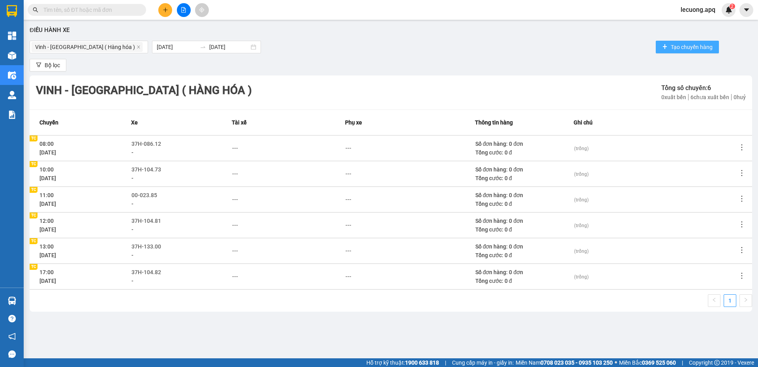
click at [661, 43] on button "Tạo chuyến hàng" at bounding box center [687, 47] width 63 height 13
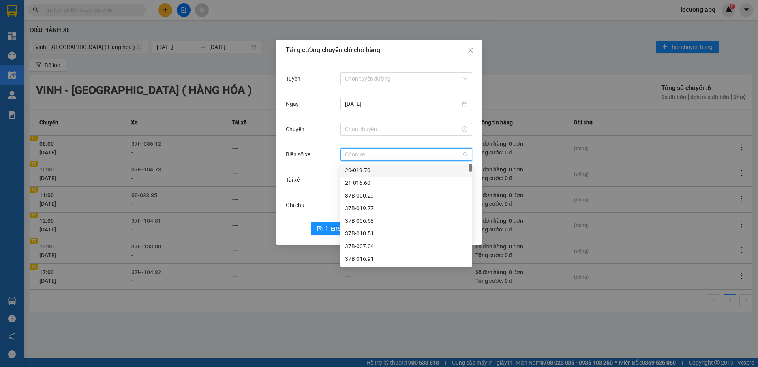
click at [388, 152] on input "Biển số xe" at bounding box center [403, 154] width 117 height 12
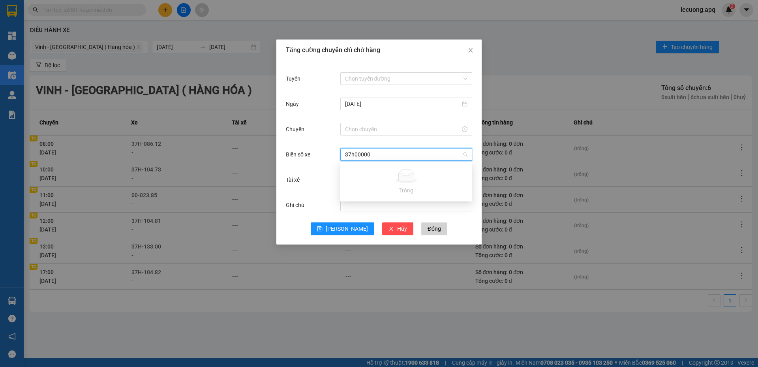
click at [354, 155] on input "37h00000" at bounding box center [403, 154] width 117 height 12
type input "37h-00000"
click at [510, 101] on div "Tăng cường chuyến chỉ chở hàng Tuyến Chọn tuyến đường Ngày 13/10/2025 Chuyến Bi…" at bounding box center [379, 183] width 758 height 367
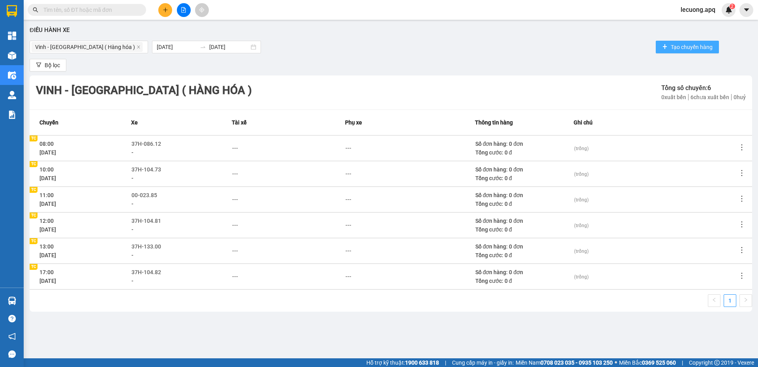
click at [663, 47] on icon "plus" at bounding box center [665, 47] width 6 height 6
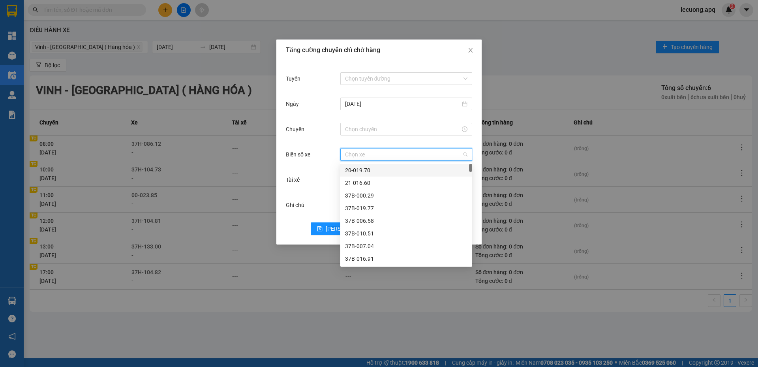
click at [368, 154] on input "Biển số xe" at bounding box center [403, 154] width 117 height 12
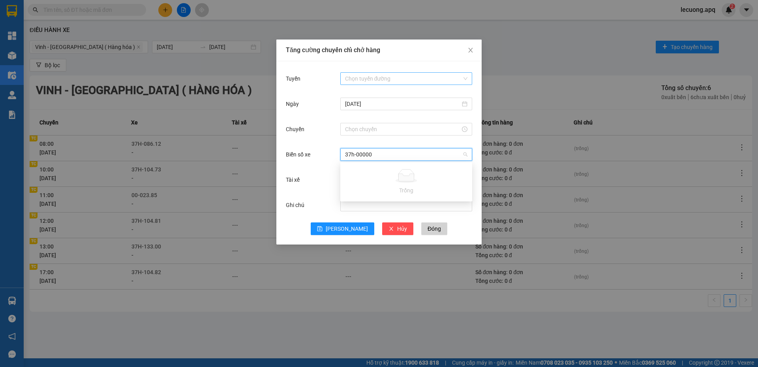
type input "37h-00000"
click at [365, 82] on input "Tuyến" at bounding box center [403, 79] width 117 height 12
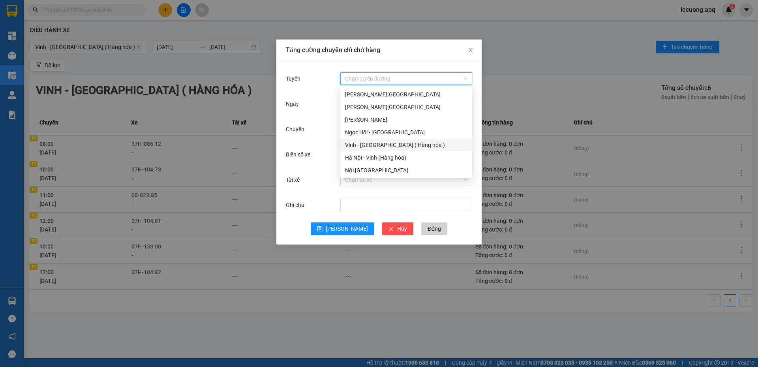
click at [357, 144] on div "Vinh - Hà Nội ( Hàng hóa )" at bounding box center [406, 145] width 122 height 9
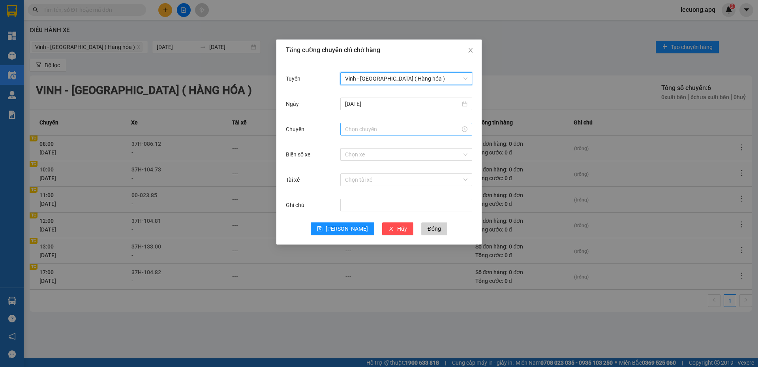
click at [367, 130] on input "Chuyến" at bounding box center [402, 129] width 115 height 9
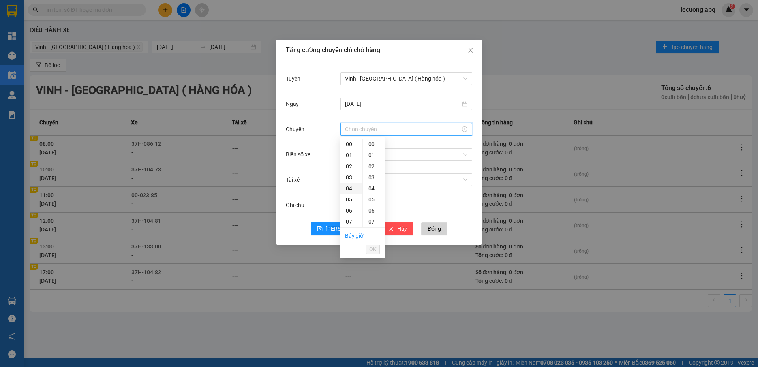
click at [350, 186] on div "04" at bounding box center [351, 188] width 22 height 11
type input "04:00"
click at [372, 139] on div "00" at bounding box center [374, 144] width 22 height 11
click at [373, 144] on div "00" at bounding box center [374, 144] width 22 height 11
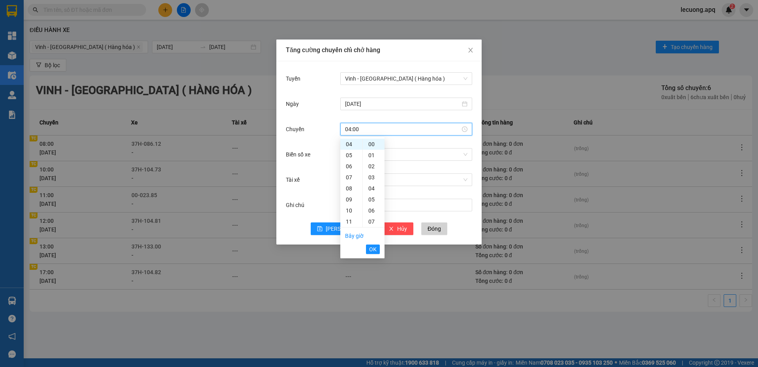
click at [373, 247] on button "OK" at bounding box center [373, 248] width 14 height 9
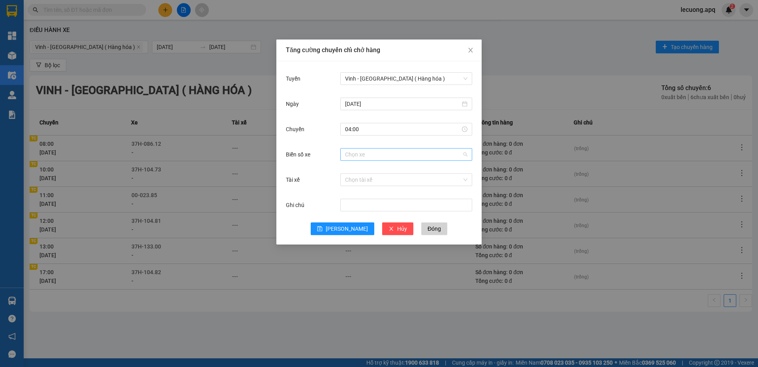
click at [382, 152] on input "Biển số xe" at bounding box center [403, 154] width 117 height 12
type input "37h-00001"
click at [330, 209] on div "Ghi chú" at bounding box center [313, 205] width 54 height 16
drag, startPoint x: 466, startPoint y: 47, endPoint x: 473, endPoint y: 52, distance: 8.8
click at [473, 52] on span "Close" at bounding box center [470, 50] width 22 height 22
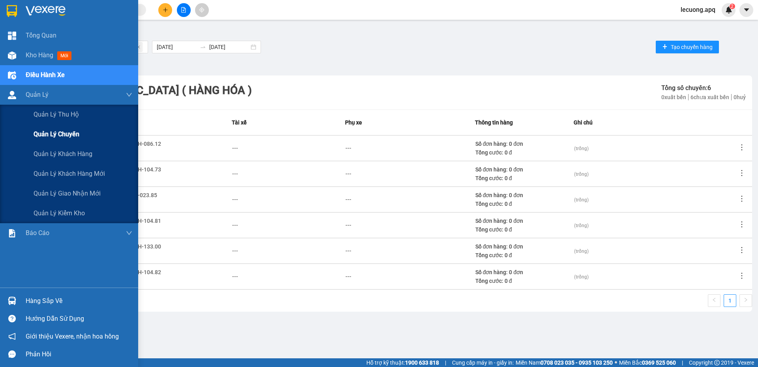
click at [73, 133] on span "Quản lý chuyến" at bounding box center [57, 134] width 46 height 10
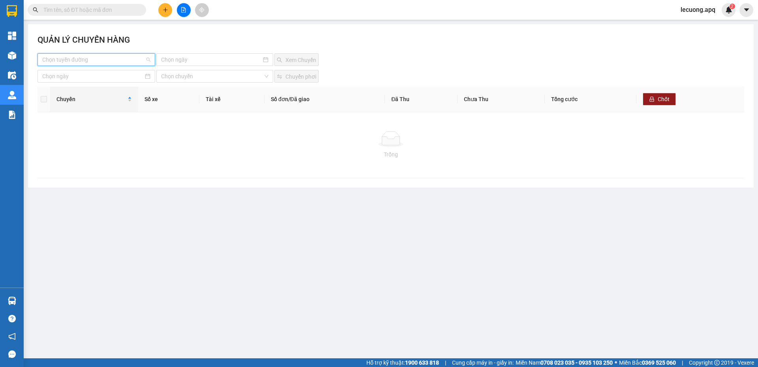
click at [132, 61] on input "search" at bounding box center [93, 60] width 103 height 12
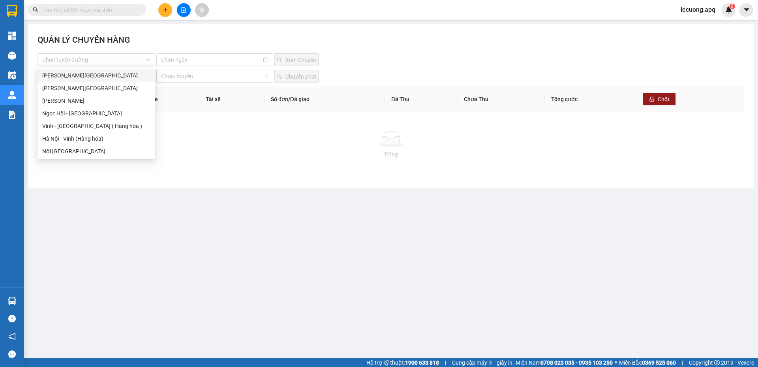
click at [169, 43] on div "QUẢN LÝ CHUYẾN HÀNG" at bounding box center [390, 44] width 706 height 20
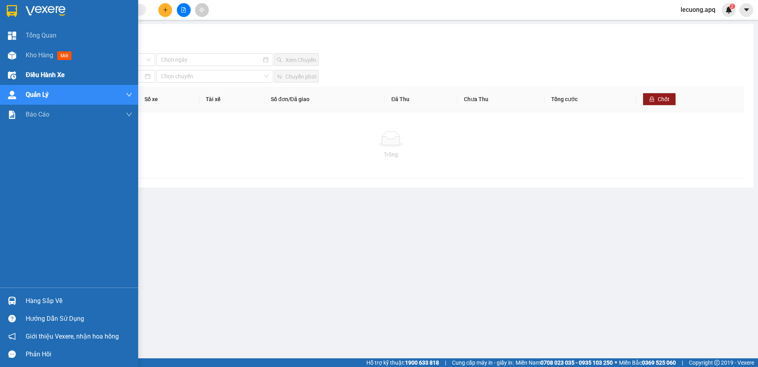
click at [31, 73] on span "Điều hành xe" at bounding box center [45, 75] width 39 height 10
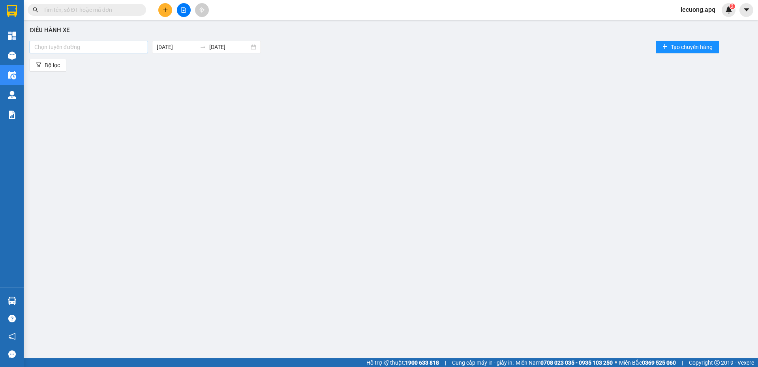
click at [103, 47] on div at bounding box center [89, 46] width 114 height 9
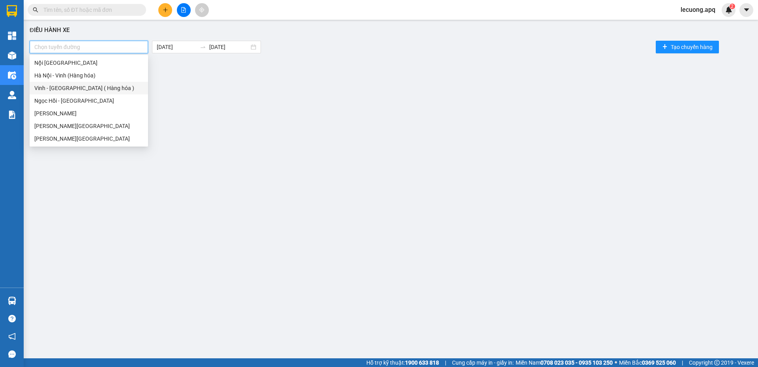
click at [82, 93] on div "Vinh - Hà Nội ( Hàng hóa )" at bounding box center [89, 88] width 118 height 13
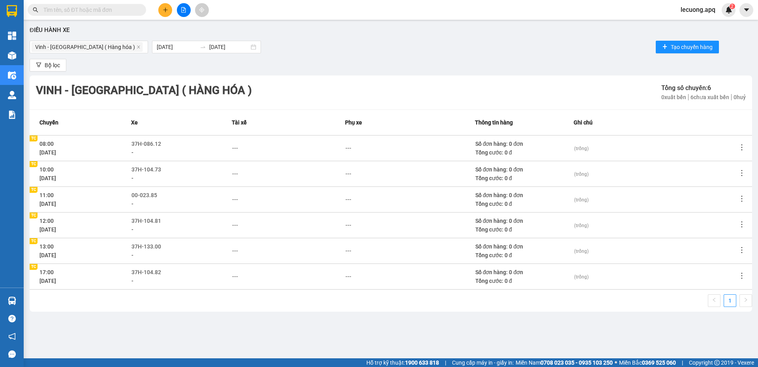
click at [389, 149] on div "---" at bounding box center [409, 148] width 129 height 9
click at [133, 152] on span "-" at bounding box center [132, 152] width 2 height 6
click at [135, 154] on div "-" at bounding box center [181, 152] width 100 height 9
click at [522, 54] on div "Vinh - Hà Nội ( Hàng hóa ) 14/10/2025 14/10/2025 Tạo chuyến hàng" at bounding box center [391, 47] width 722 height 16
click at [85, 11] on input "text" at bounding box center [89, 10] width 93 height 9
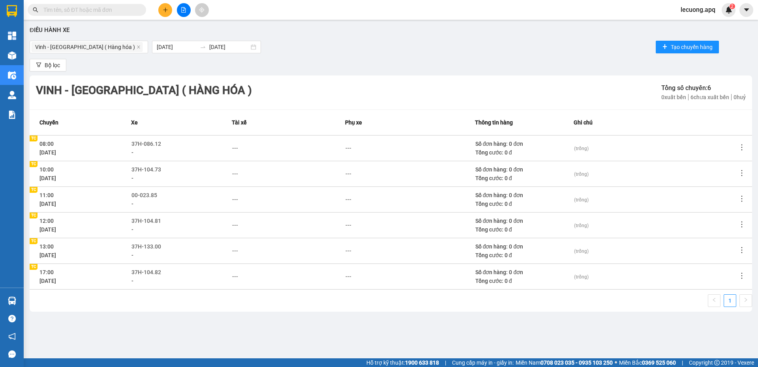
click at [102, 10] on input "text" at bounding box center [89, 10] width 93 height 9
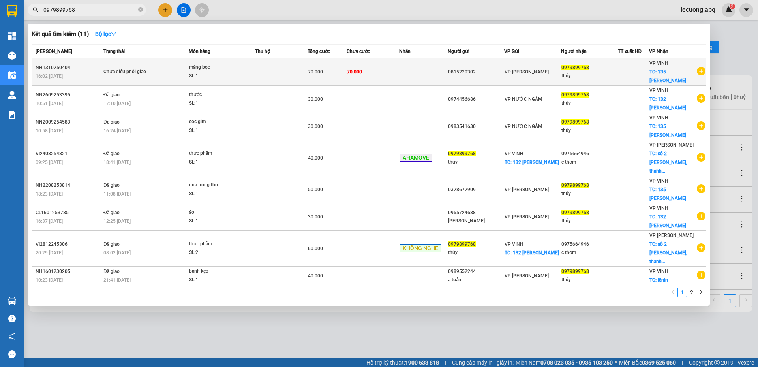
type input "0979899768"
click at [206, 72] on div "SL: 1" at bounding box center [218, 76] width 59 height 9
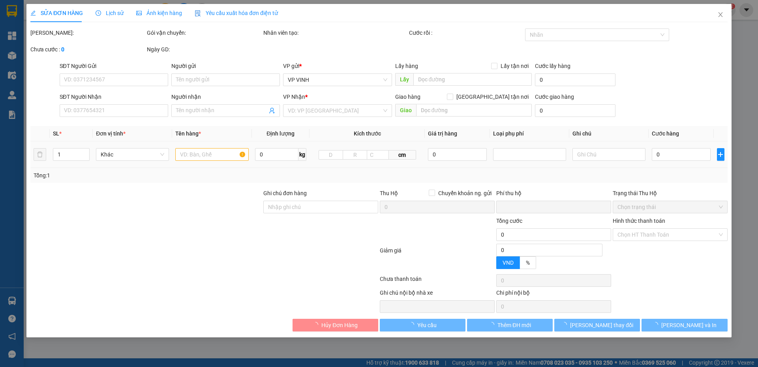
type input "0815220302"
type input "0979899768"
type input "thủy"
checkbox input "true"
type input "135 trương văn lĩnh"
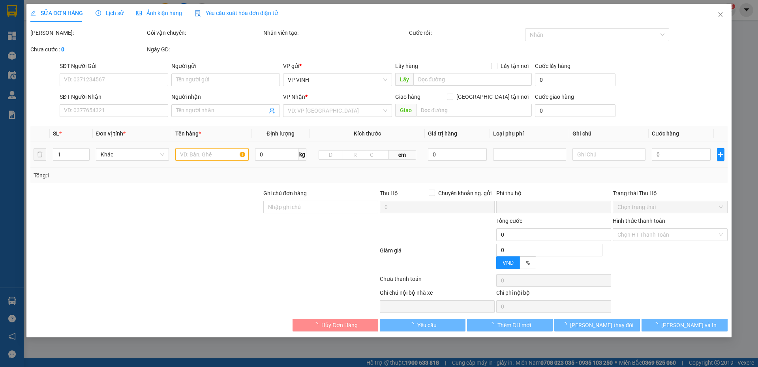
type input "0"
type input "70.000"
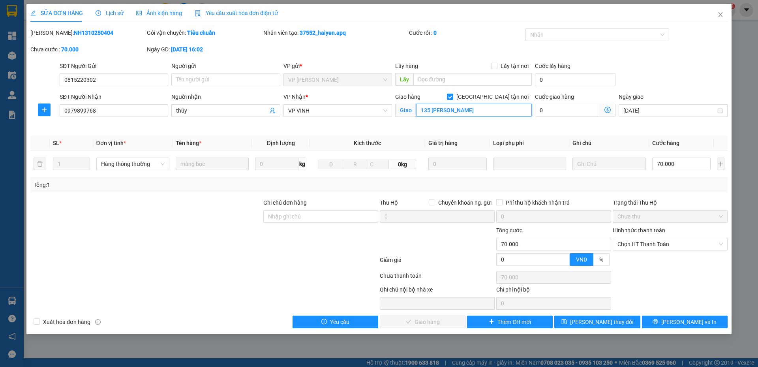
click at [420, 108] on input "135 trương văn lĩnh" at bounding box center [474, 110] width 116 height 13
click at [484, 110] on input "135 trương văn lĩnh" at bounding box center [474, 110] width 116 height 13
drag, startPoint x: 475, startPoint y: 110, endPoint x: 480, endPoint y: 112, distance: 5.1
click at [480, 112] on input "135 trương văn lĩnh" at bounding box center [474, 110] width 116 height 13
type input "135 [PERSON_NAME] ."
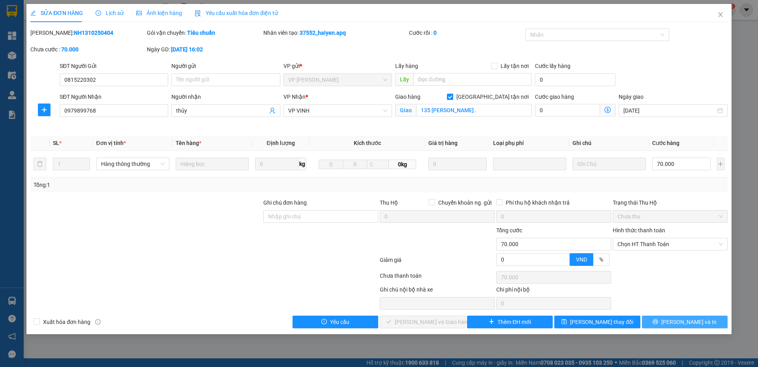
click at [664, 318] on button "[PERSON_NAME] và In" at bounding box center [685, 321] width 86 height 13
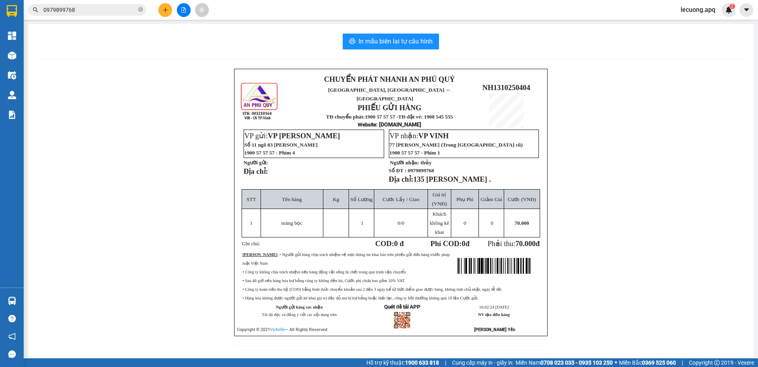
click at [161, 38] on div "In mẫu biên lai tự cấu hình" at bounding box center [390, 42] width 706 height 16
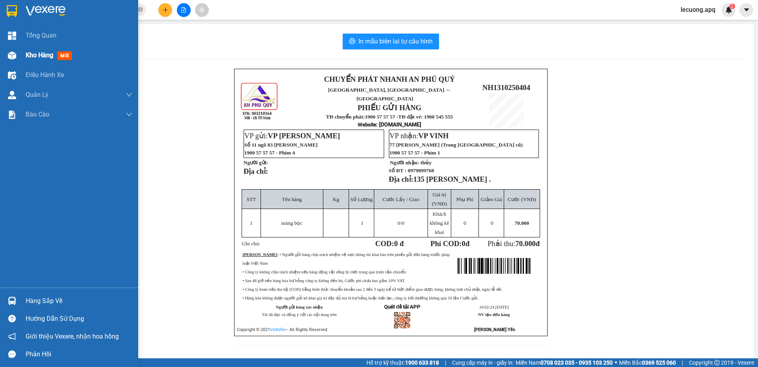
click at [30, 52] on span "Kho hàng" at bounding box center [40, 54] width 28 height 7
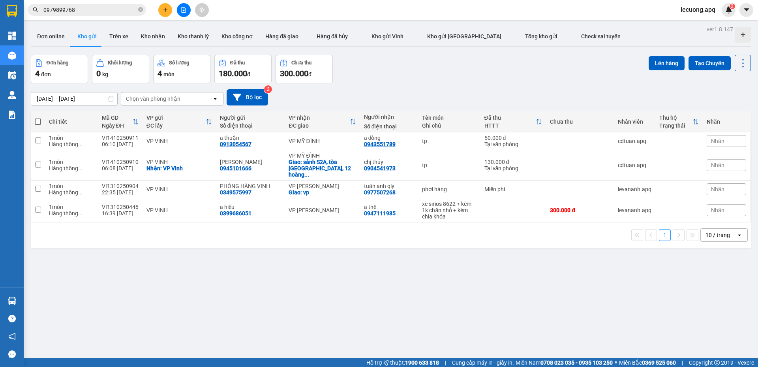
click at [36, 122] on span at bounding box center [38, 121] width 6 height 6
click at [38, 118] on input "checkbox" at bounding box center [38, 118] width 0 height 0
checkbox input "true"
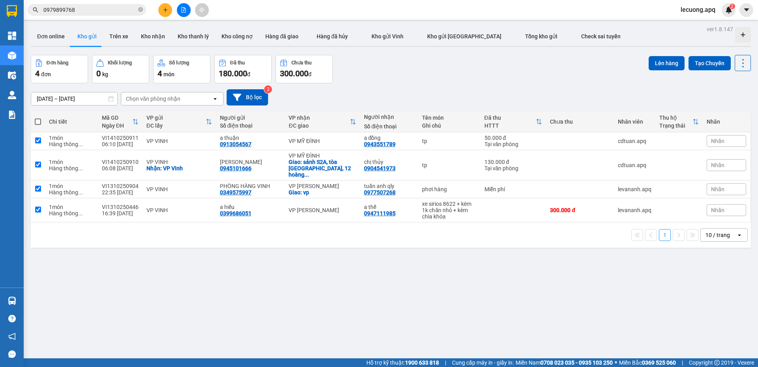
checkbox input "true"
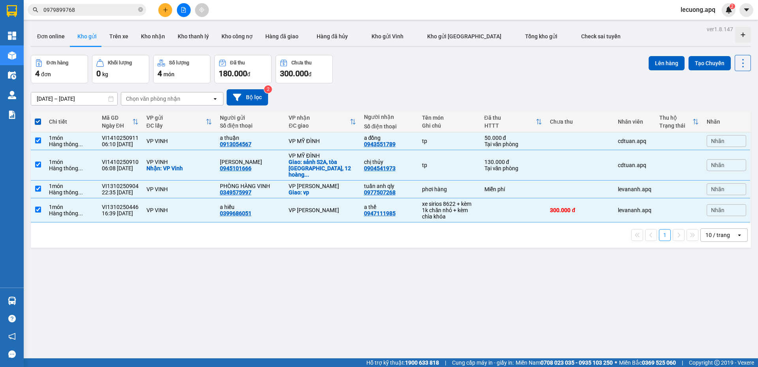
click at [713, 231] on div "10 / trang" at bounding box center [717, 235] width 24 height 8
click at [718, 315] on span "100 / trang" at bounding box center [715, 316] width 28 height 8
checkbox input "false"
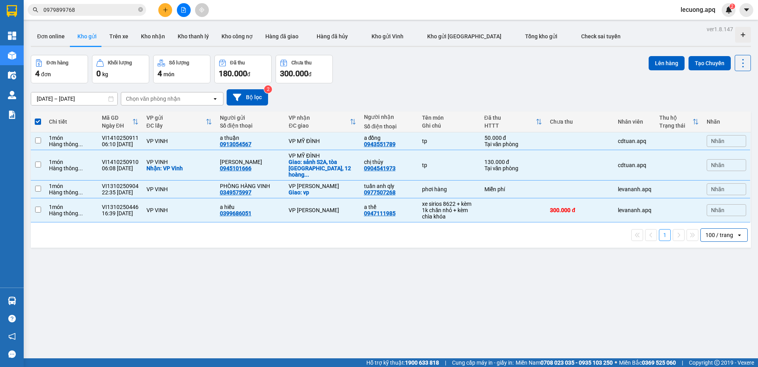
checkbox input "false"
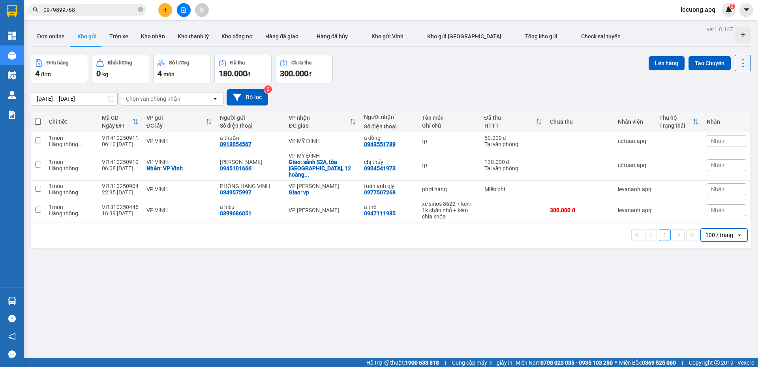
click at [38, 120] on span at bounding box center [38, 121] width 6 height 6
click at [38, 118] on input "checkbox" at bounding box center [38, 118] width 0 height 0
checkbox input "true"
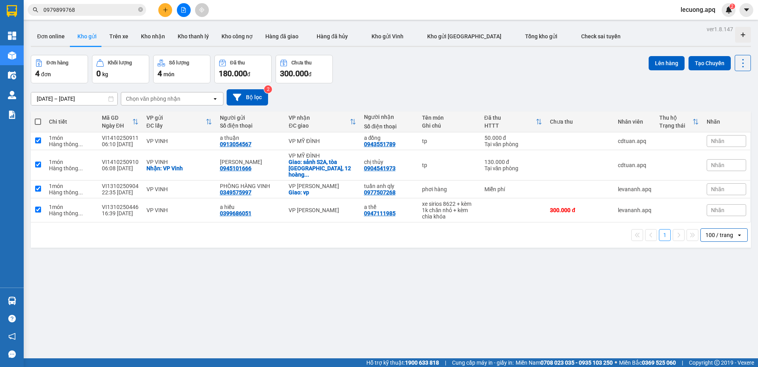
checkbox input "true"
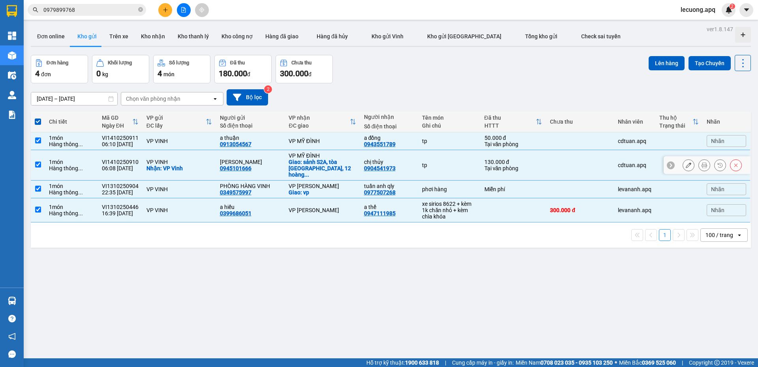
click at [38, 161] on input "checkbox" at bounding box center [38, 164] width 6 height 6
checkbox input "false"
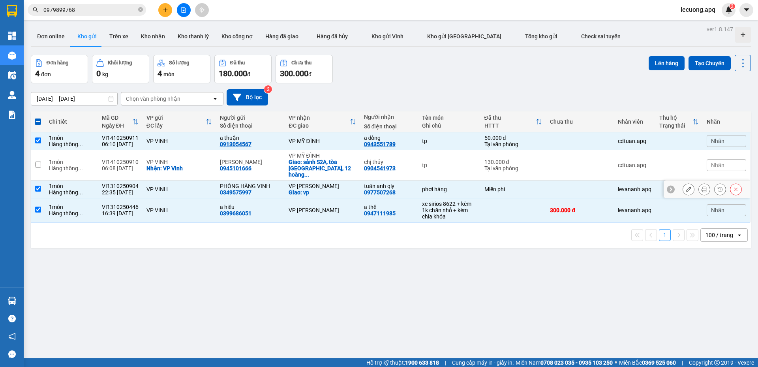
click at [36, 185] on input "checkbox" at bounding box center [38, 188] width 6 height 6
checkbox input "false"
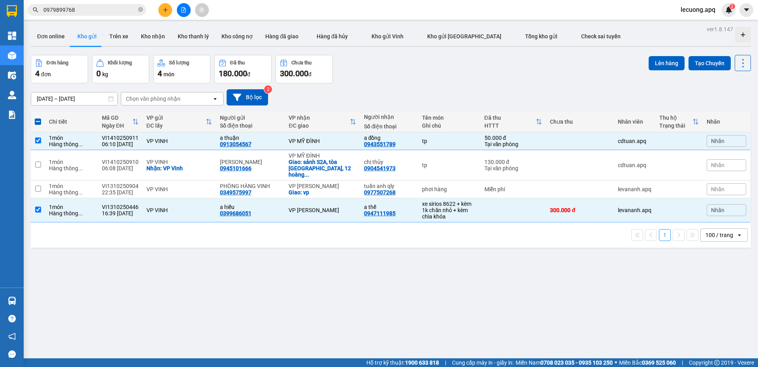
click at [36, 116] on th at bounding box center [38, 121] width 14 height 21
click at [36, 121] on span at bounding box center [38, 121] width 6 height 6
click at [38, 118] on input "checkbox" at bounding box center [38, 118] width 0 height 0
checkbox input "true"
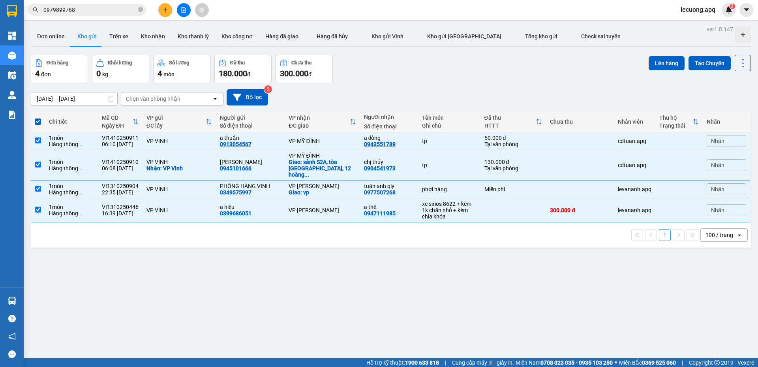
click at [38, 122] on span at bounding box center [38, 121] width 6 height 6
click at [38, 118] on input "checkbox" at bounding box center [38, 118] width 0 height 0
checkbox input "false"
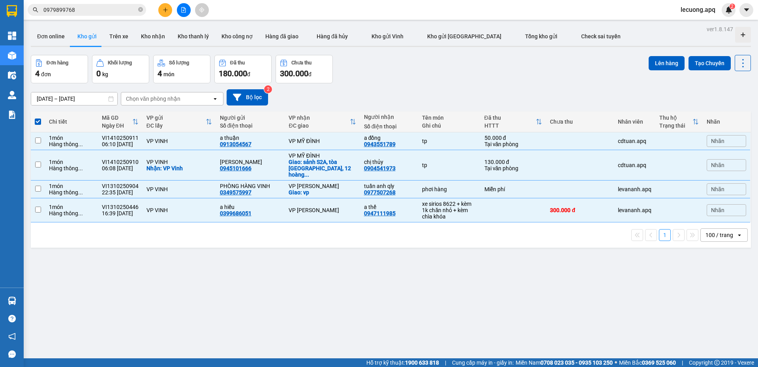
checkbox input "false"
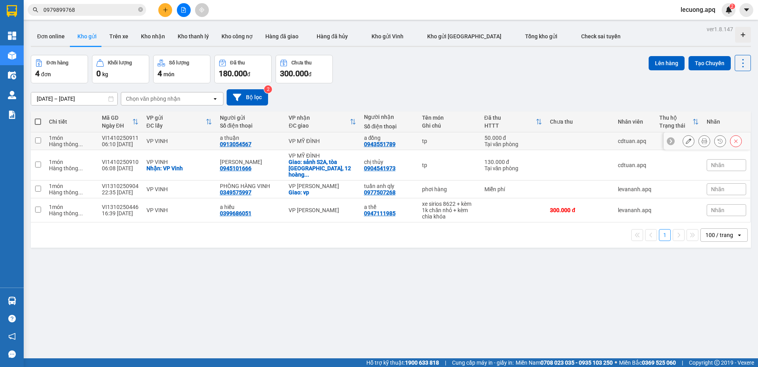
click at [38, 142] on input "checkbox" at bounding box center [38, 140] width 6 height 6
checkbox input "true"
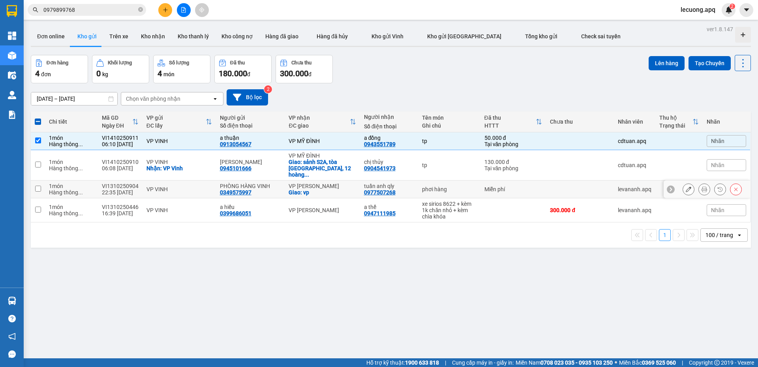
click at [38, 185] on input "checkbox" at bounding box center [38, 188] width 6 height 6
checkbox input "true"
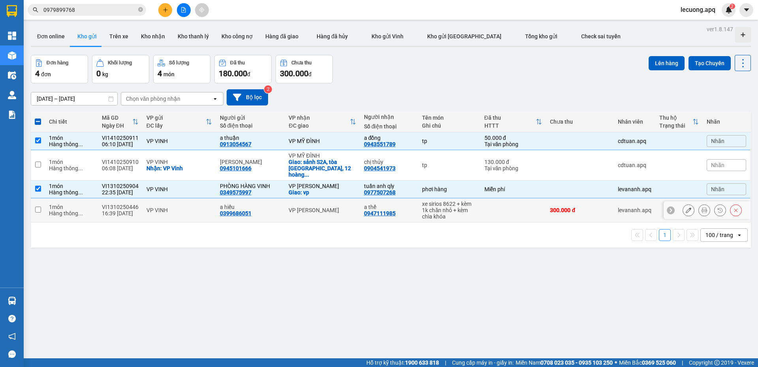
click at [35, 199] on td at bounding box center [38, 210] width 14 height 24
checkbox input "true"
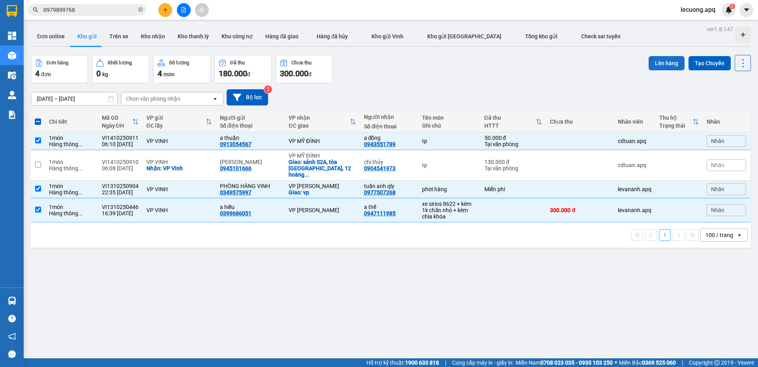
click at [652, 60] on button "Lên hàng" at bounding box center [666, 63] width 36 height 14
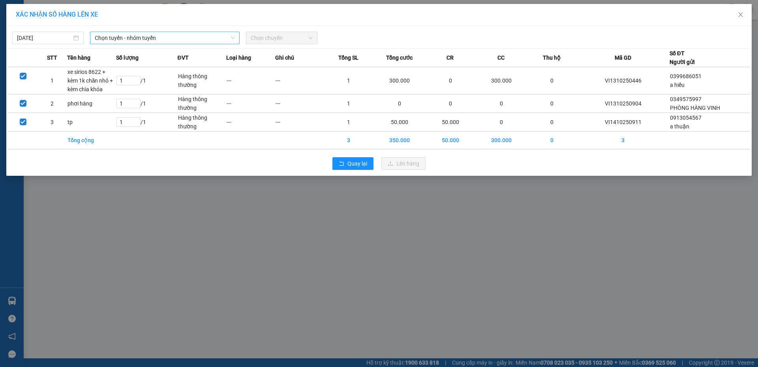
click at [114, 41] on span "Chọn tuyến - nhóm tuyến" at bounding box center [165, 38] width 140 height 12
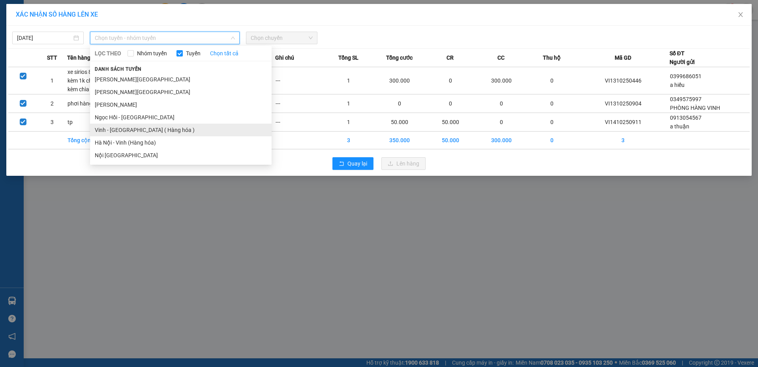
click at [113, 129] on li "Vinh - Hà Nội ( Hàng hóa )" at bounding box center [181, 130] width 182 height 13
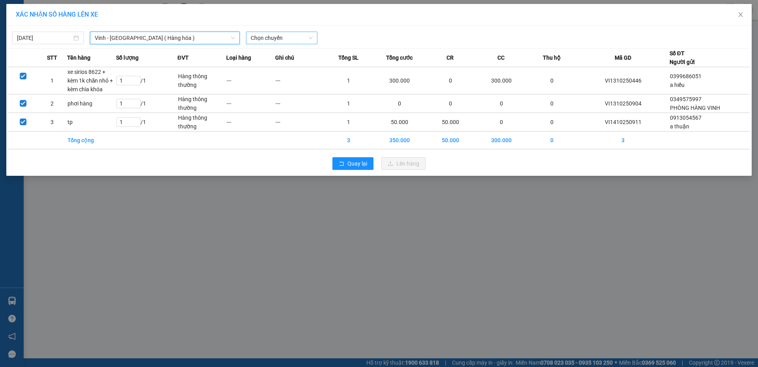
click at [261, 40] on span "Chọn chuyến" at bounding box center [282, 38] width 62 height 12
click at [333, 39] on div at bounding box center [472, 38] width 307 height 13
click at [738, 13] on icon "close" at bounding box center [740, 14] width 6 height 6
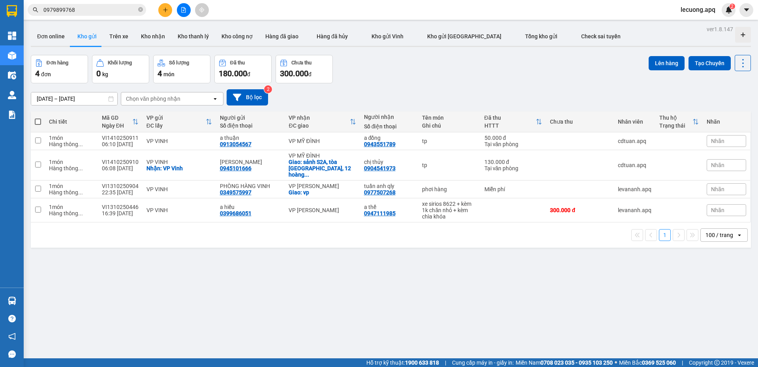
click at [180, 291] on div "ver 1.8.147 Đơn online Kho gửi Trên xe Kho nhận Kho thanh lý Kho công nợ Hàng đ…" at bounding box center [391, 207] width 726 height 367
click at [98, 14] on input "0979899768" at bounding box center [89, 10] width 93 height 9
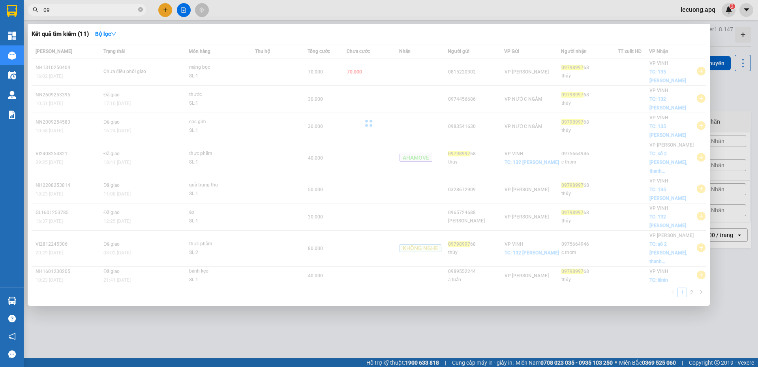
type input "0"
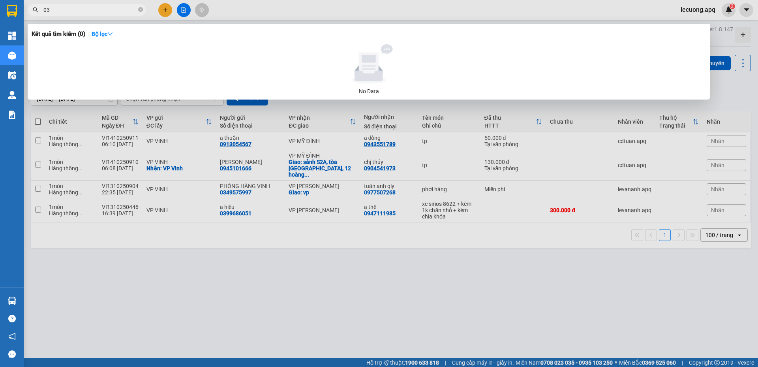
type input "0"
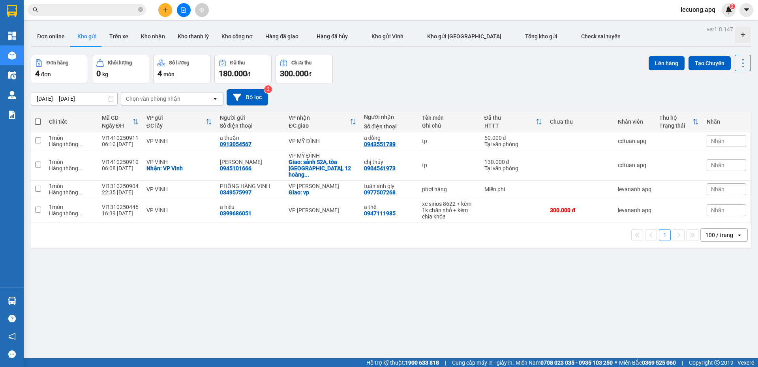
click at [124, 10] on input "text" at bounding box center [89, 10] width 93 height 9
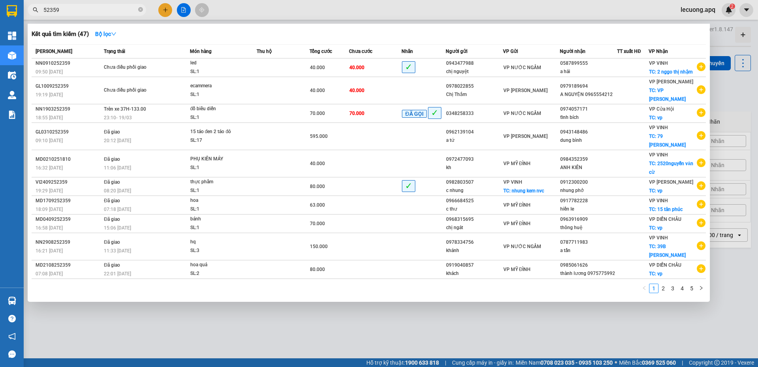
click at [45, 11] on input "52359" at bounding box center [89, 10] width 93 height 9
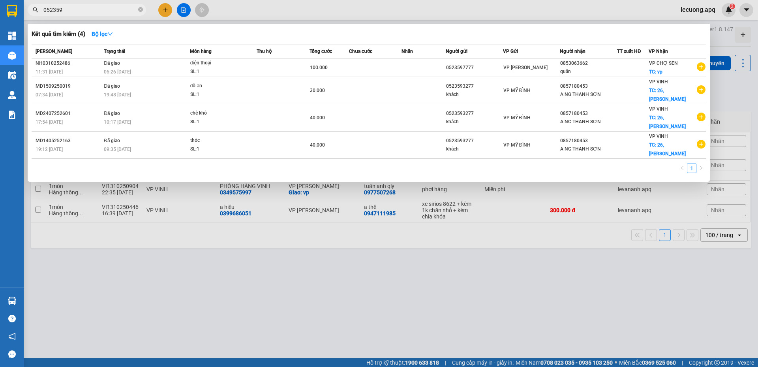
click at [54, 14] on input "052359" at bounding box center [89, 10] width 93 height 9
click at [48, 9] on input "052359" at bounding box center [89, 10] width 93 height 9
click at [54, 9] on input "052359" at bounding box center [89, 10] width 93 height 9
click at [46, 13] on input "052359" at bounding box center [89, 10] width 93 height 9
click at [47, 13] on input "052359" at bounding box center [89, 10] width 93 height 9
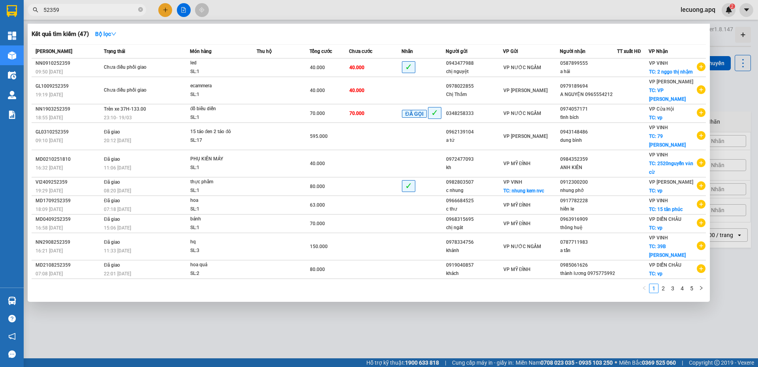
click at [70, 11] on input "52359" at bounding box center [89, 10] width 93 height 9
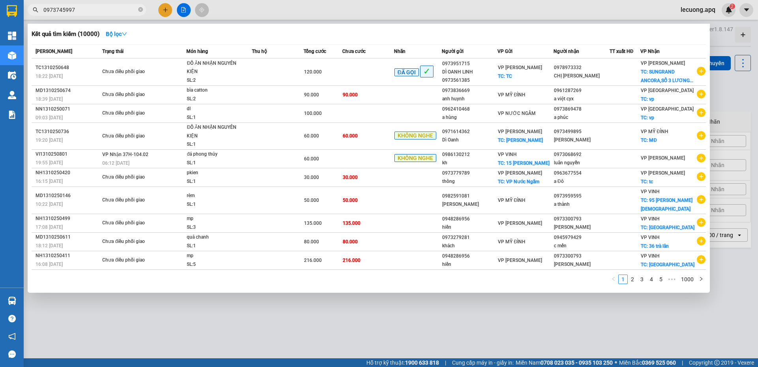
type input "0973745997"
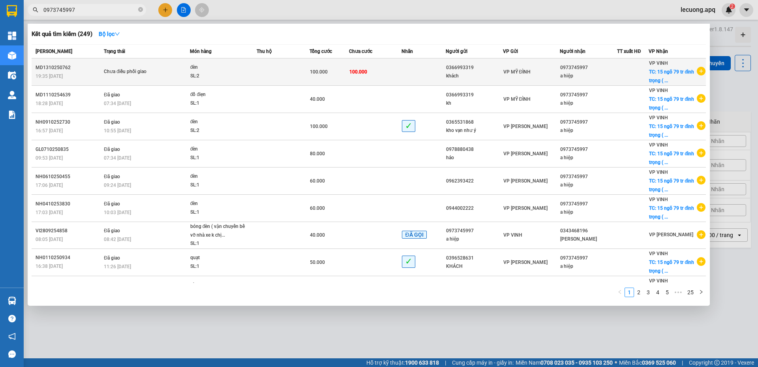
click at [257, 73] on td at bounding box center [283, 71] width 53 height 27
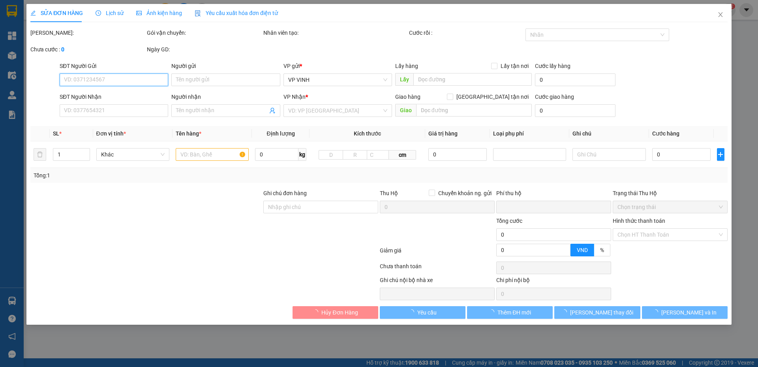
type input "0366993319"
type input "khách"
type input "0973745997"
type input "a hiệp"
checkbox input "true"
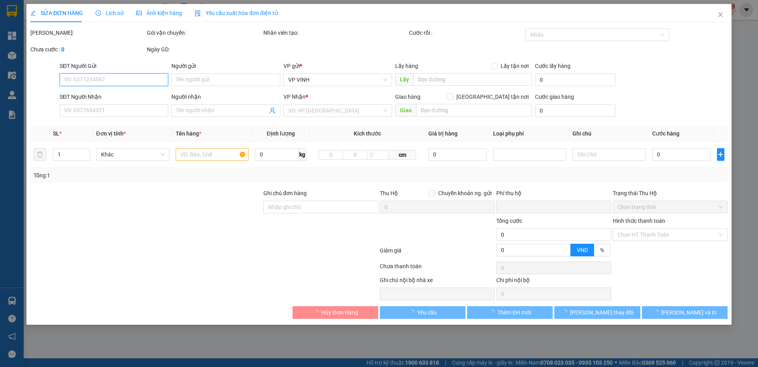
type input "15 ngõ 79 tr đình trọng ( từ dừ khách nhận tại vp )"
type input "0"
type input "100.000"
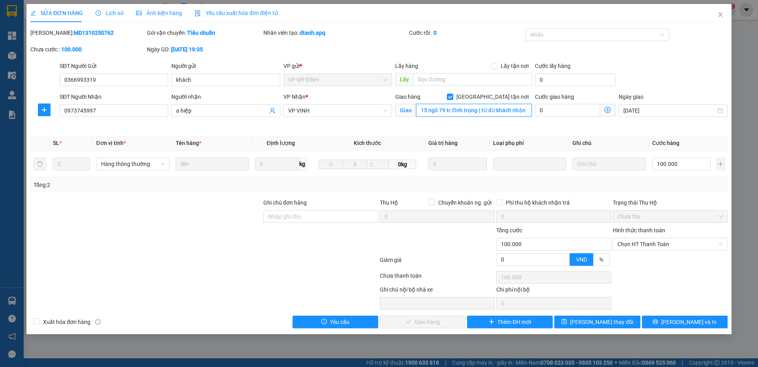
click at [481, 112] on input "15 ngõ 79 tr đình trọng ( từ dừ khách nhận tại vp )" at bounding box center [474, 110] width 116 height 13
click at [485, 112] on input "15 ngõ 79 tr đình trọng ( từ dừ khách nhận tại vp )" at bounding box center [474, 110] width 116 height 13
drag, startPoint x: 484, startPoint y: 112, endPoint x: 530, endPoint y: 120, distance: 47.2
click at [530, 120] on div "Giao hàng Giao tận nơi Giao 15 ngõ 79 tr đình trọng ( từ dừ khách nhận tại vp )" at bounding box center [463, 106] width 137 height 28
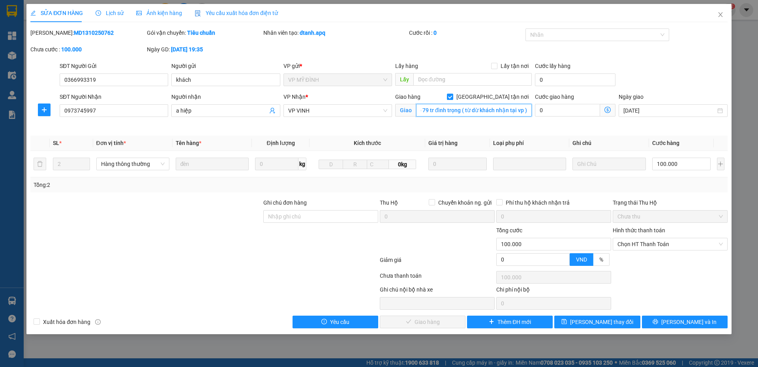
click at [479, 112] on input "15 ngõ 79 tr đình trọng ( từ dừ khách nhận tại vp )" at bounding box center [474, 110] width 116 height 13
click at [464, 109] on input "15 ngõ 79 tr đình trọng ( từ dừ khách nhận tại vp )" at bounding box center [474, 110] width 116 height 13
drag, startPoint x: 463, startPoint y: 111, endPoint x: 522, endPoint y: 116, distance: 59.4
click at [522, 116] on input "15 ngõ 79 tr đình trọng ( từ dừ khách nhận tại vp )" at bounding box center [474, 110] width 116 height 13
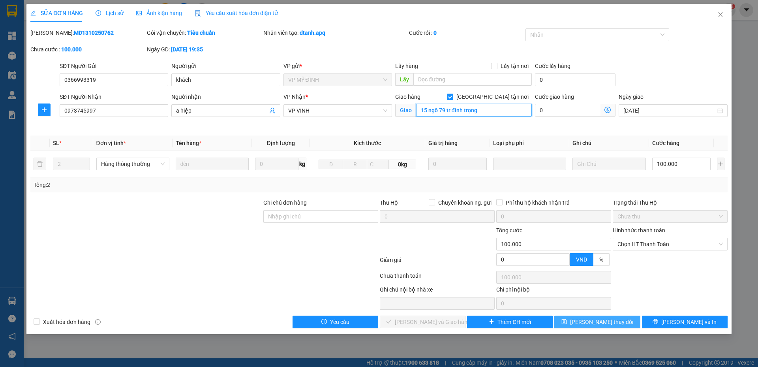
type input "15 ngõ 79 tr đình trọng"
click at [611, 324] on span "[PERSON_NAME] thay đổi" at bounding box center [601, 321] width 63 height 9
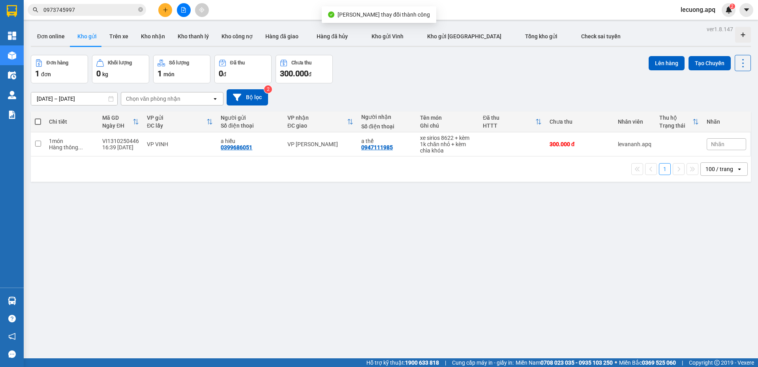
click at [97, 9] on input "0973745997" at bounding box center [89, 10] width 93 height 9
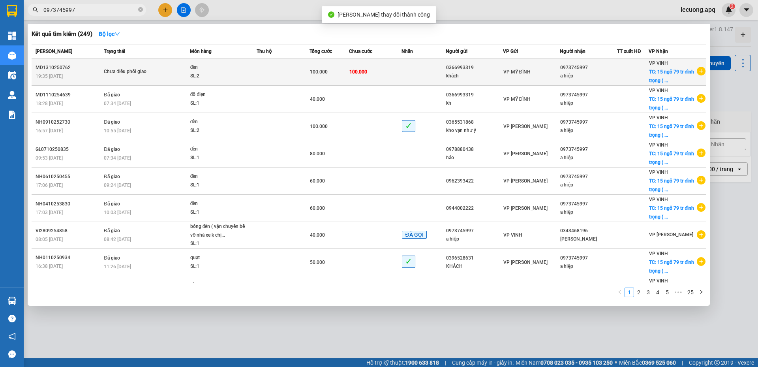
click at [219, 68] on div "đèn" at bounding box center [219, 67] width 59 height 9
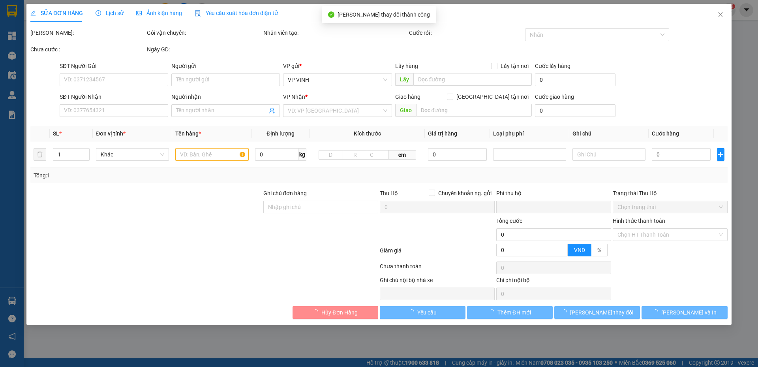
type input "0366993319"
type input "khách"
type input "0973745997"
type input "a hiệp"
checkbox input "true"
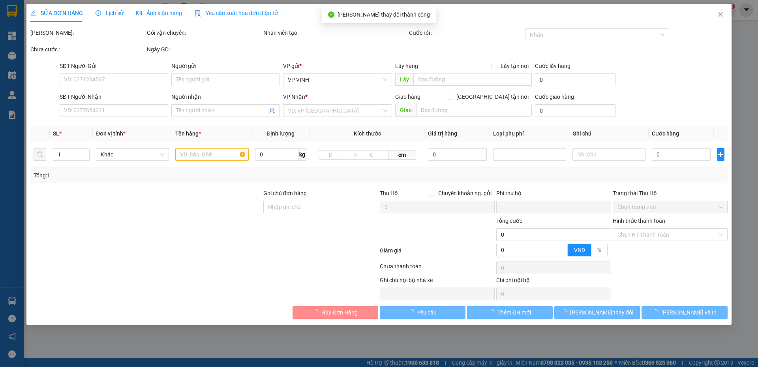
type input "15 ngõ 79 tr đình trọng"
type input "0"
type input "100.000"
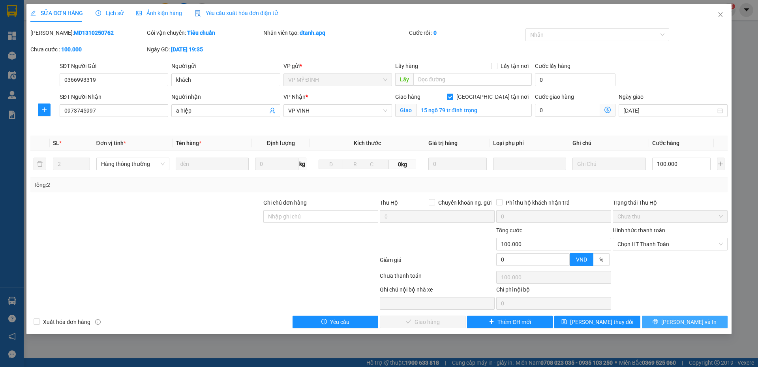
click at [650, 322] on button "[PERSON_NAME] và In" at bounding box center [685, 321] width 86 height 13
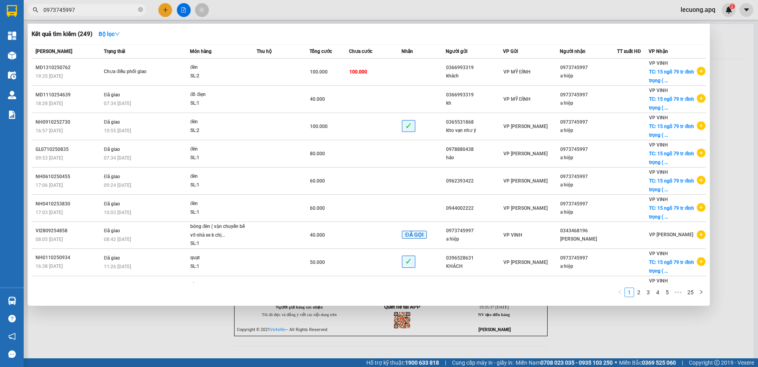
click at [88, 11] on input "0973745997" at bounding box center [89, 10] width 93 height 9
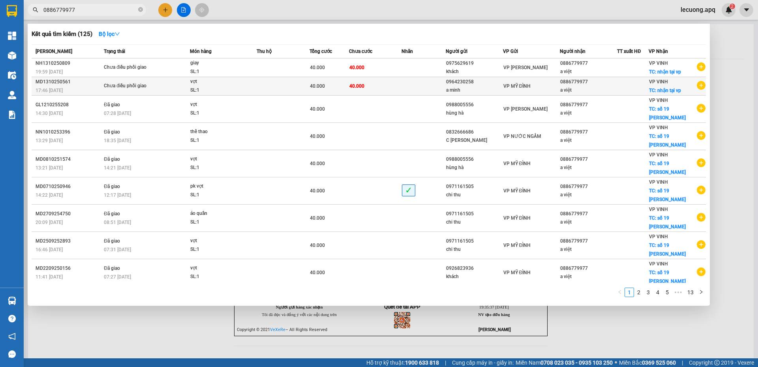
type input "0886779977"
click at [268, 88] on td at bounding box center [283, 86] width 53 height 19
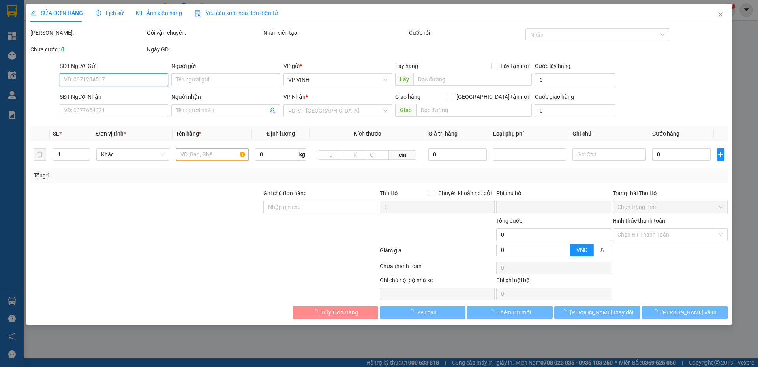
type input "0964230258"
type input "a minh"
type input "0886779977"
type input "a việt"
checkbox input "true"
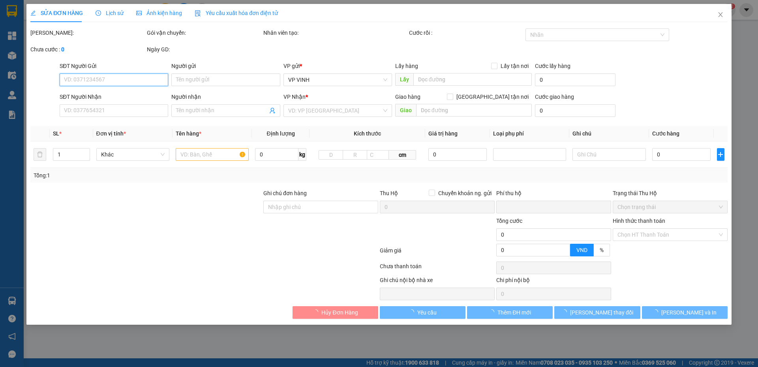
type input "nhận tại vp"
type input "0"
type input "40.000"
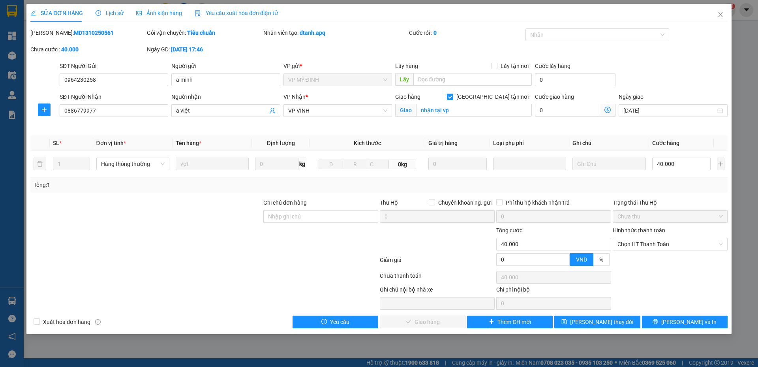
click at [111, 11] on span "Lịch sử" at bounding box center [110, 13] width 28 height 6
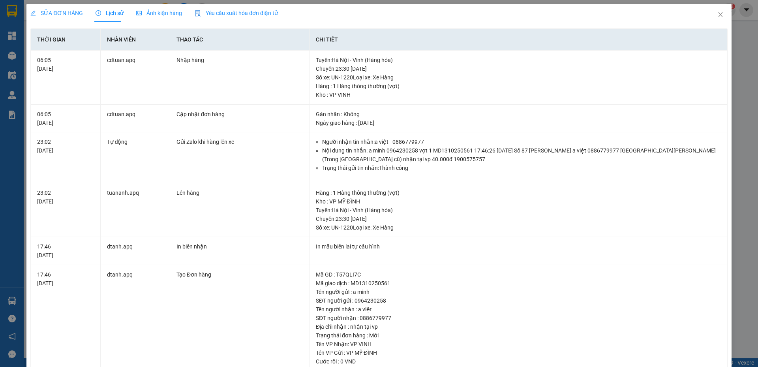
click at [51, 15] on span "SỬA ĐƠN HÀNG" at bounding box center [56, 13] width 52 height 6
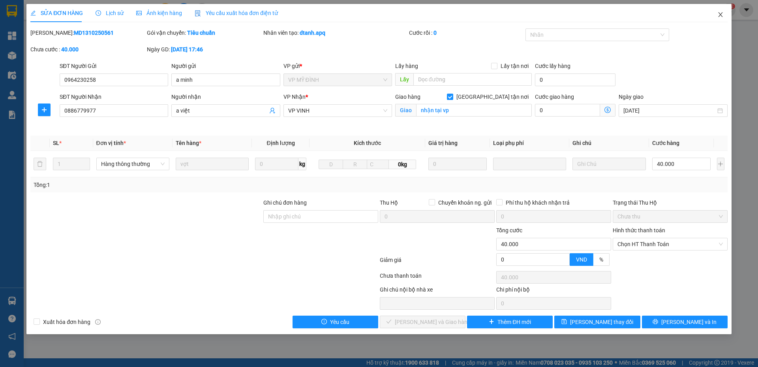
click at [721, 17] on icon "close" at bounding box center [720, 14] width 6 height 6
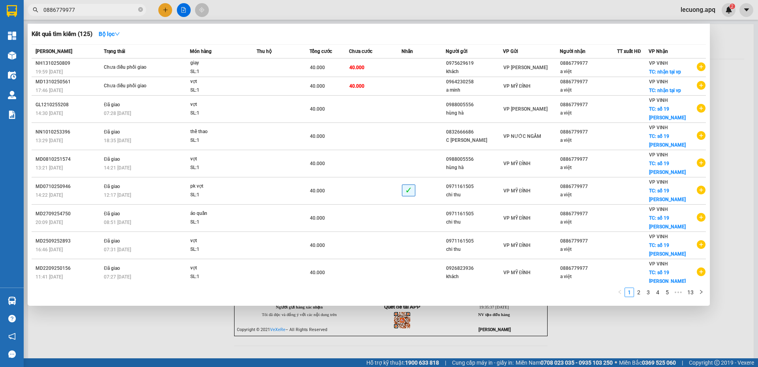
click at [83, 11] on input "0886779977" at bounding box center [89, 10] width 93 height 9
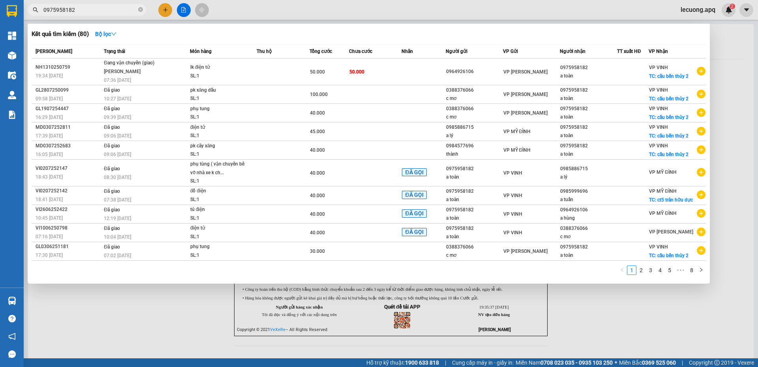
click at [105, 7] on input "0975958182" at bounding box center [89, 10] width 93 height 9
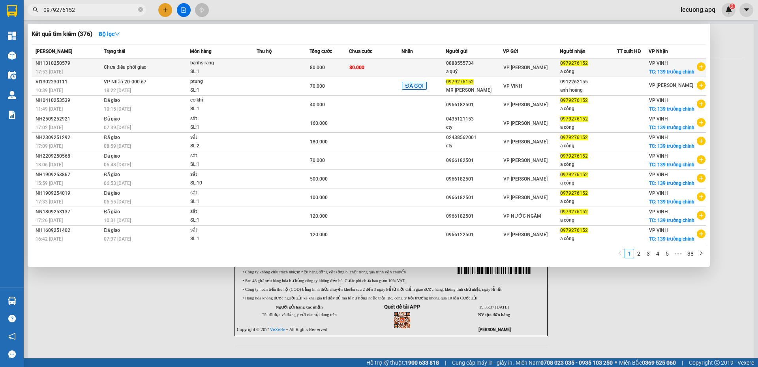
type input "0979276152"
click at [234, 70] on div "SL: 1" at bounding box center [219, 71] width 59 height 9
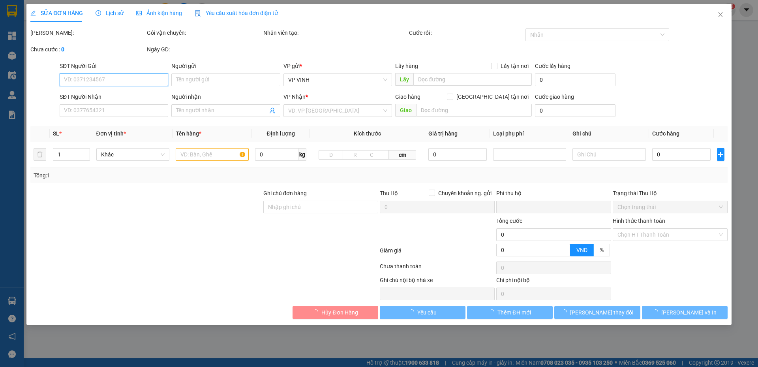
type input "0888555734"
type input "a quý"
type input "0979276152"
type input "a công"
checkbox input "true"
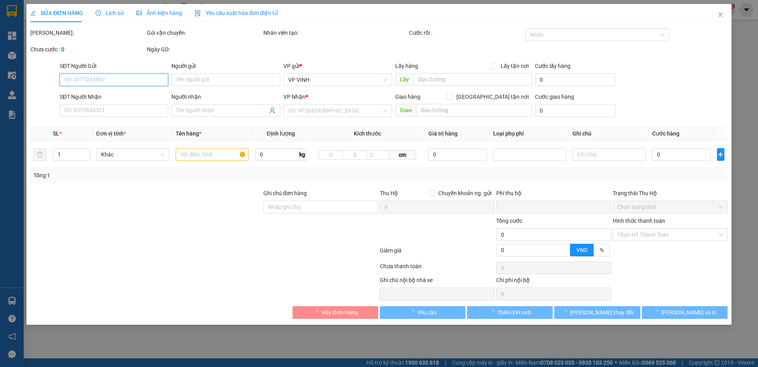
type input "139 trường chinh"
type input "0"
type input "80.000"
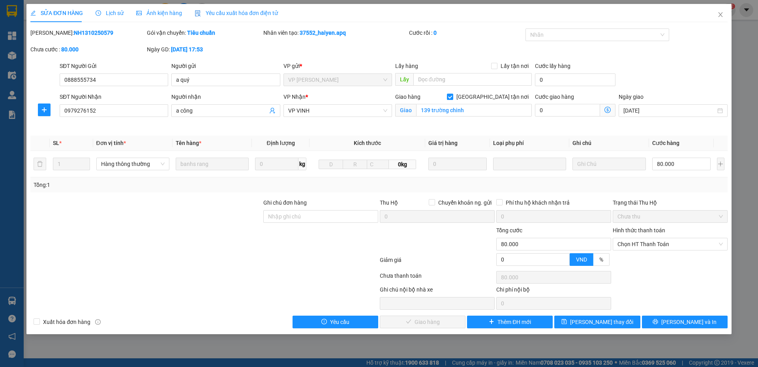
click at [113, 13] on span "Lịch sử" at bounding box center [110, 13] width 28 height 6
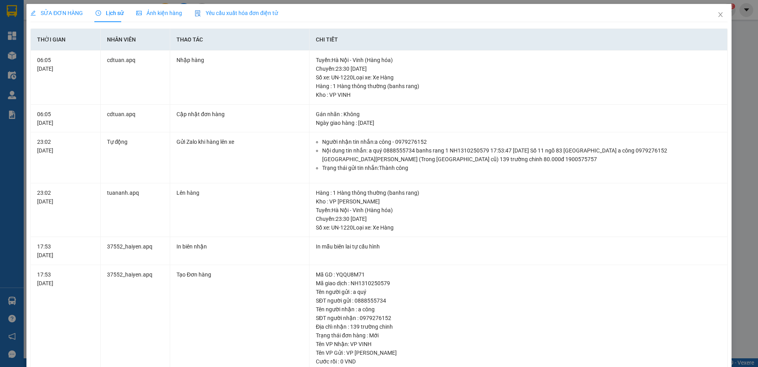
click at [59, 17] on div "SỬA ĐƠN HÀNG" at bounding box center [56, 13] width 52 height 9
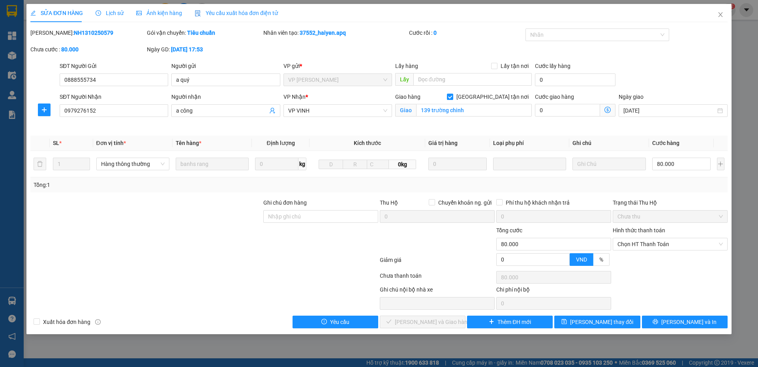
click at [106, 15] on span "Lịch sử" at bounding box center [110, 13] width 28 height 6
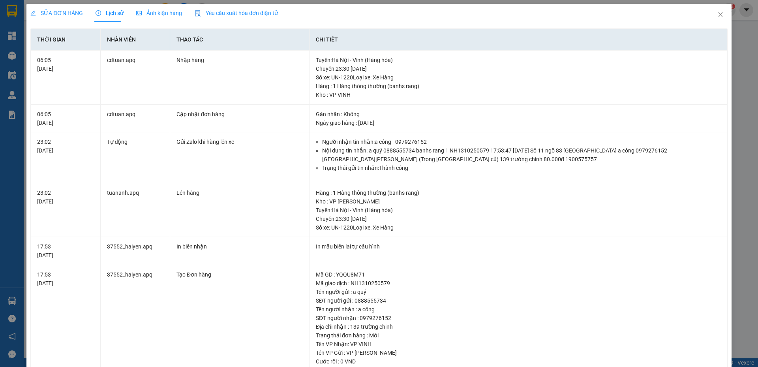
click at [66, 15] on span "SỬA ĐƠN HÀNG" at bounding box center [56, 13] width 52 height 6
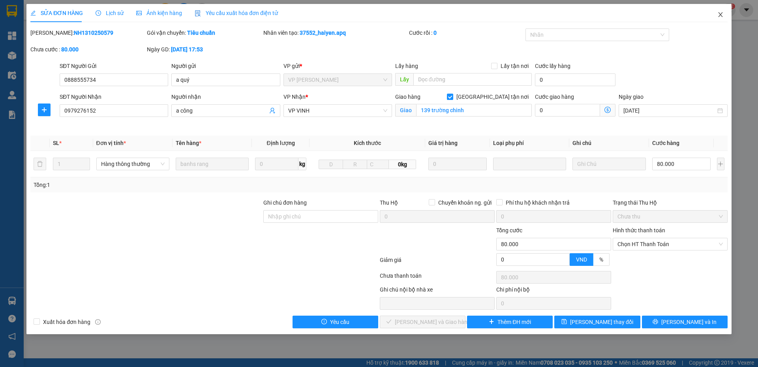
click at [717, 17] on icon "close" at bounding box center [720, 14] width 6 height 6
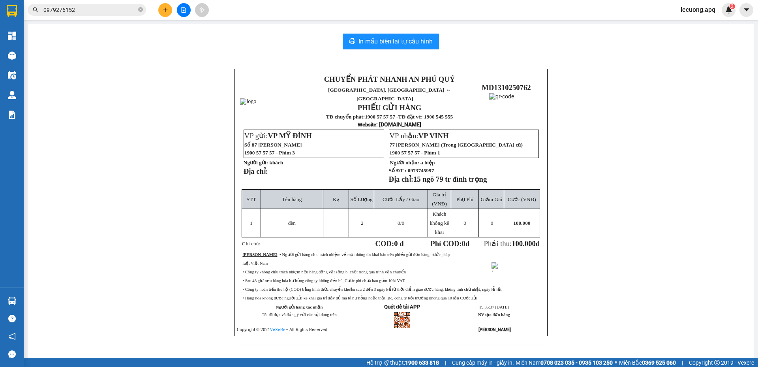
click at [113, 8] on input "0979276152" at bounding box center [89, 10] width 93 height 9
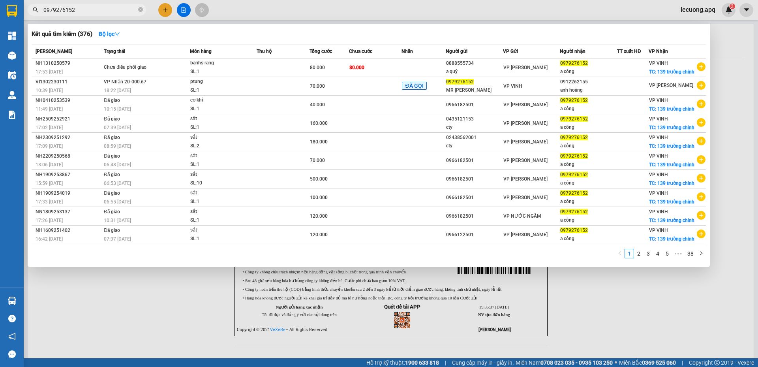
click at [113, 8] on input "0979276152" at bounding box center [89, 10] width 93 height 9
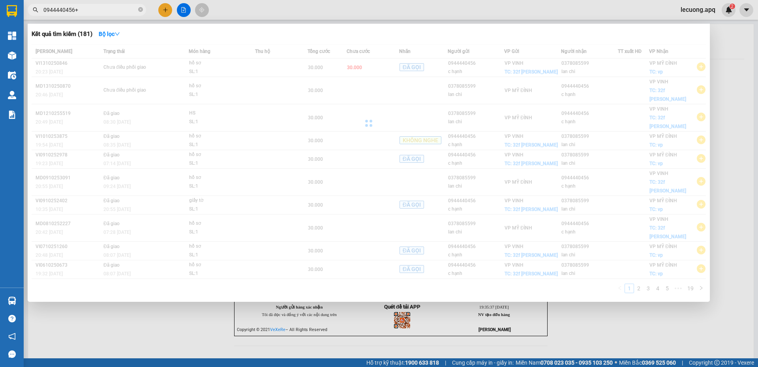
type input "0944440456"
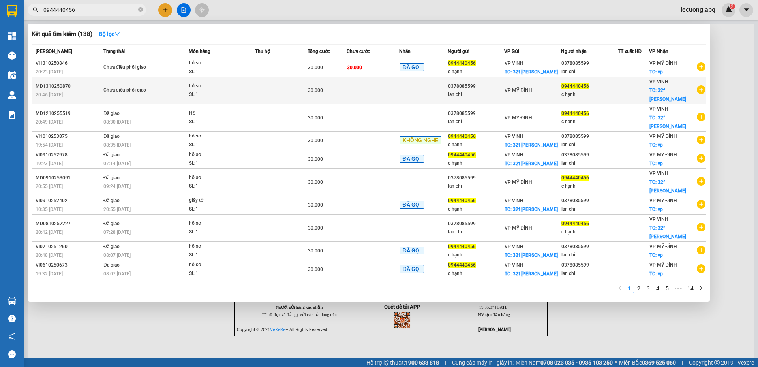
click at [130, 89] on div "Chưa điều phối giao" at bounding box center [132, 90] width 59 height 9
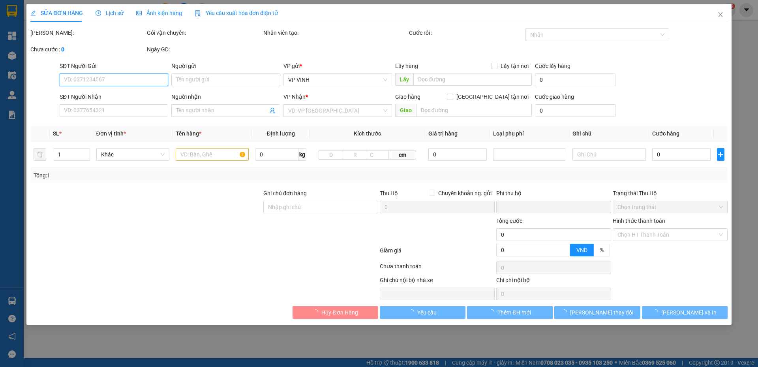
type input "0378085599"
type input "lan chi"
type input "0944440456"
type input "c hạnh"
checkbox input "true"
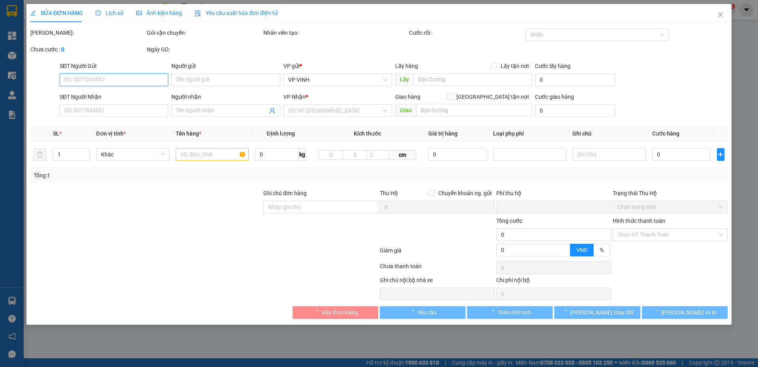
type input "32f ngô đức kế"
type input "0"
type input "30.000"
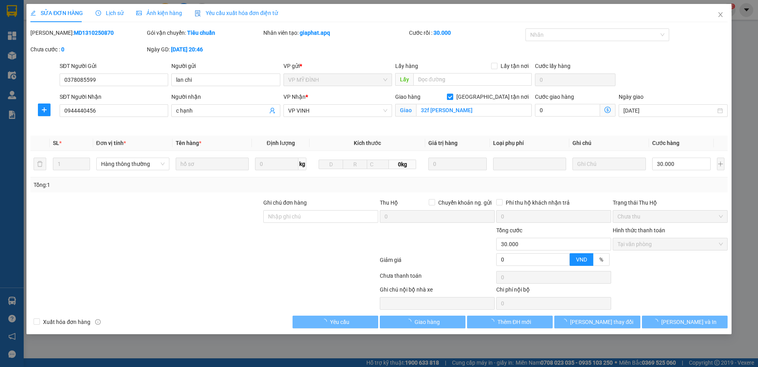
click at [113, 13] on span "Lịch sử" at bounding box center [110, 13] width 28 height 6
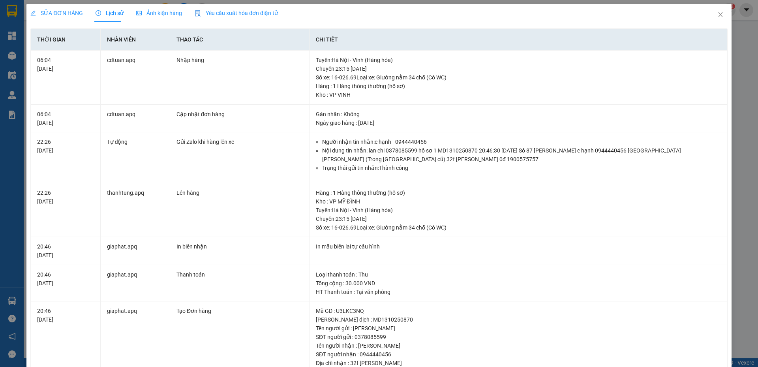
click at [56, 11] on span "SỬA ĐƠN HÀNG" at bounding box center [56, 13] width 52 height 6
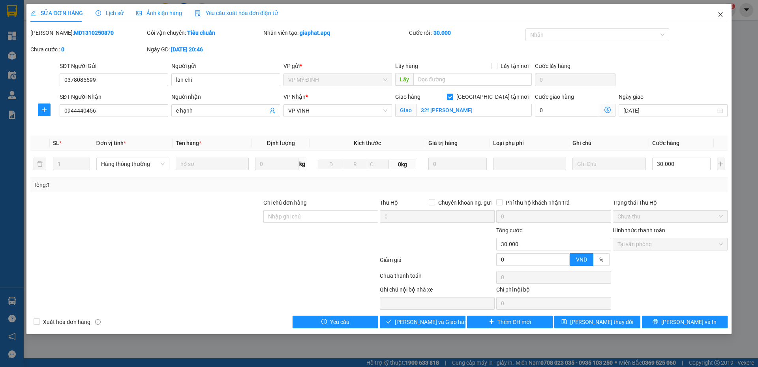
drag, startPoint x: 720, startPoint y: 17, endPoint x: 244, endPoint y: 21, distance: 476.4
click at [718, 17] on icon "close" at bounding box center [720, 14] width 6 height 6
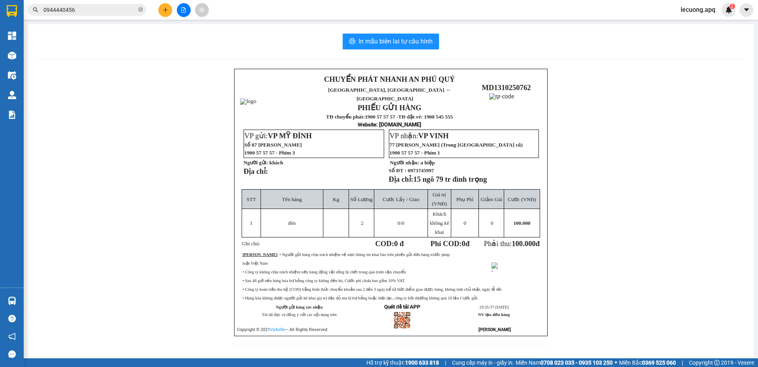
click at [99, 11] on input "0944440456" at bounding box center [89, 10] width 93 height 9
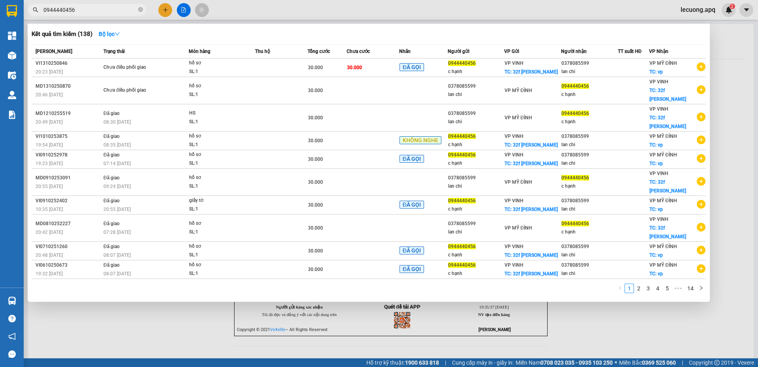
click at [97, 10] on input "0944440456" at bounding box center [89, 10] width 93 height 9
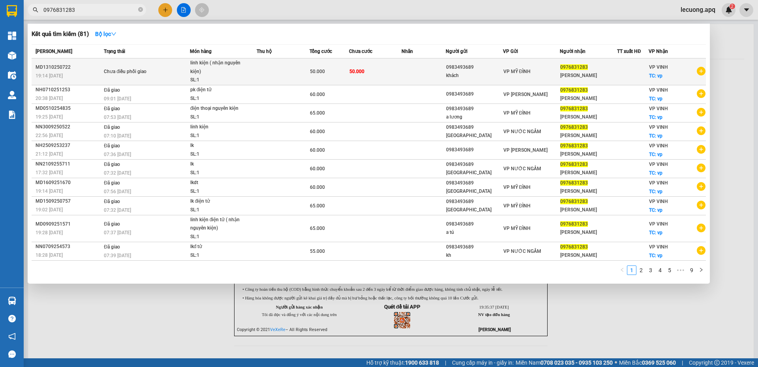
type input "0976831283"
click at [249, 76] on div "SL: 1" at bounding box center [219, 80] width 59 height 9
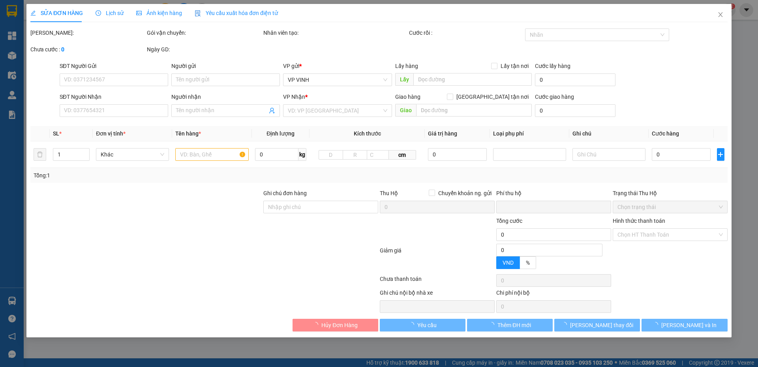
type input "0983493689"
type input "khách"
type input "0976831283"
type input "hoàng linh"
checkbox input "true"
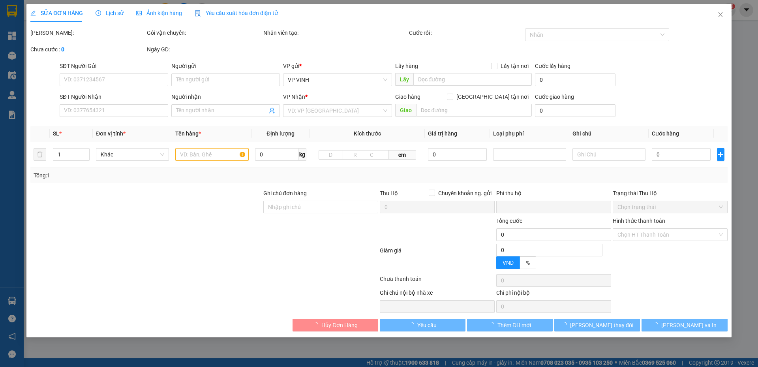
type input "vp"
type input "0"
type input "50.000"
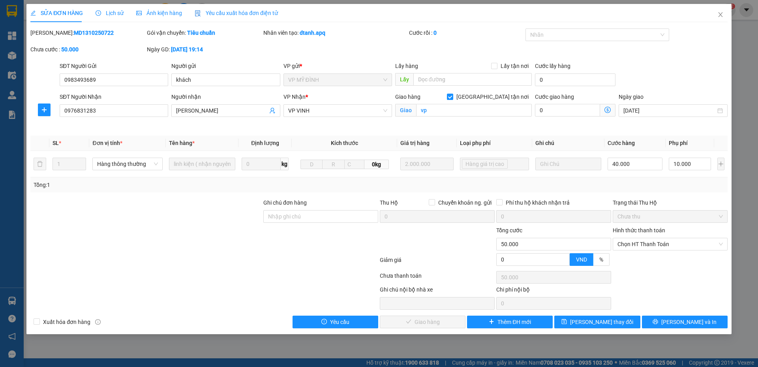
click at [112, 11] on span "Lịch sử" at bounding box center [110, 13] width 28 height 6
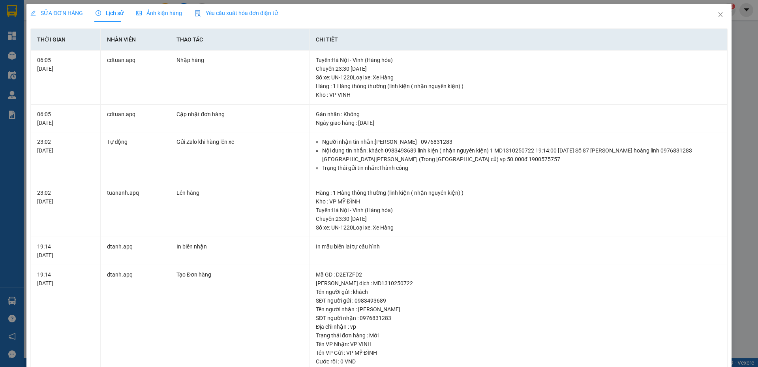
click at [53, 15] on span "SỬA ĐƠN HÀNG" at bounding box center [56, 13] width 52 height 6
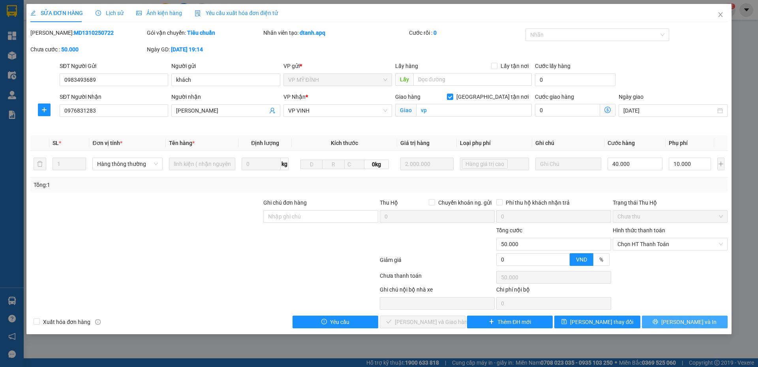
click at [650, 325] on button "[PERSON_NAME] và In" at bounding box center [685, 321] width 86 height 13
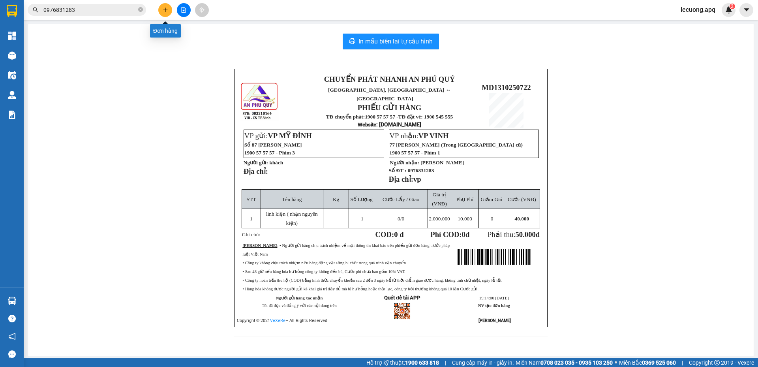
click at [166, 7] on icon "plus" at bounding box center [166, 10] width 6 height 6
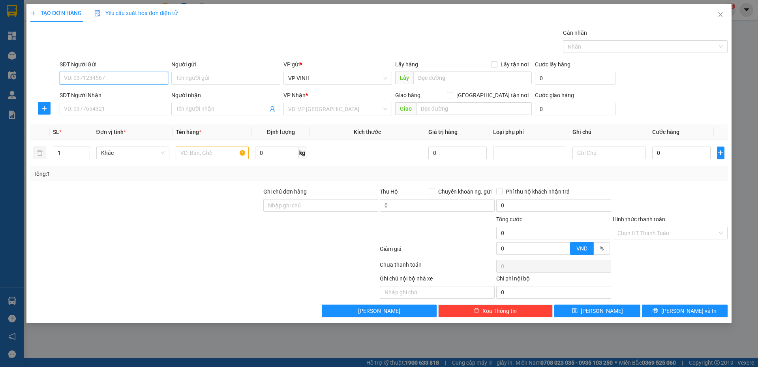
drag, startPoint x: 117, startPoint y: 78, endPoint x: 217, endPoint y: 92, distance: 100.4
click at [152, 84] on input "SĐT Người Gửi" at bounding box center [114, 78] width 109 height 13
click at [124, 95] on div "0706178648 - a danh" at bounding box center [113, 94] width 99 height 9
type input "0706178648"
type input "a danh"
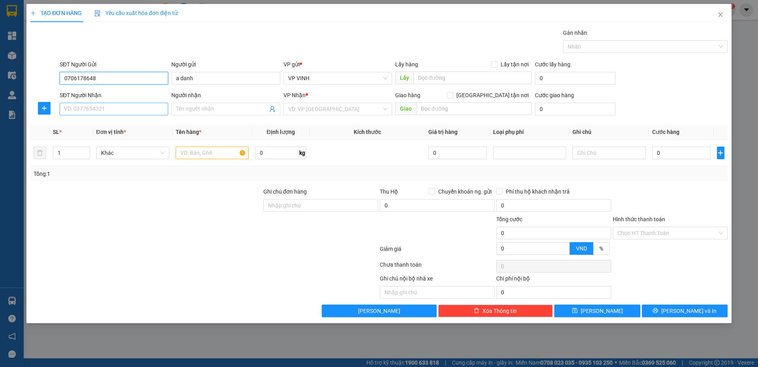
type input "0706178648"
click at [119, 109] on input "SĐT Người Nhận" at bounding box center [114, 109] width 109 height 13
click at [120, 140] on div "0396913831 - a hiệp" at bounding box center [113, 137] width 99 height 9
type input "0396913831"
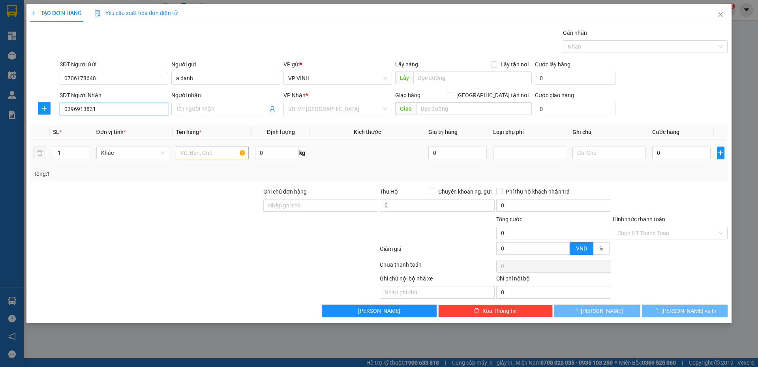
type input "a hiệp"
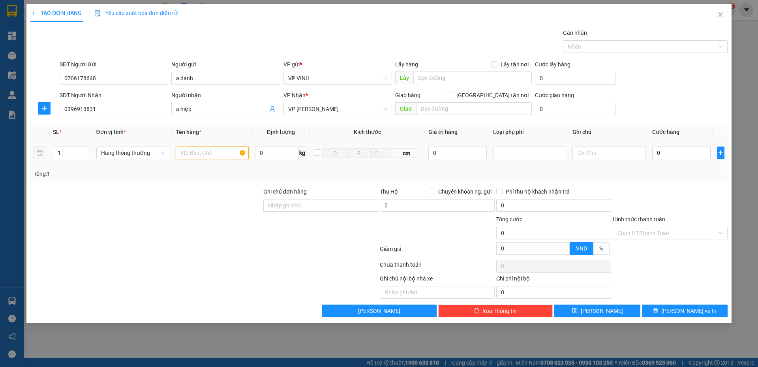
click at [200, 154] on input "text" at bounding box center [212, 152] width 73 height 13
type input "T"
type input "Thuốc"
click at [664, 153] on input "0" at bounding box center [681, 152] width 59 height 13
type input "3"
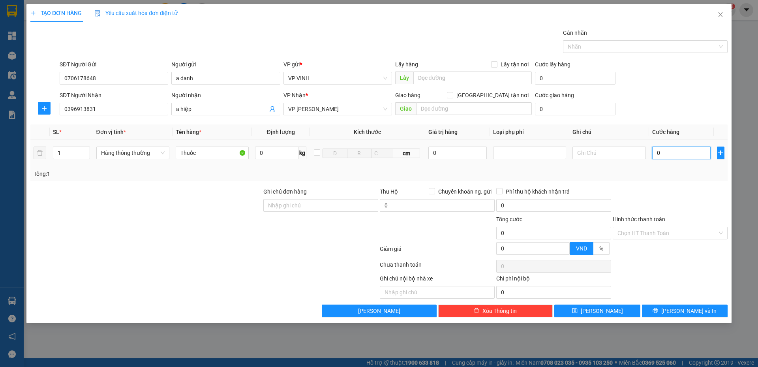
type input "3"
type input "30"
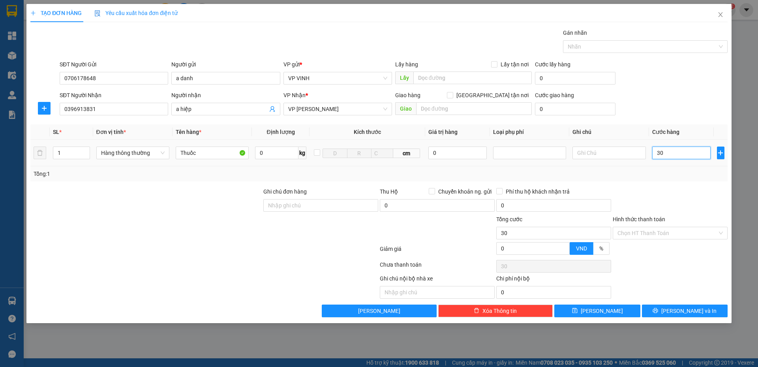
type input "300"
type input "3.000"
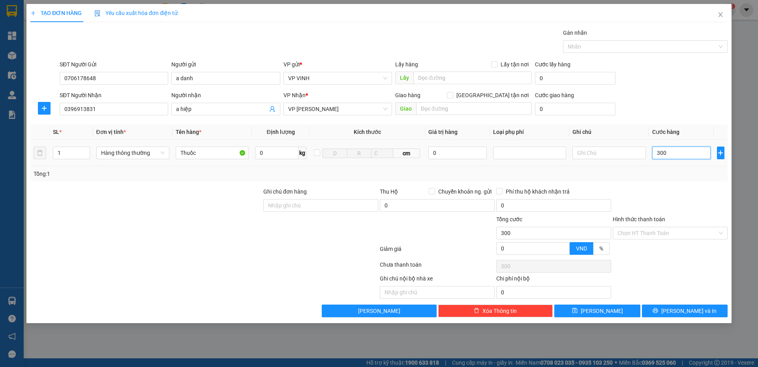
type input "3.000"
type input "30.000"
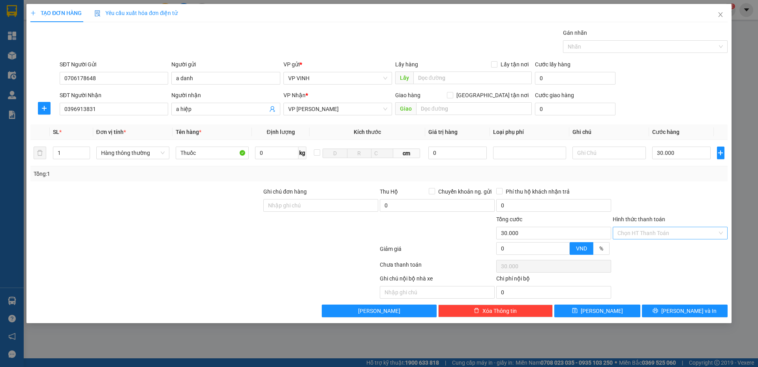
click at [647, 237] on input "Hình thức thanh toán" at bounding box center [667, 233] width 100 height 12
click at [676, 184] on div "Transit Pickup Surcharge Ids Transit Deliver Surcharge Ids Transit Deliver Surc…" at bounding box center [378, 172] width 697 height 289
click at [683, 308] on span "[PERSON_NAME] và In" at bounding box center [688, 310] width 55 height 9
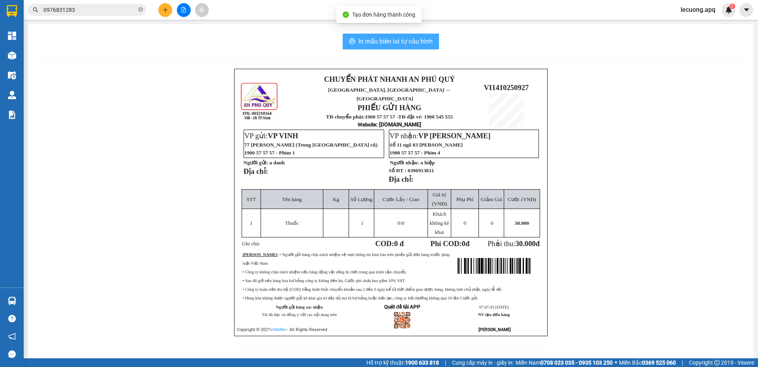
click at [390, 43] on span "In mẫu biên lai tự cấu hình" at bounding box center [395, 41] width 74 height 10
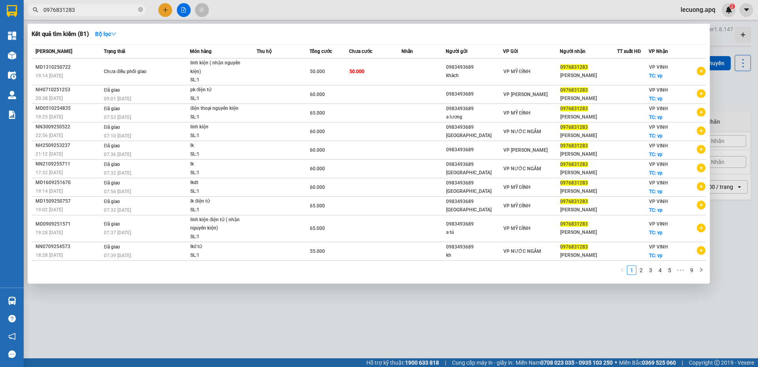
click at [88, 6] on input "0976831283" at bounding box center [89, 10] width 93 height 9
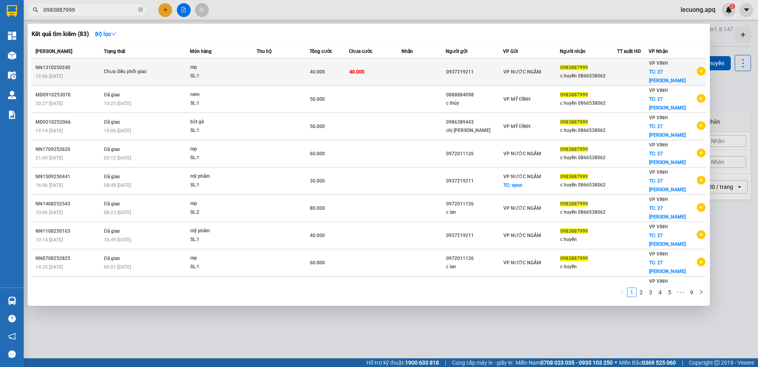
type input "0983887999"
click at [200, 72] on div "SL: 1" at bounding box center [219, 76] width 59 height 9
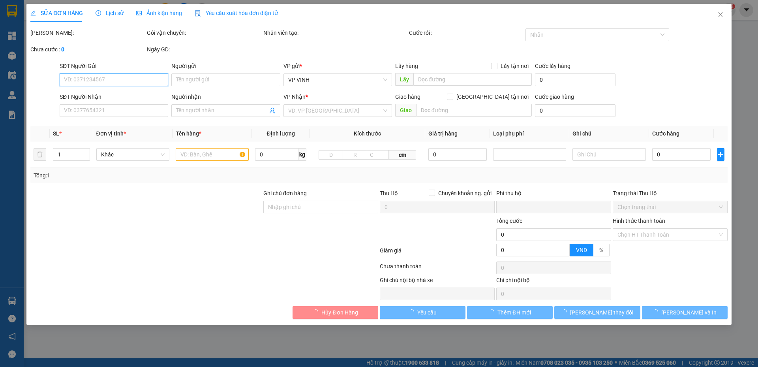
type input "0937219211"
type input "0983887999"
type input "c huyền 0866538062"
checkbox input "true"
type input "27 [PERSON_NAME]"
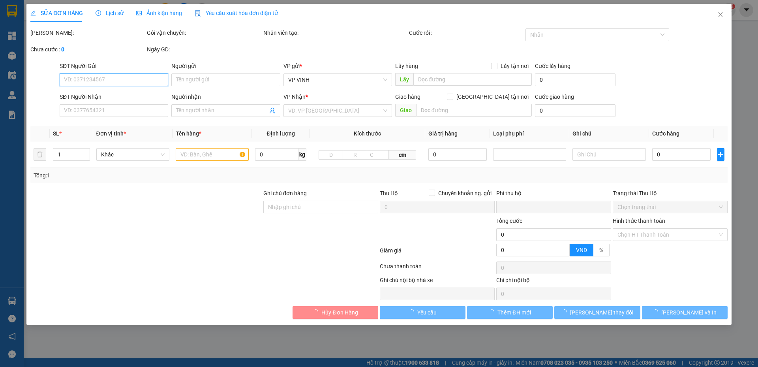
type input "0"
type input "40.000"
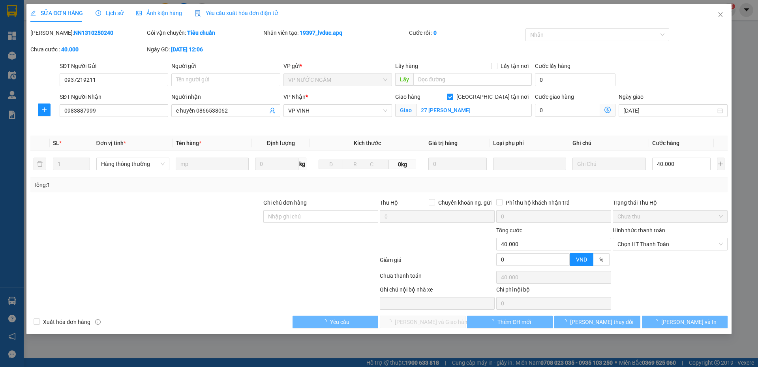
click at [107, 15] on span "Lịch sử" at bounding box center [110, 13] width 28 height 6
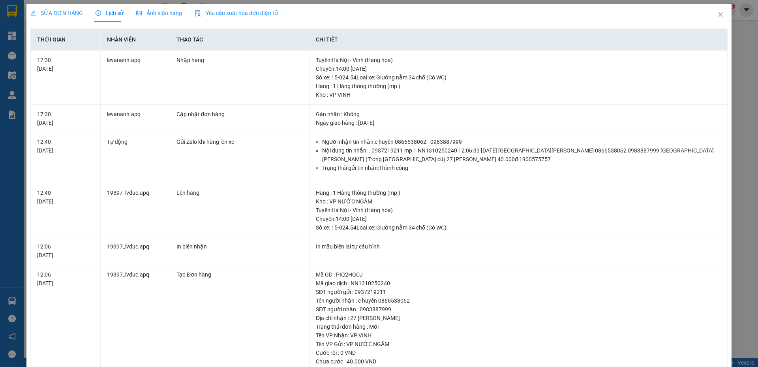
click at [39, 11] on span "SỬA ĐƠN HÀNG" at bounding box center [56, 13] width 52 height 6
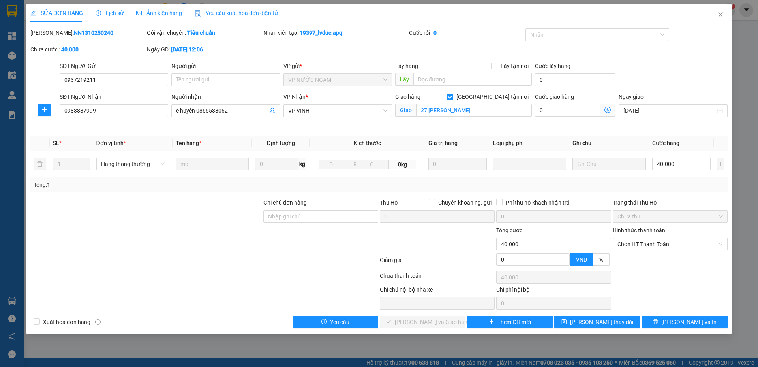
click at [107, 10] on span "Lịch sử" at bounding box center [110, 13] width 28 height 6
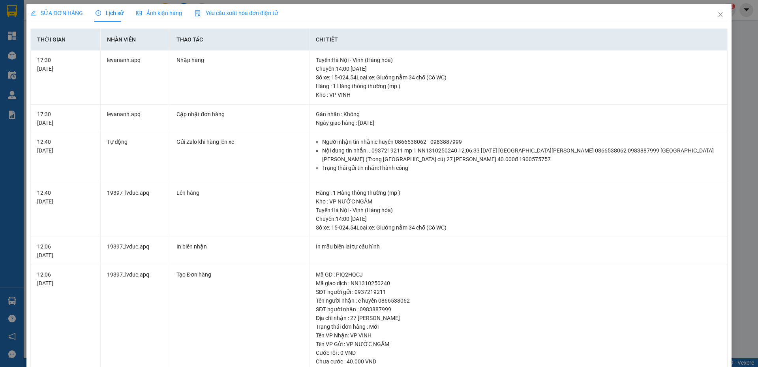
click at [55, 13] on span "SỬA ĐƠN HÀNG" at bounding box center [56, 13] width 52 height 6
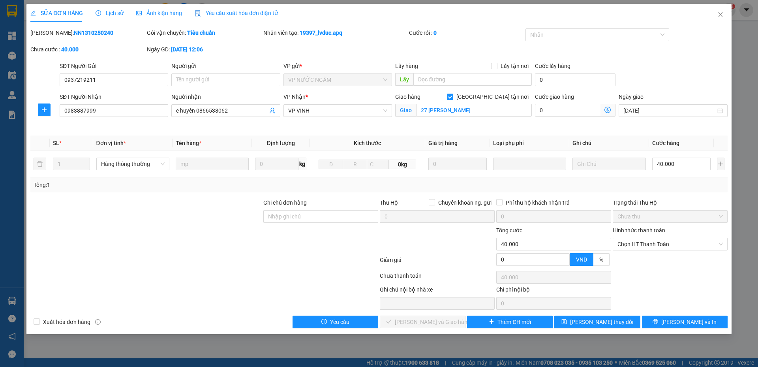
click at [119, 16] on span "Lịch sử" at bounding box center [110, 13] width 28 height 6
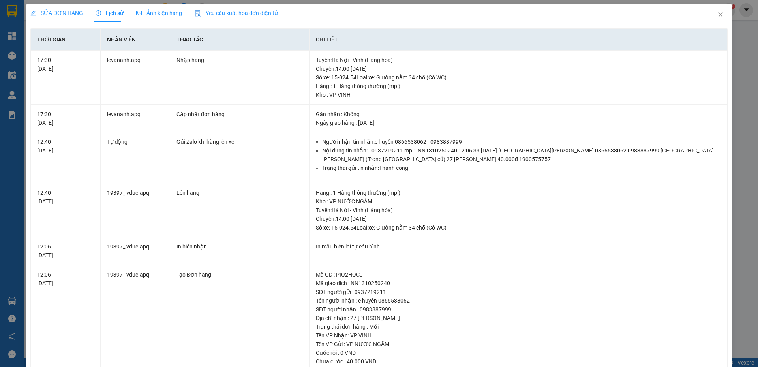
click at [68, 13] on span "SỬA ĐƠN HÀNG" at bounding box center [56, 13] width 52 height 6
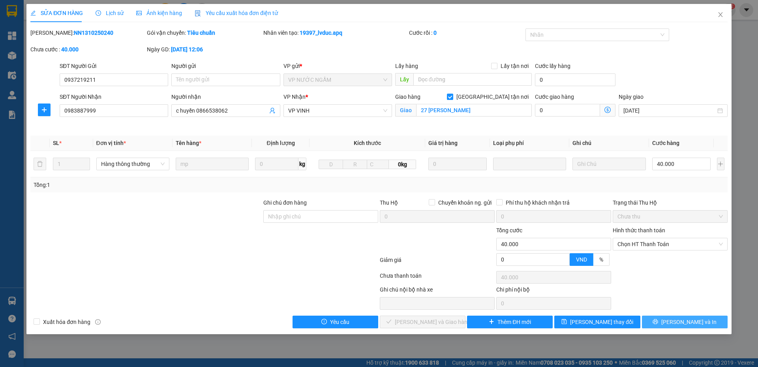
click at [658, 317] on button "[PERSON_NAME] và In" at bounding box center [685, 321] width 86 height 13
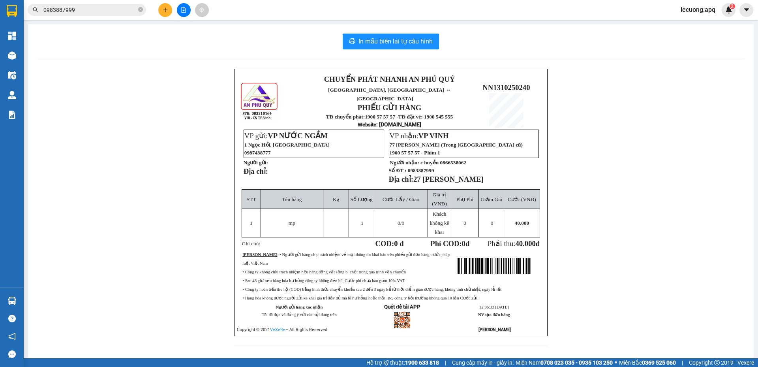
click at [106, 8] on input "0983887999" at bounding box center [89, 10] width 93 height 9
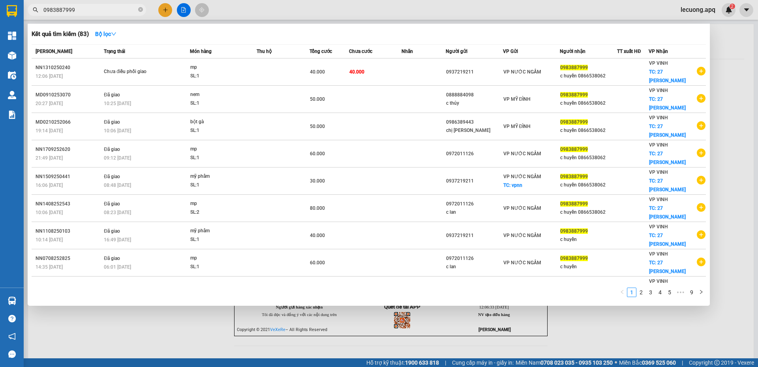
click at [106, 8] on input "0983887999" at bounding box center [89, 10] width 93 height 9
click at [139, 10] on icon "close-circle" at bounding box center [140, 9] width 5 height 5
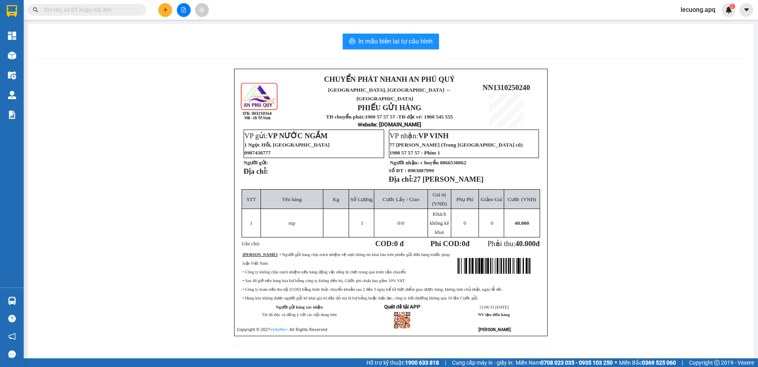
click at [504, 83] on span "NN1310250240" at bounding box center [505, 87] width 47 height 8
copy span "NN1310250240"
click at [108, 16] on div "Kết quả tìm kiếm ( 83 ) Bộ lọc Mã ĐH Trạng thái Món hàng Thu hộ Tổng cước Chưa …" at bounding box center [77, 10] width 154 height 14
click at [107, 9] on input "text" at bounding box center [89, 10] width 93 height 9
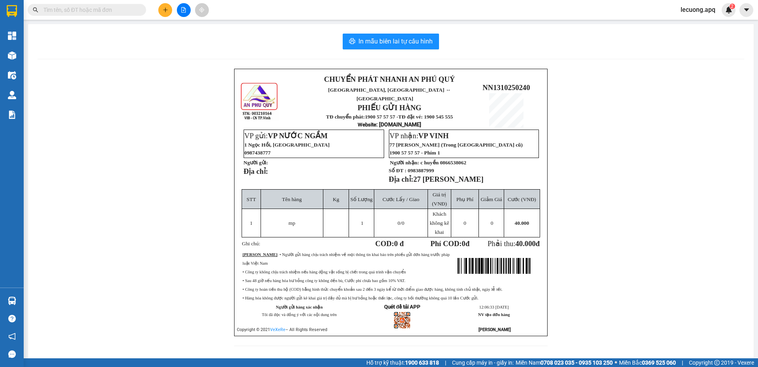
click at [107, 9] on input "text" at bounding box center [89, 10] width 93 height 9
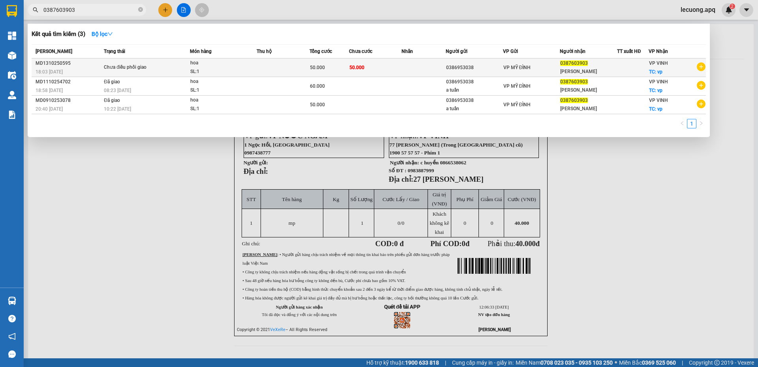
type input "0387603903"
click at [150, 69] on div "Chưa điều phối giao" at bounding box center [133, 67] width 59 height 9
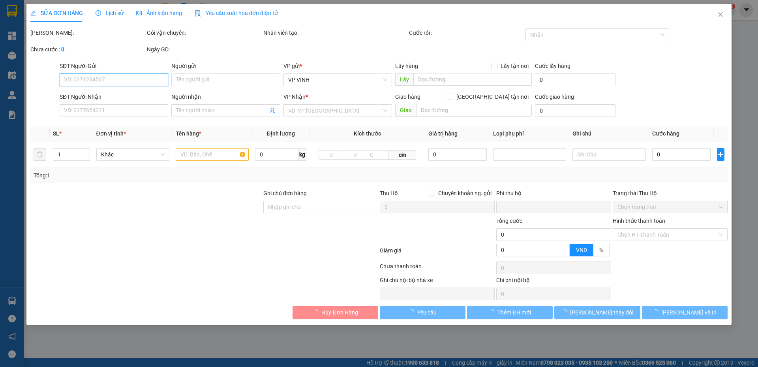
type input "0386953038"
type input "0387603903"
type input "[PERSON_NAME]"
checkbox input "true"
type input "vp"
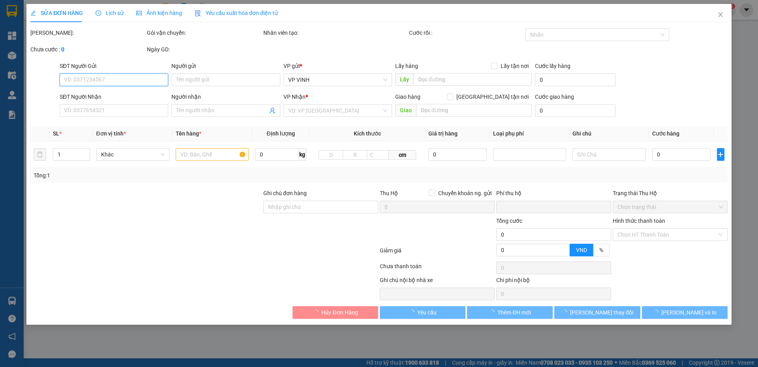
type input "0"
type input "50.000"
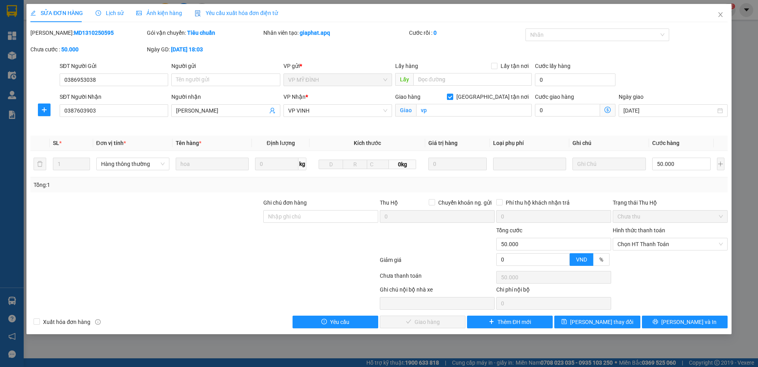
click at [114, 14] on span "Lịch sử" at bounding box center [110, 13] width 28 height 6
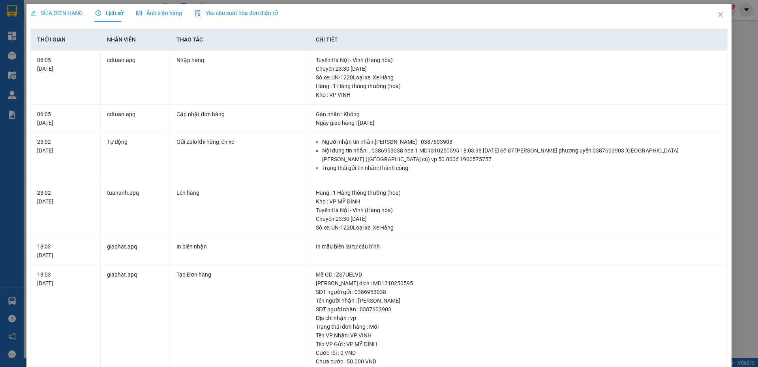
click at [60, 13] on span "SỬA ĐƠN HÀNG" at bounding box center [56, 13] width 52 height 6
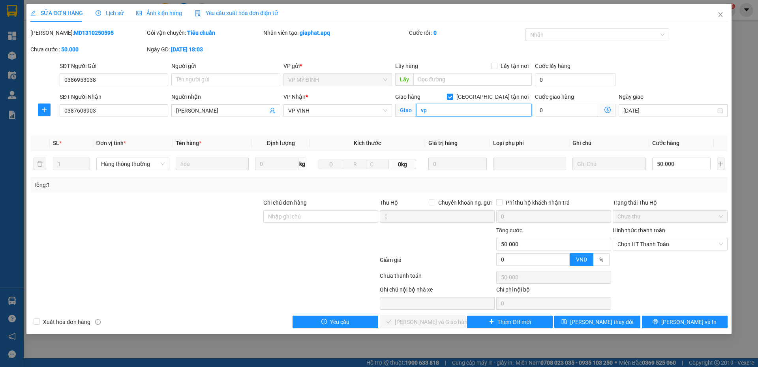
click at [450, 113] on input "vp" at bounding box center [474, 110] width 116 height 13
type input "n"
type input "số 10, ngõ 144 lê hồng phong"
click at [586, 322] on span "[PERSON_NAME] thay đổi" at bounding box center [601, 321] width 63 height 9
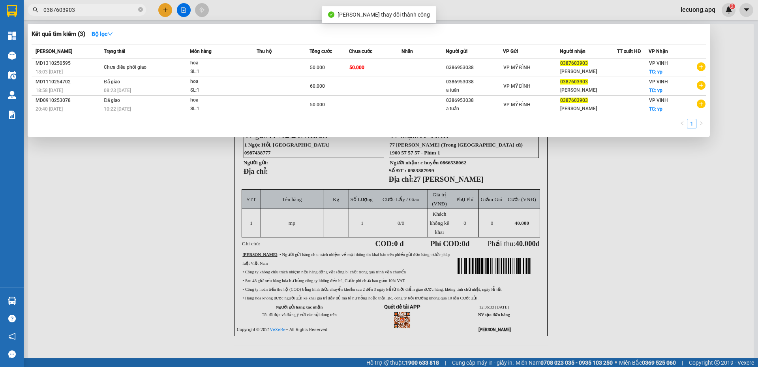
click at [101, 6] on input "0387603903" at bounding box center [89, 10] width 93 height 9
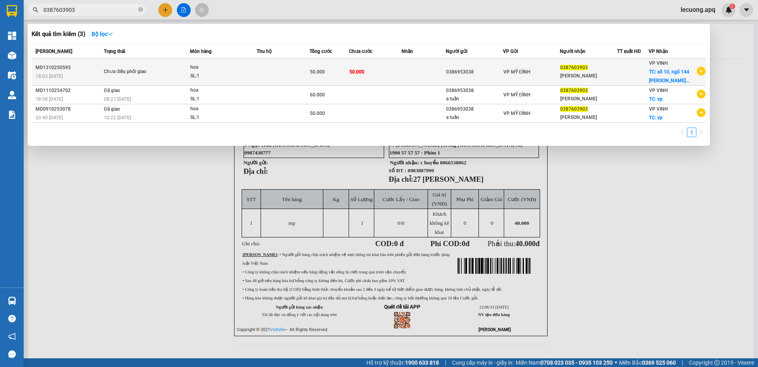
click at [139, 68] on div "Chưa điều phối giao" at bounding box center [133, 71] width 59 height 9
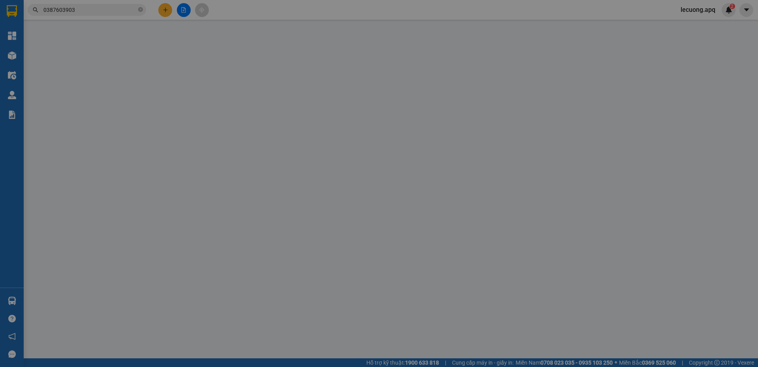
type input "0386953038"
type input "0387603903"
type input "[PERSON_NAME]"
checkbox input "true"
type input "số 10, ngõ 144 lê hồng phong"
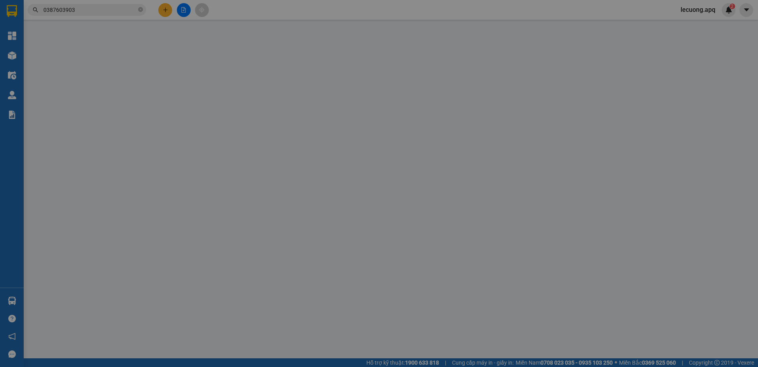
type input "0"
type input "50.000"
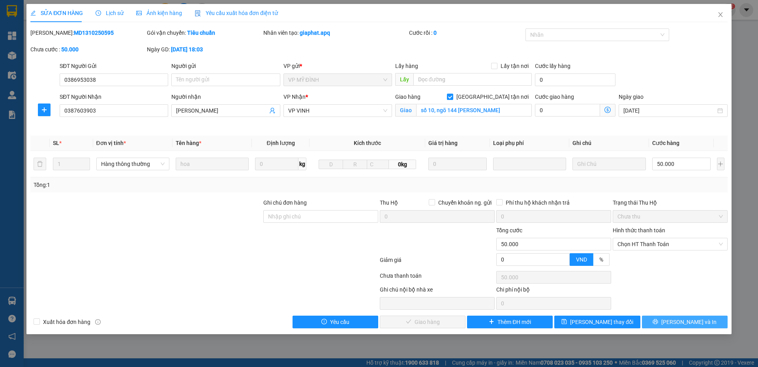
click at [648, 324] on button "[PERSON_NAME] và In" at bounding box center [685, 321] width 86 height 13
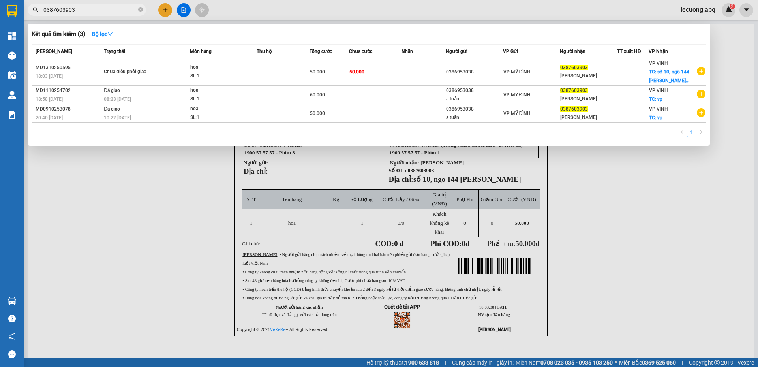
click at [102, 14] on span "0387603903" at bounding box center [87, 10] width 118 height 12
click at [97, 11] on input "0387603903" at bounding box center [89, 10] width 93 height 9
paste input "NN1310250240"
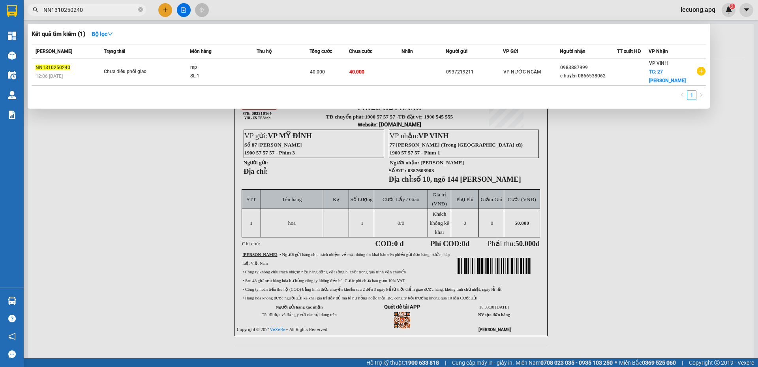
click at [108, 6] on input "NN1310250240" at bounding box center [89, 10] width 93 height 9
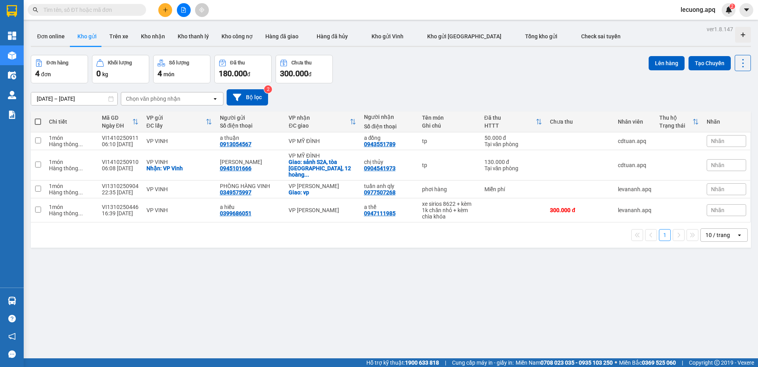
click at [130, 10] on input "text" at bounding box center [89, 10] width 93 height 9
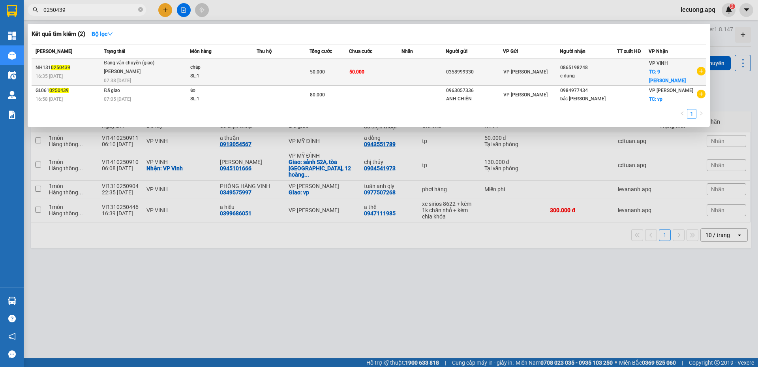
type input "0250439"
click at [265, 80] on td at bounding box center [283, 71] width 53 height 27
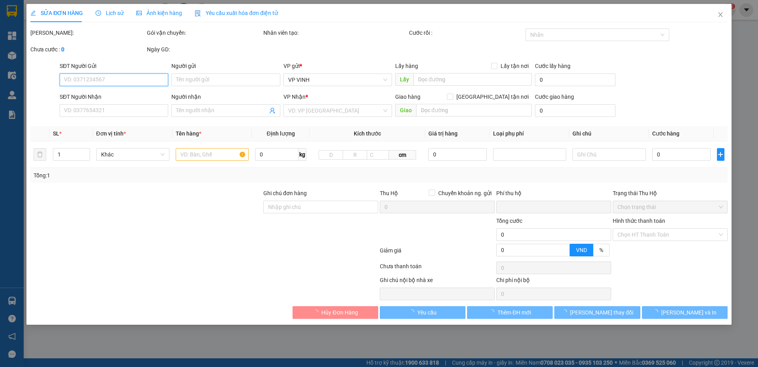
type input "0358999330"
type input "0865198248"
type input "c dung"
checkbox input "true"
type input "9 [PERSON_NAME]"
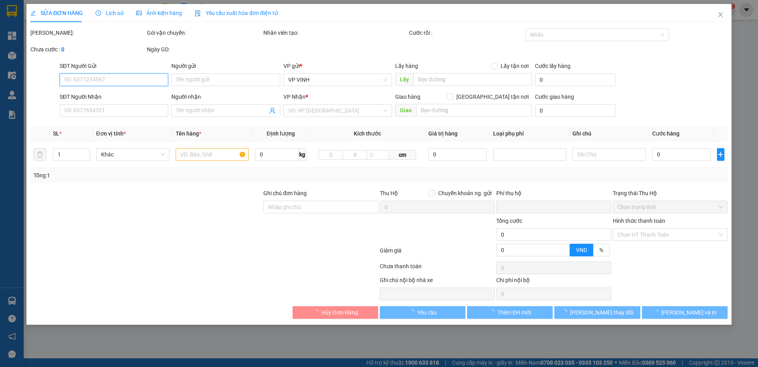
type input "0"
type input "50.000"
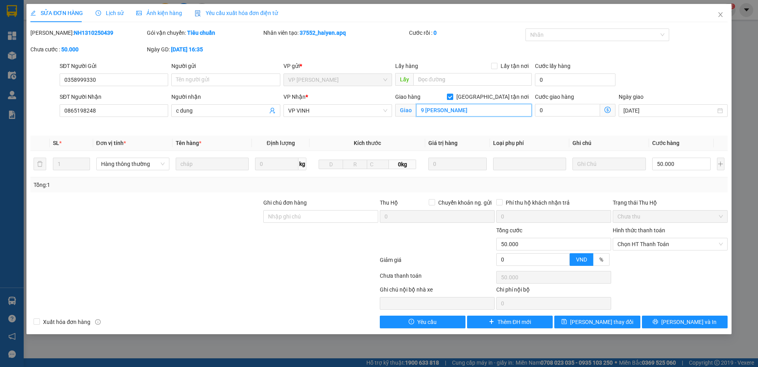
click at [476, 114] on input "9 [PERSON_NAME]" at bounding box center [474, 110] width 116 height 13
type input "51 [PERSON_NAME] (cố định)"
click at [599, 326] on span "[PERSON_NAME] thay đổi" at bounding box center [601, 321] width 63 height 9
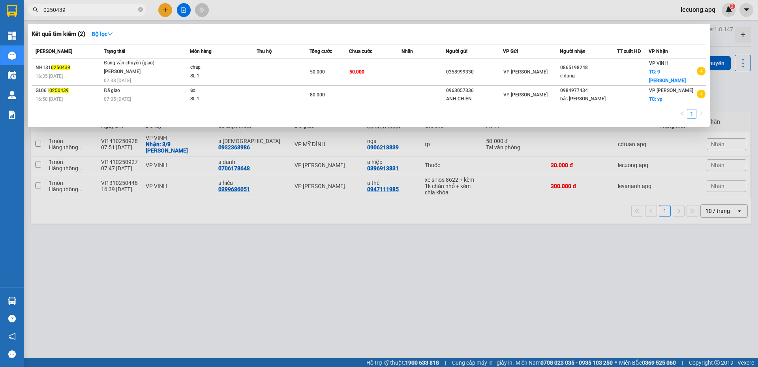
click at [83, 9] on input "0250439" at bounding box center [89, 10] width 93 height 9
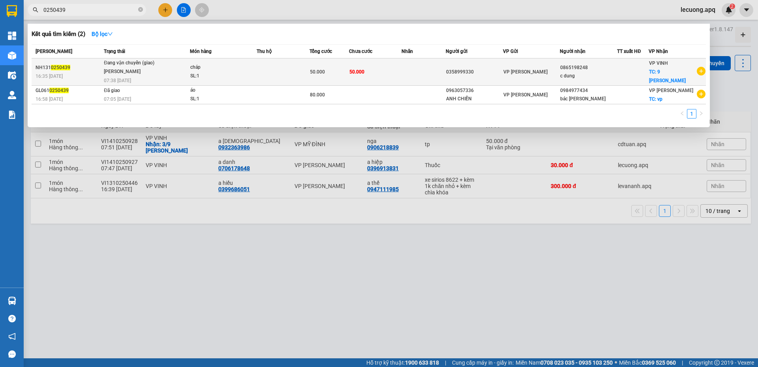
click at [105, 67] on div "Đang vận chuyển (giao)" at bounding box center [133, 63] width 59 height 9
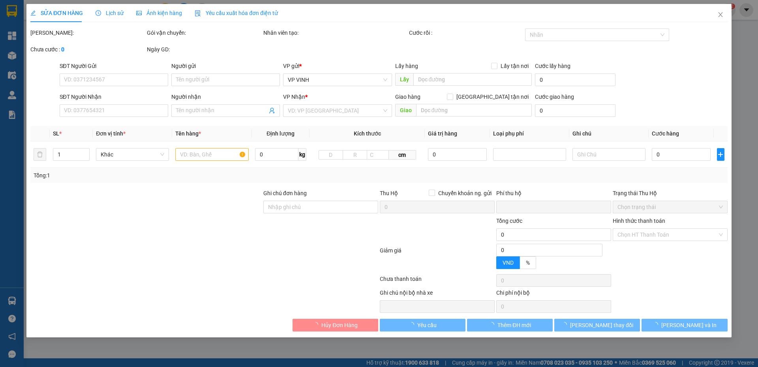
type input "0358999330"
type input "0865198248"
type input "c dung"
checkbox input "true"
type input "51 [PERSON_NAME] (cố định)"
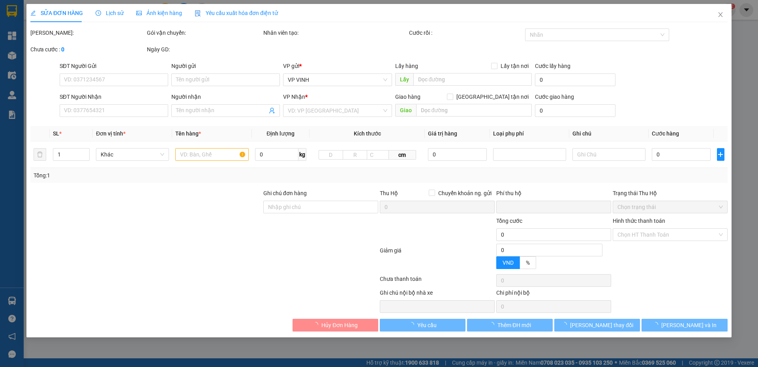
type input "0"
type input "50.000"
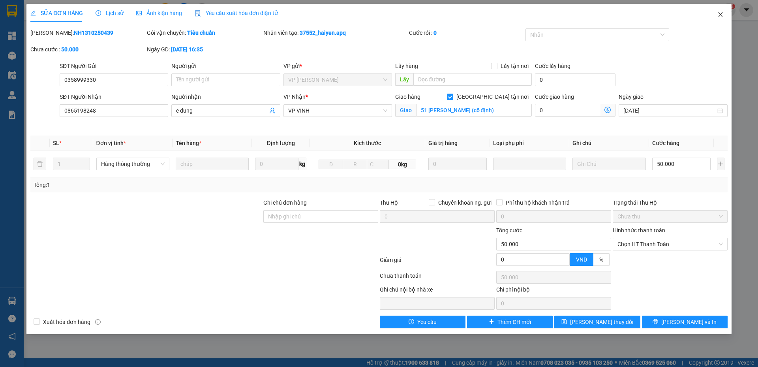
click at [719, 14] on icon "close" at bounding box center [720, 14] width 4 height 5
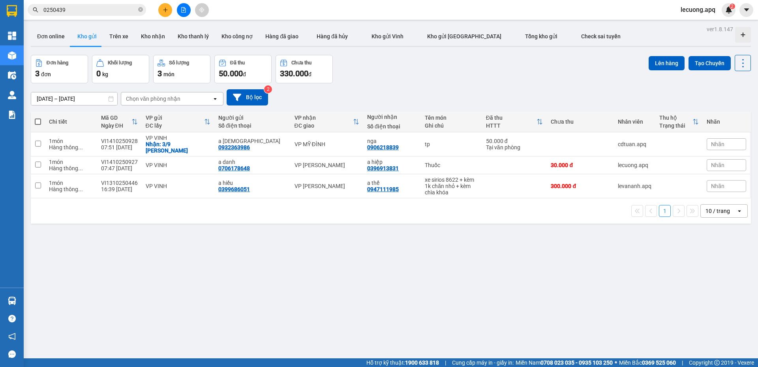
click at [112, 12] on input "0250439" at bounding box center [89, 10] width 93 height 9
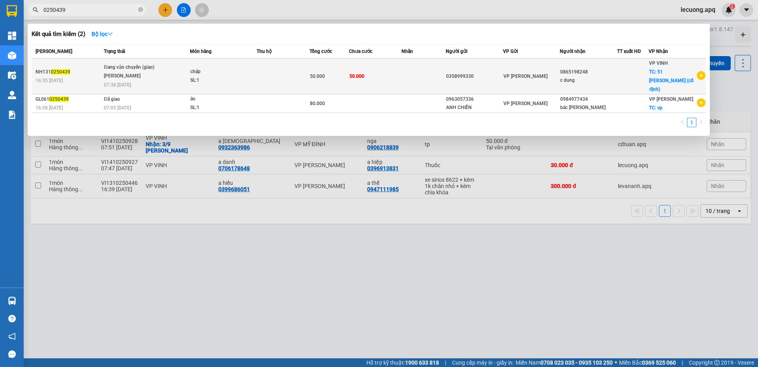
click at [132, 67] on div "Đang vận chuyển (giao)" at bounding box center [133, 67] width 59 height 9
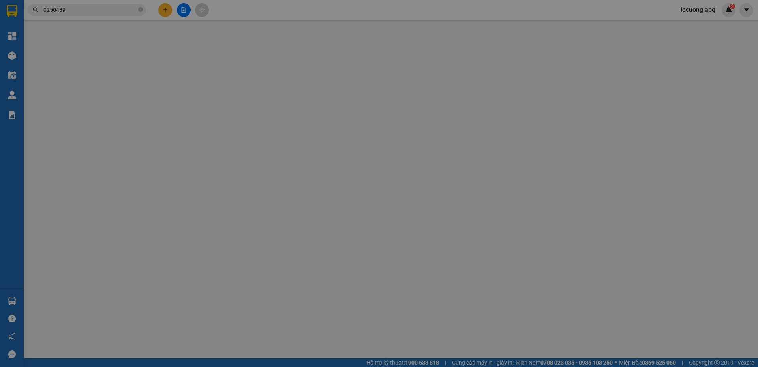
type input "0358999330"
type input "0865198248"
type input "c dung"
checkbox input "true"
type input "51 [PERSON_NAME] (cố định)"
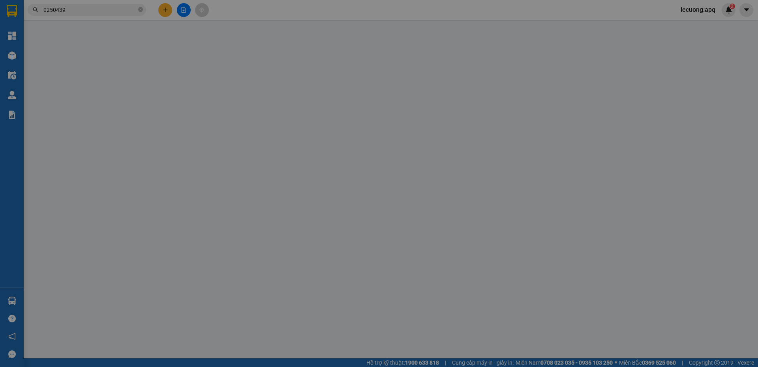
type input "0"
type input "50.000"
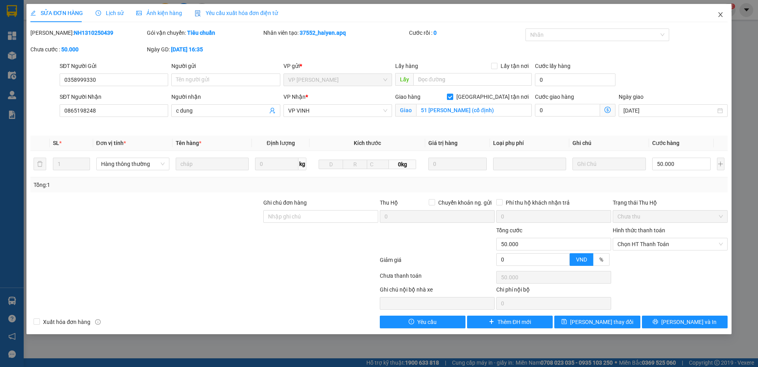
click at [720, 12] on icon "close" at bounding box center [720, 14] width 6 height 6
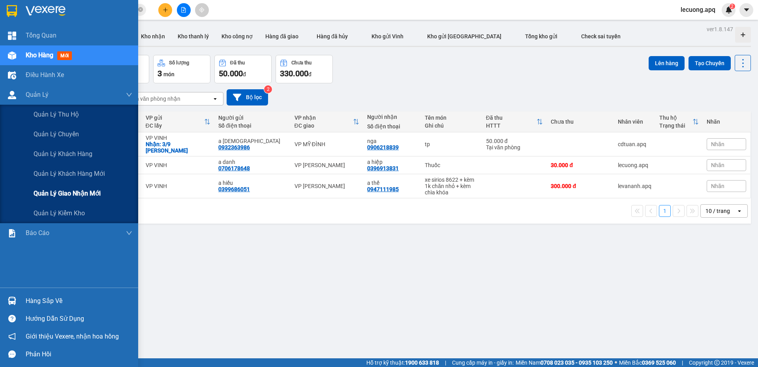
click at [66, 191] on span "Quản lý giao nhận mới" at bounding box center [67, 193] width 67 height 10
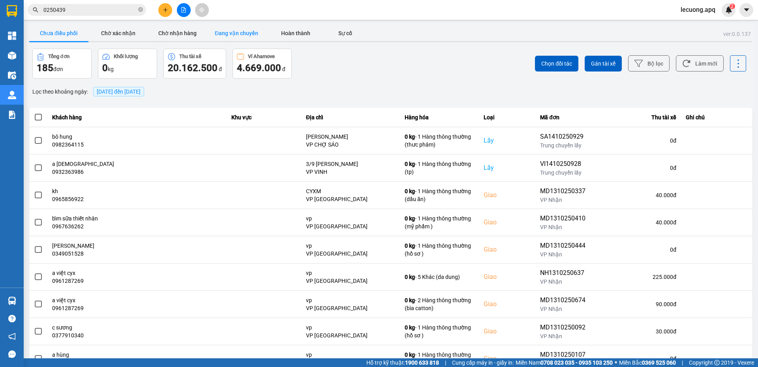
click at [249, 35] on button "Đang vận chuyển" at bounding box center [236, 33] width 59 height 16
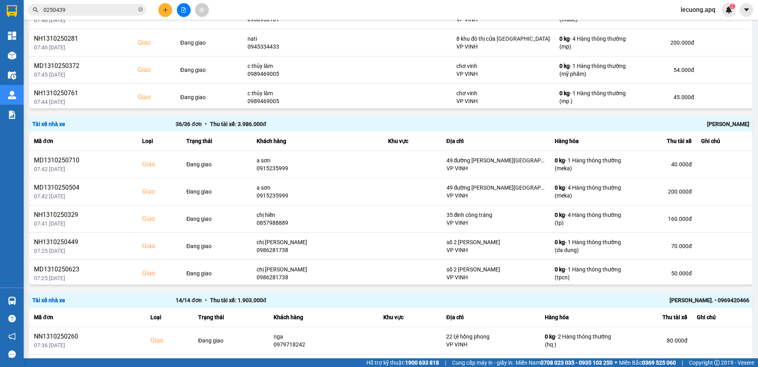
scroll to position [1355, 0]
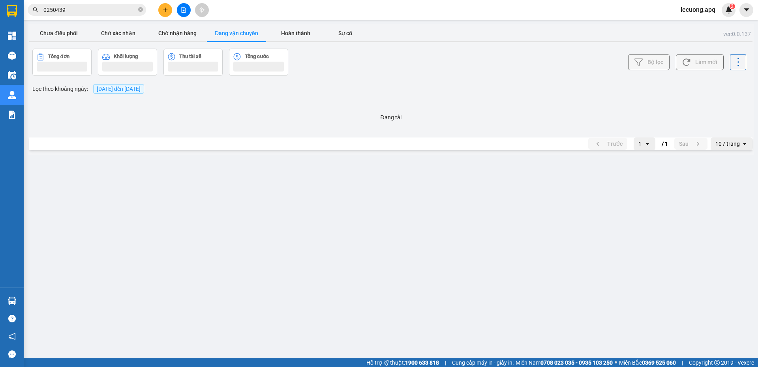
click at [207, 25] on button "Đang vận chuyển" at bounding box center [236, 33] width 59 height 16
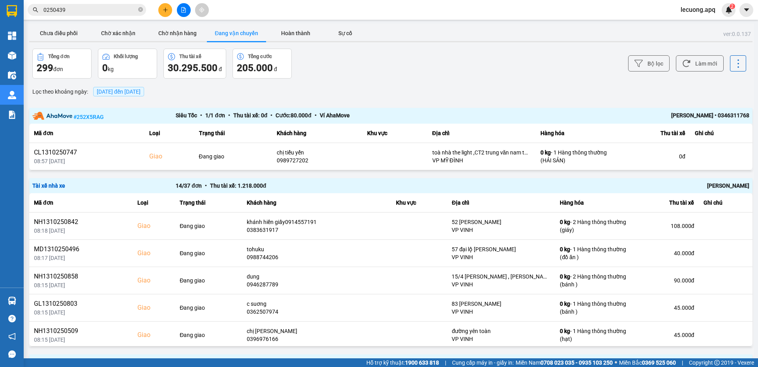
click at [207, 25] on button "Đang vận chuyển" at bounding box center [236, 33] width 59 height 16
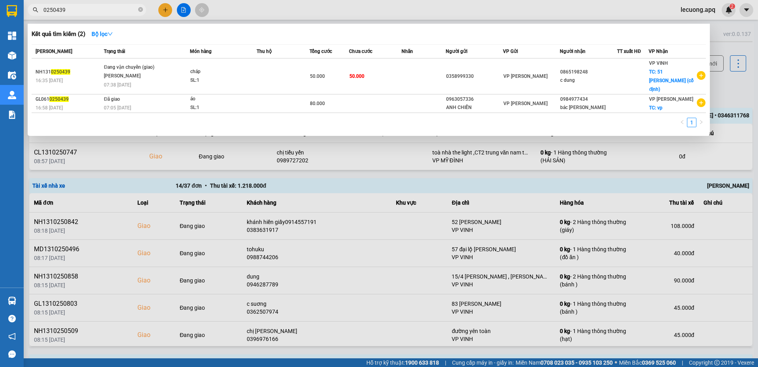
click at [111, 10] on input "0250439" at bounding box center [89, 10] width 93 height 9
type input "0"
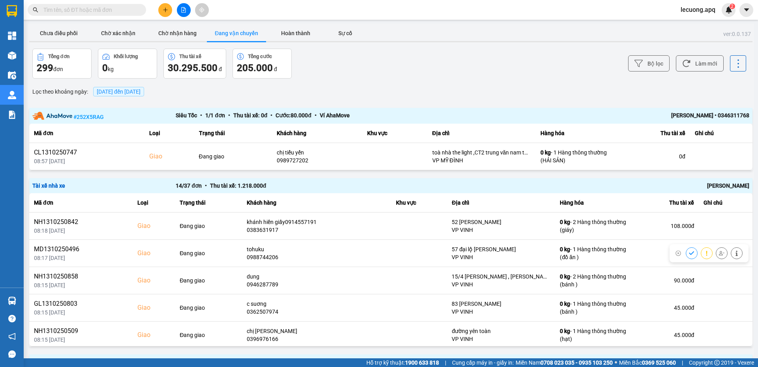
drag, startPoint x: 432, startPoint y: 241, endPoint x: 543, endPoint y: 47, distance: 223.3
click at [122, 7] on input "text" at bounding box center [89, 10] width 93 height 9
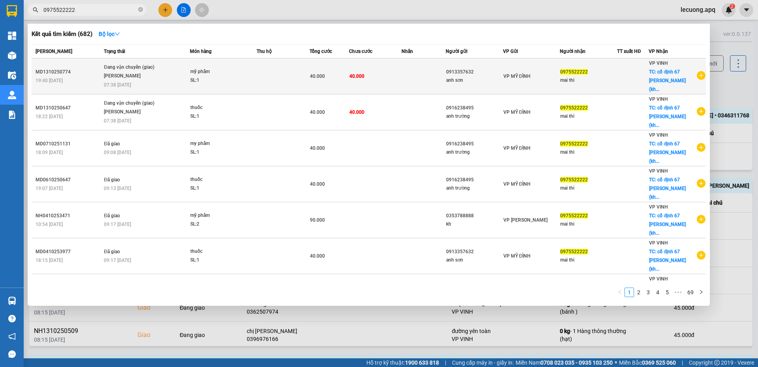
type input "0975522222"
click at [148, 77] on td "Đang vận chuyển (giao) [PERSON_NAME] 07:38 [DATE]" at bounding box center [146, 76] width 88 height 36
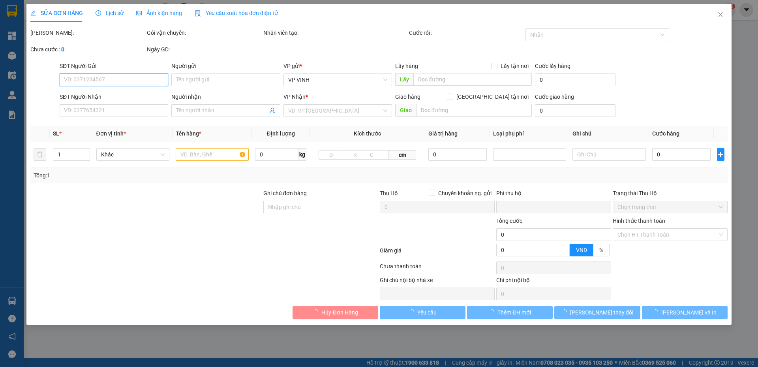
type input "0913357632"
type input "anh sơn"
type input "0975522222"
type input "mai thi"
checkbox input "true"
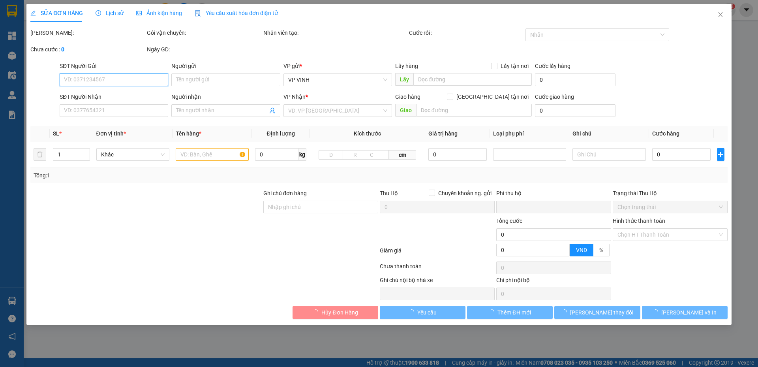
type input "cố định 67 [PERSON_NAME] (không tự ý thay đổi cúa kh)"
type input "0"
type input "40.000"
